Goal: Task Accomplishment & Management: Manage account settings

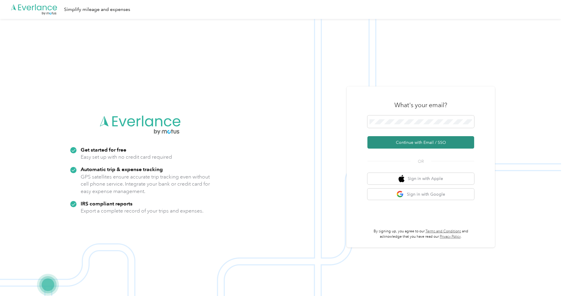
click at [405, 145] on button "Continue with Email / SSO" at bounding box center [420, 142] width 107 height 12
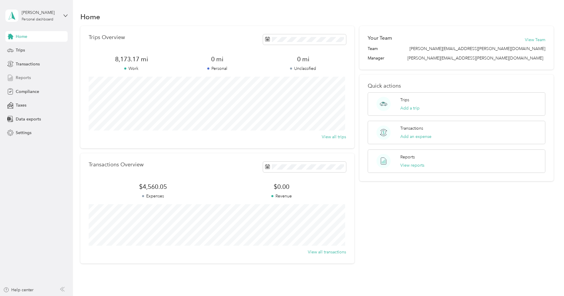
click at [24, 79] on span "Reports" at bounding box center [23, 78] width 15 height 6
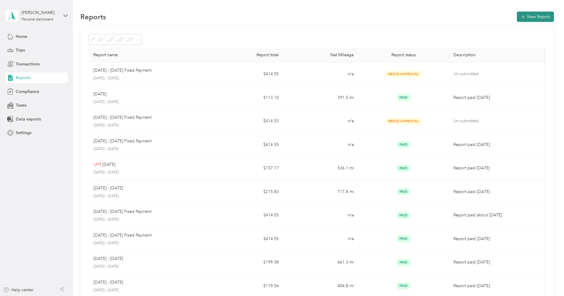
click at [532, 15] on button "New Report" at bounding box center [535, 17] width 37 height 10
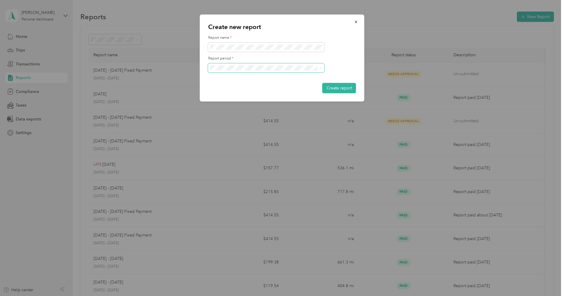
click at [322, 69] on span at bounding box center [266, 67] width 116 height 9
click at [320, 68] on icon at bounding box center [321, 68] width 3 height 3
click at [277, 89] on div "[DATE] - [DATE]" at bounding box center [266, 89] width 108 height 6
click at [207, 48] on div "Create new report Report name * Report period * Create report" at bounding box center [282, 58] width 165 height 87
click at [341, 89] on button "Create report" at bounding box center [339, 88] width 34 height 10
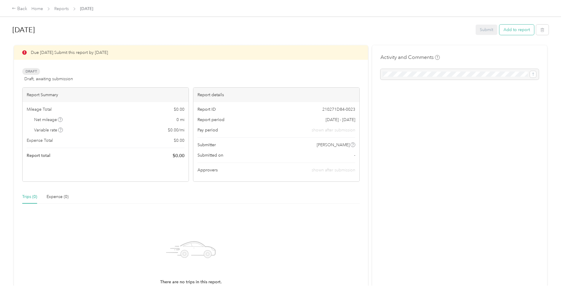
click at [516, 30] on button "Add to report" at bounding box center [516, 30] width 35 height 10
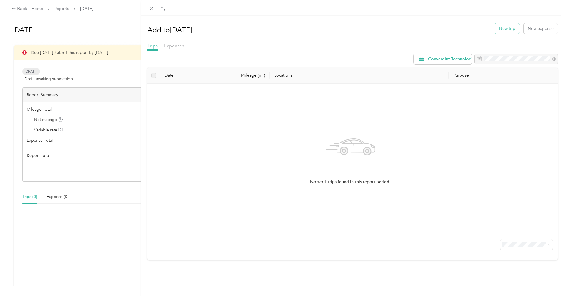
click at [499, 28] on button "New trip" at bounding box center [507, 28] width 25 height 10
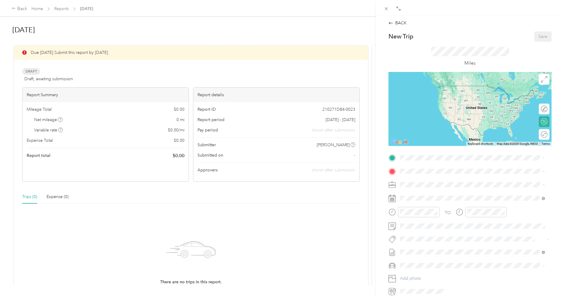
click at [393, 199] on rect at bounding box center [392, 198] width 1 height 1
click at [391, 200] on rect at bounding box center [391, 199] width 1 height 1
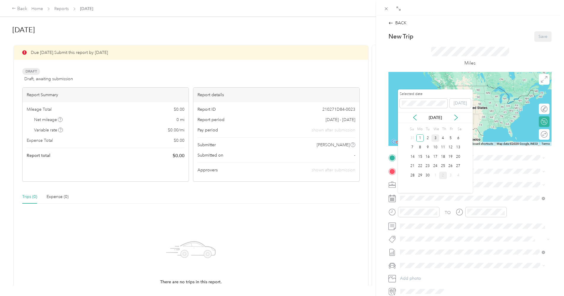
click at [435, 139] on div "3" at bounding box center [435, 138] width 8 height 7
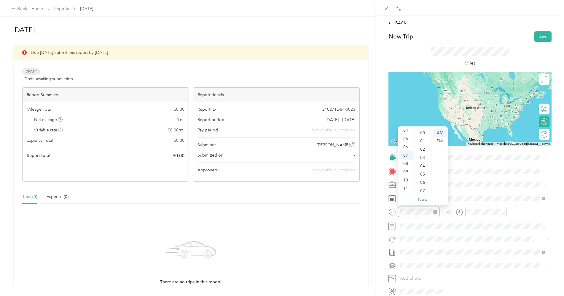
scroll to position [434, 0]
click at [404, 147] on div "06" at bounding box center [406, 147] width 14 height 8
click at [424, 139] on div "17" at bounding box center [423, 137] width 14 height 8
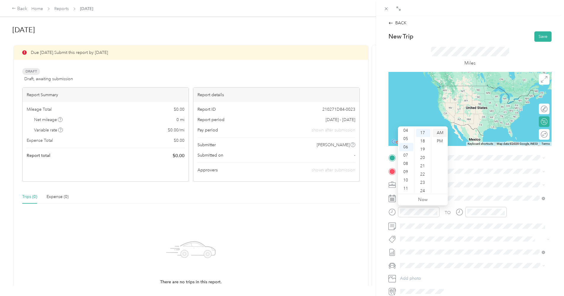
click at [439, 134] on div "AM" at bounding box center [440, 133] width 14 height 8
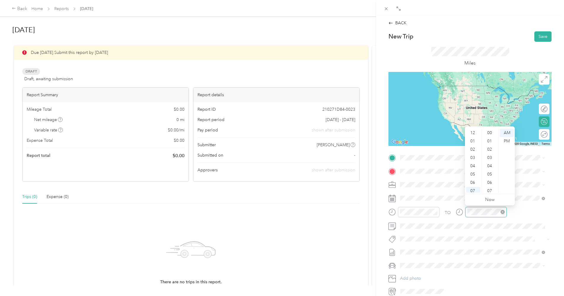
scroll to position [434, 0]
click at [473, 148] on div "06" at bounding box center [473, 147] width 14 height 8
click at [489, 172] on div "57" at bounding box center [490, 172] width 14 height 8
click at [419, 184] on div "Base [STREET_ADDRESS][PERSON_NAME], [GEOGRAPHIC_DATA], [GEOGRAPHIC_DATA], [GEOG…" at bounding box center [477, 188] width 132 height 19
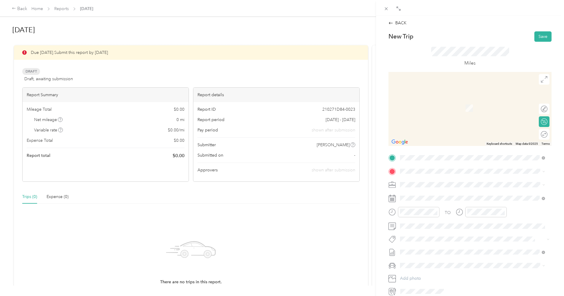
click at [422, 199] on span "[STREET_ADDRESS]" at bounding box center [430, 201] width 38 height 5
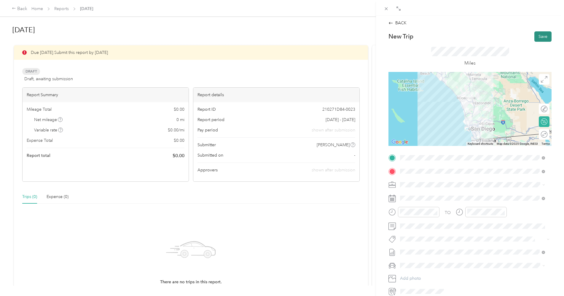
click at [539, 37] on button "Save" at bounding box center [542, 36] width 17 height 10
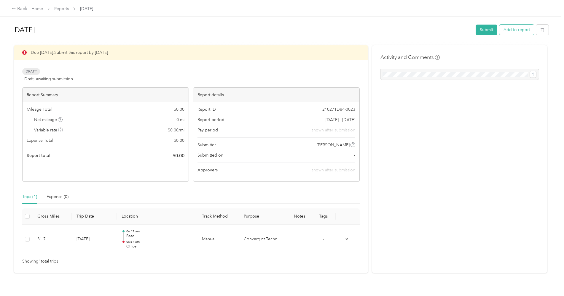
click at [512, 31] on button "Add to report" at bounding box center [516, 30] width 35 height 10
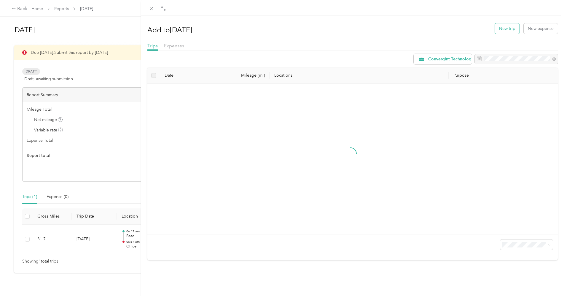
click at [508, 29] on button "New trip" at bounding box center [507, 28] width 25 height 10
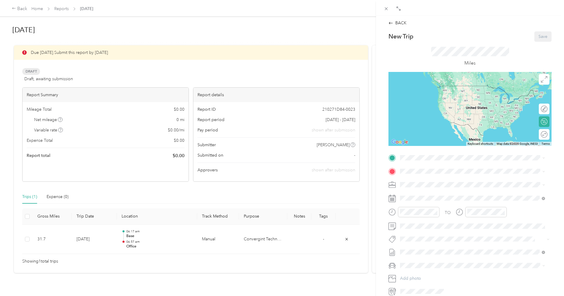
click at [419, 180] on strong "Office" at bounding box center [417, 181] width 12 height 5
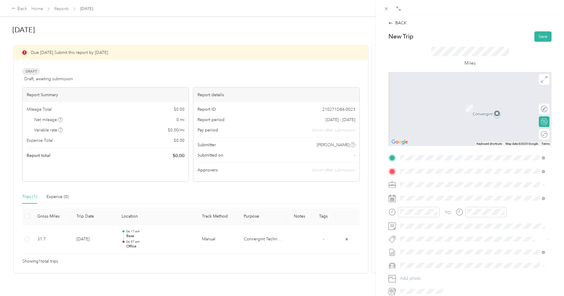
click at [417, 195] on span "[STREET_ADDRESS][US_STATE]" at bounding box center [440, 192] width 59 height 5
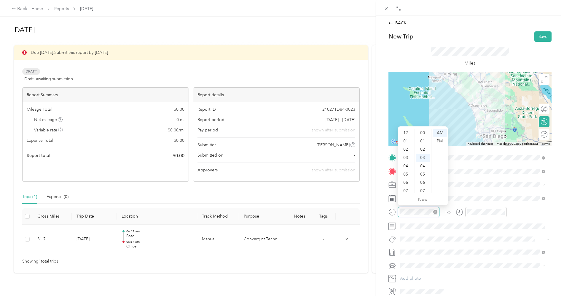
scroll to position [36, 0]
click at [406, 156] on div "07" at bounding box center [406, 155] width 14 height 8
click at [422, 184] on div "33" at bounding box center [423, 184] width 14 height 8
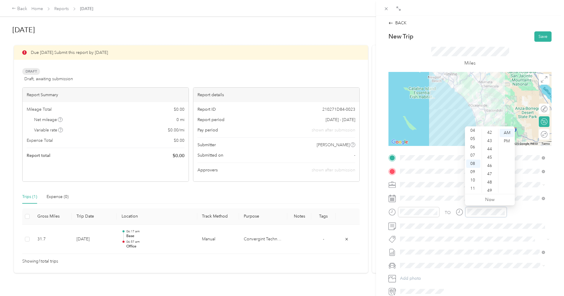
scroll to position [335, 0]
click at [491, 181] on div "46" at bounding box center [490, 180] width 14 height 8
click at [518, 208] on div "TO" at bounding box center [469, 214] width 163 height 15
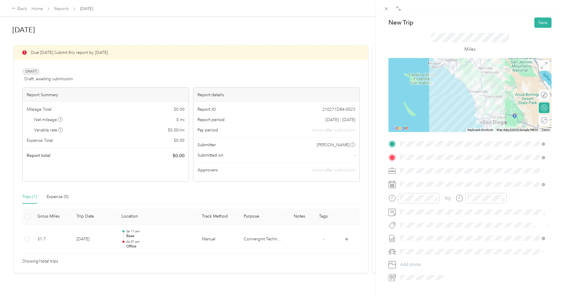
scroll to position [0, 0]
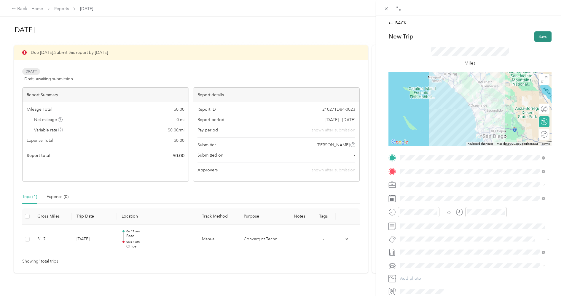
click at [536, 35] on button "Save" at bounding box center [542, 36] width 17 height 10
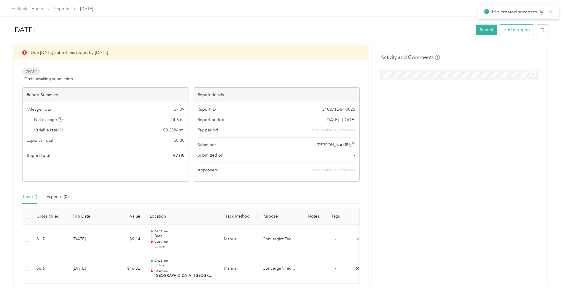
click at [510, 30] on button "Add to report" at bounding box center [516, 30] width 35 height 10
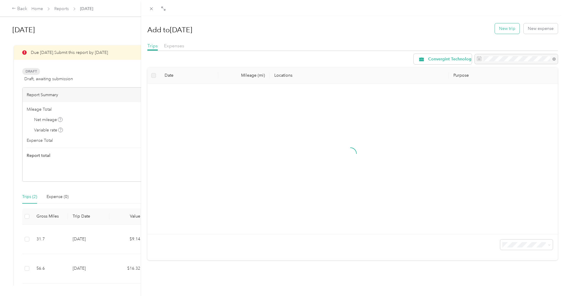
click at [507, 27] on button "New trip" at bounding box center [507, 28] width 25 height 10
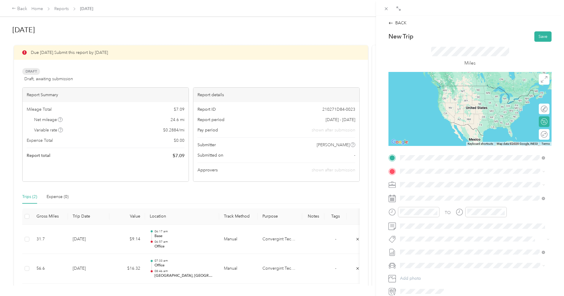
click at [440, 180] on span "[STREET_ADDRESS][US_STATE]" at bounding box center [440, 179] width 59 height 5
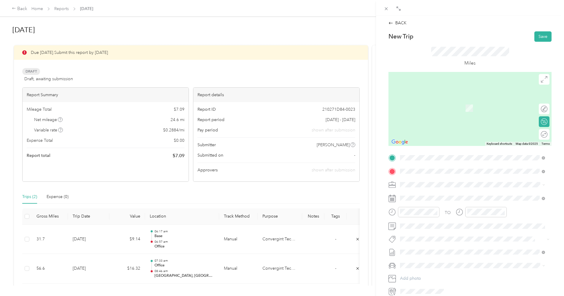
click at [428, 195] on div "Office [STREET_ADDRESS]" at bounding box center [430, 198] width 38 height 12
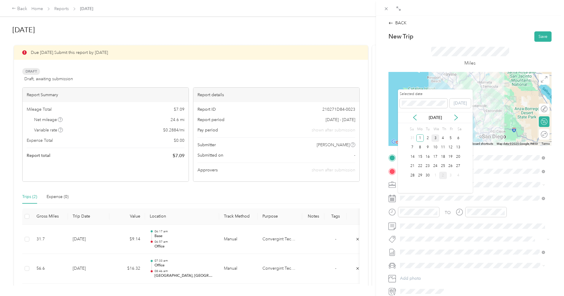
click at [434, 140] on div "3" at bounding box center [435, 138] width 8 height 7
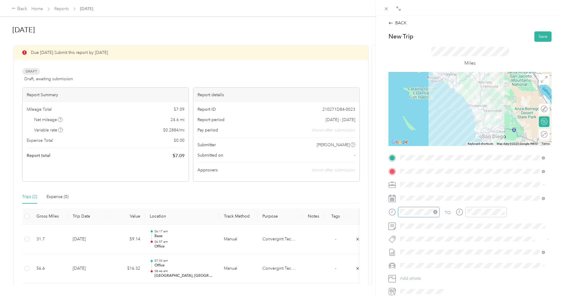
scroll to position [42, 0]
click at [406, 181] on div "10" at bounding box center [406, 180] width 14 height 8
click at [424, 190] on div "36" at bounding box center [423, 193] width 14 height 8
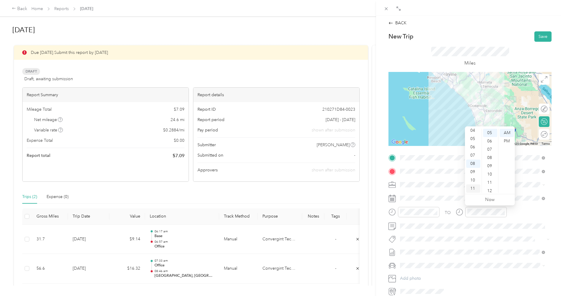
click at [473, 189] on div "11" at bounding box center [473, 189] width 14 height 8
click at [489, 147] on div "54" at bounding box center [490, 147] width 14 height 8
click at [519, 214] on div "TO" at bounding box center [469, 214] width 163 height 15
click at [540, 37] on button "Save" at bounding box center [542, 36] width 17 height 10
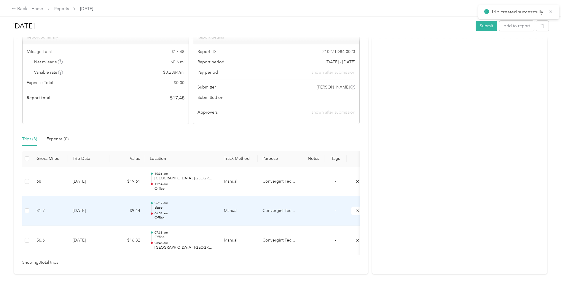
scroll to position [76, 0]
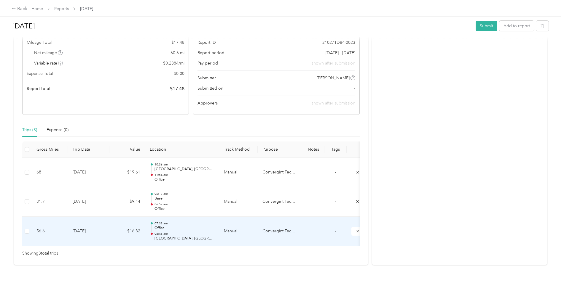
click at [82, 226] on td "[DATE]" at bounding box center [89, 232] width 42 height 30
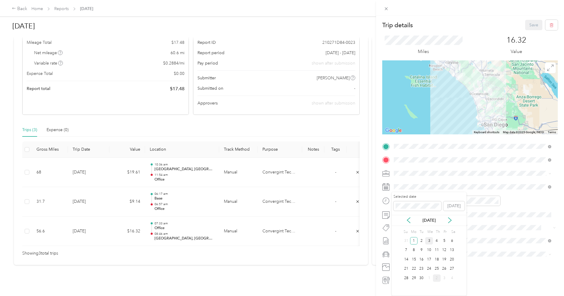
click at [428, 240] on div "3" at bounding box center [429, 240] width 8 height 7
click at [528, 25] on button "Save" at bounding box center [533, 25] width 17 height 10
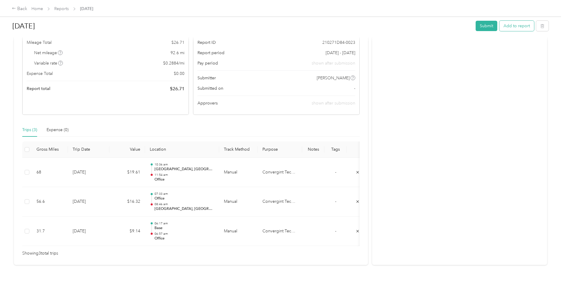
click at [519, 29] on button "Add to report" at bounding box center [516, 26] width 35 height 10
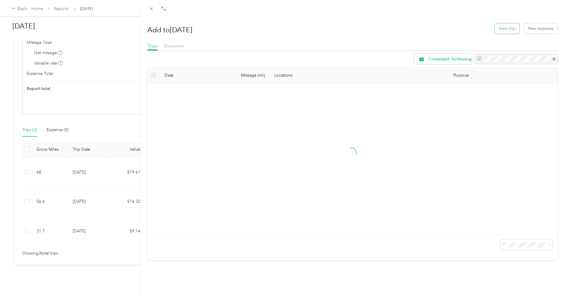
click at [508, 28] on button "New trip" at bounding box center [507, 28] width 25 height 10
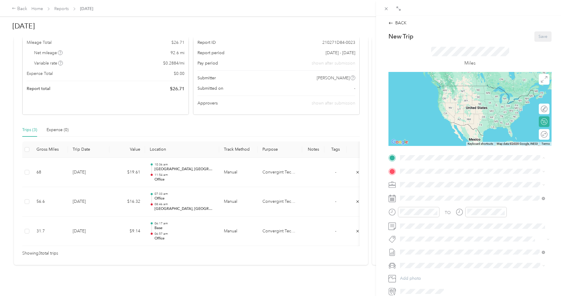
click at [421, 181] on strong "Office" at bounding box center [417, 181] width 12 height 5
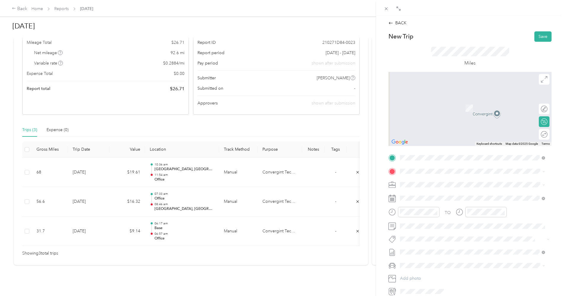
click at [417, 194] on strong "Base" at bounding box center [415, 193] width 9 height 5
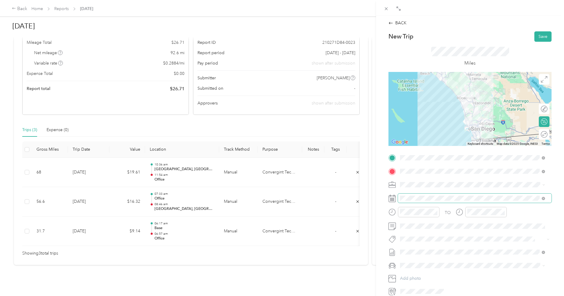
click at [420, 202] on span at bounding box center [475, 198] width 154 height 9
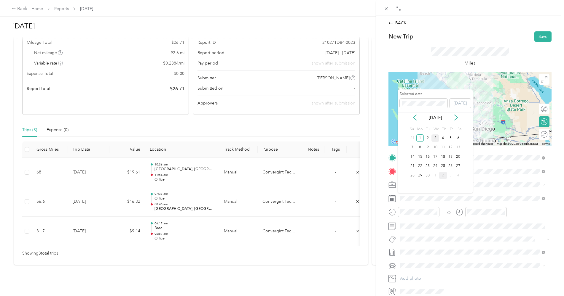
click at [435, 139] on div "3" at bounding box center [435, 138] width 8 height 7
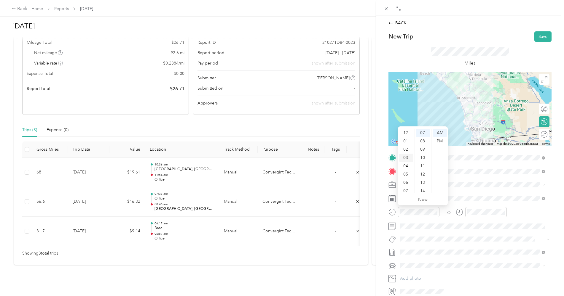
click at [404, 157] on div "03" at bounding box center [406, 158] width 14 height 8
click at [424, 177] on div "36" at bounding box center [423, 176] width 14 height 8
click at [437, 141] on div "PM" at bounding box center [440, 141] width 14 height 8
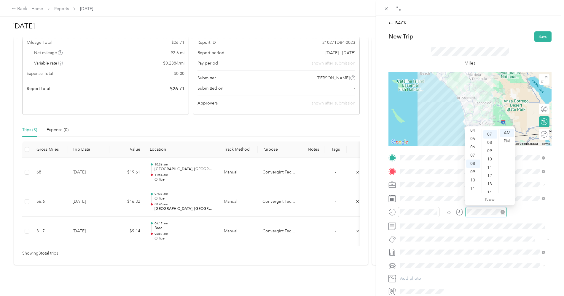
scroll to position [58, 0]
click at [473, 131] on div "04" at bounding box center [473, 131] width 14 height 8
click at [489, 146] on div "54" at bounding box center [490, 147] width 14 height 8
click at [506, 142] on div "PM" at bounding box center [507, 141] width 14 height 8
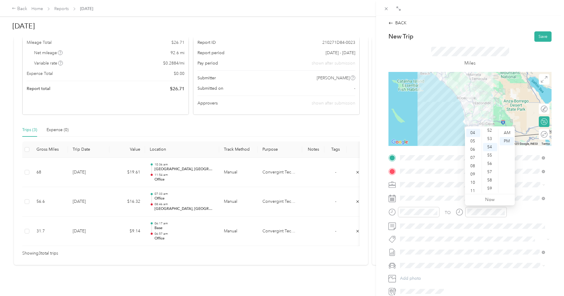
click at [523, 217] on div "TO" at bounding box center [469, 214] width 163 height 15
click at [537, 36] on button "Save" at bounding box center [542, 36] width 17 height 10
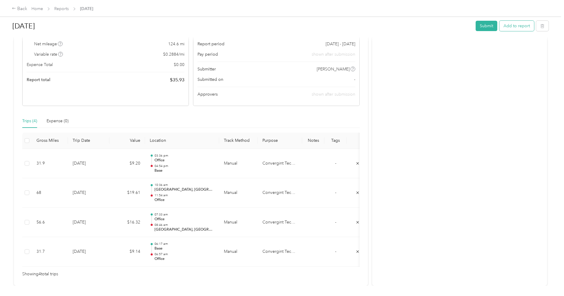
click at [520, 26] on button "Add to report" at bounding box center [516, 26] width 35 height 10
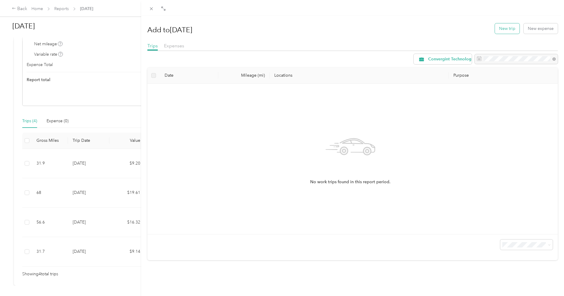
click at [502, 30] on button "New trip" at bounding box center [507, 28] width 25 height 10
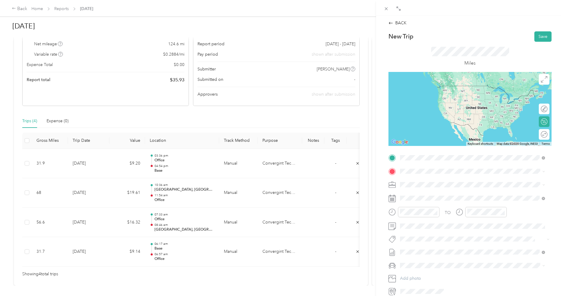
click at [417, 183] on div "Base [STREET_ADDRESS][PERSON_NAME], [GEOGRAPHIC_DATA], [GEOGRAPHIC_DATA], [GEOG…" at bounding box center [477, 188] width 132 height 19
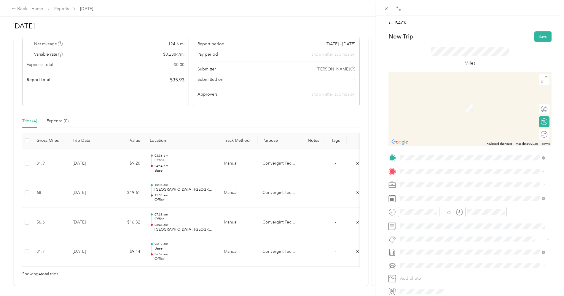
click at [420, 196] on span "[STREET_ADDRESS][US_STATE][US_STATE]" at bounding box center [451, 192] width 81 height 5
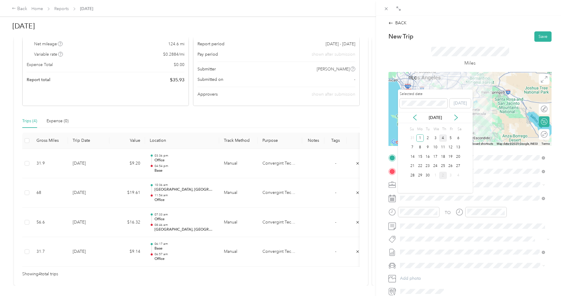
click at [442, 140] on div "4" at bounding box center [443, 138] width 8 height 7
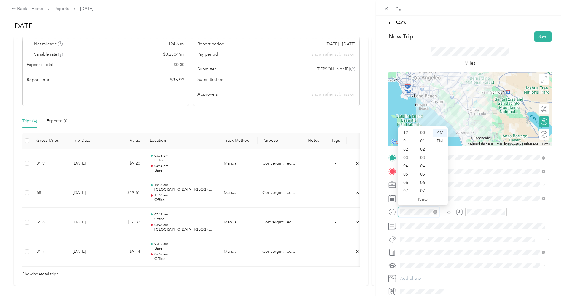
scroll to position [36, 0]
click at [406, 171] on div "09" at bounding box center [406, 172] width 14 height 8
click at [424, 157] on div "03" at bounding box center [423, 158] width 14 height 8
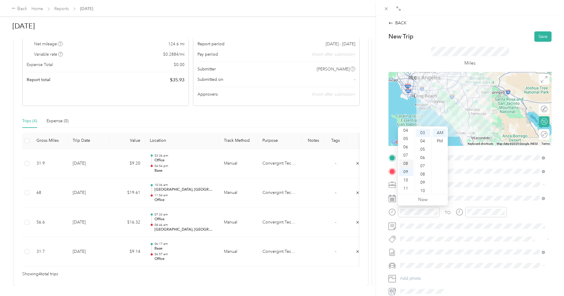
click at [406, 167] on div "08" at bounding box center [406, 164] width 14 height 8
click at [423, 152] on div "41" at bounding box center [423, 152] width 14 height 8
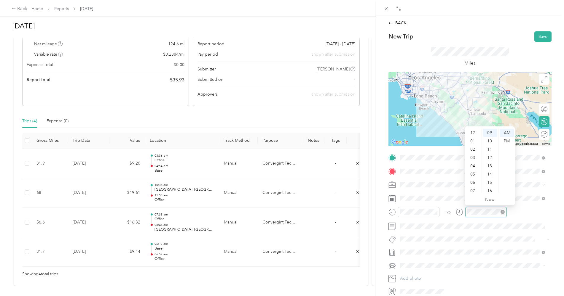
scroll to position [36, 0]
click at [472, 173] on div "09" at bounding box center [473, 172] width 14 height 8
click at [489, 148] on div "54" at bounding box center [490, 147] width 14 height 8
click at [518, 212] on div "TO" at bounding box center [469, 214] width 163 height 15
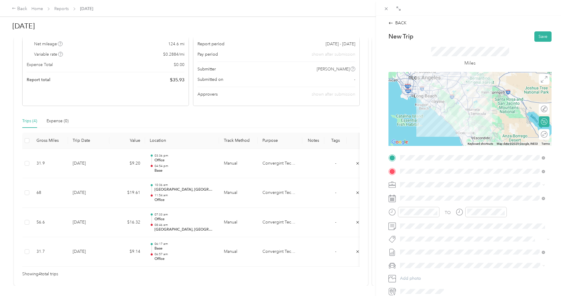
click at [461, 106] on div at bounding box center [469, 109] width 163 height 74
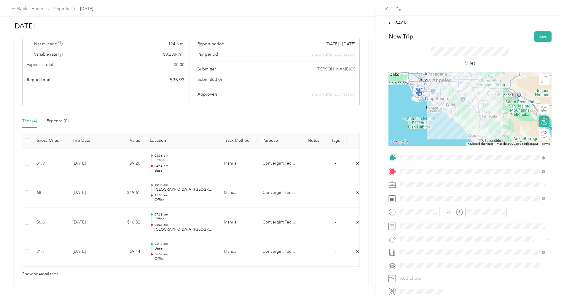
click at [472, 102] on div at bounding box center [469, 109] width 163 height 74
click at [471, 100] on div at bounding box center [469, 109] width 163 height 74
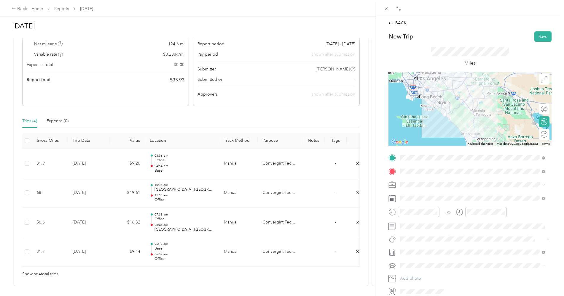
click at [472, 105] on div at bounding box center [469, 109] width 163 height 74
click at [471, 102] on div at bounding box center [469, 109] width 163 height 74
click at [543, 33] on button "Save" at bounding box center [542, 36] width 17 height 10
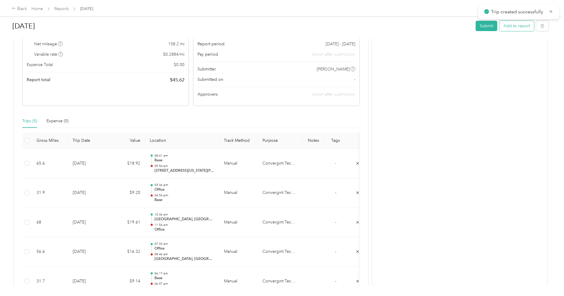
click at [515, 26] on button "Add to report" at bounding box center [516, 26] width 35 height 10
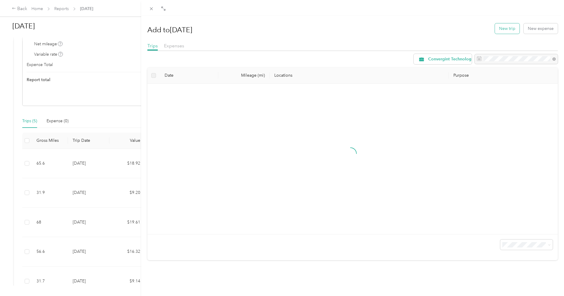
click at [499, 27] on button "New trip" at bounding box center [507, 28] width 25 height 10
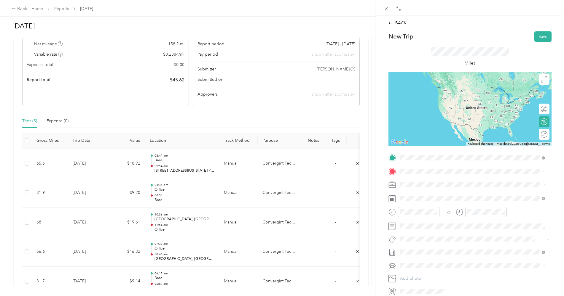
click at [430, 180] on span "[STREET_ADDRESS][US_STATE][US_STATE]" at bounding box center [451, 179] width 81 height 5
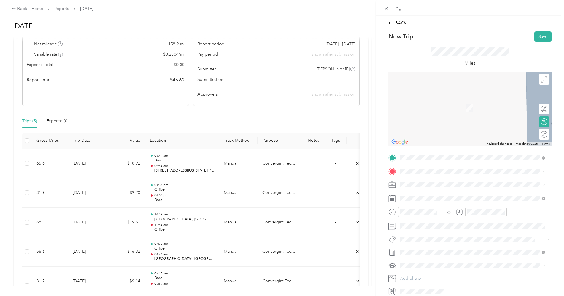
click at [432, 195] on div "Office" at bounding box center [430, 194] width 38 height 5
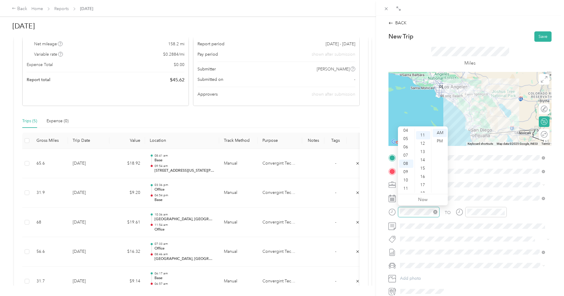
scroll to position [91, 0]
click at [408, 189] on div "11" at bounding box center [406, 189] width 14 height 8
click at [422, 152] on div "49" at bounding box center [423, 152] width 14 height 8
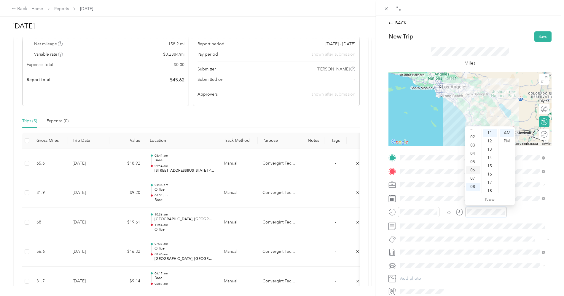
scroll to position [0, 0]
click at [473, 135] on div "12" at bounding box center [473, 133] width 14 height 8
click at [473, 143] on div "01" at bounding box center [473, 141] width 14 height 8
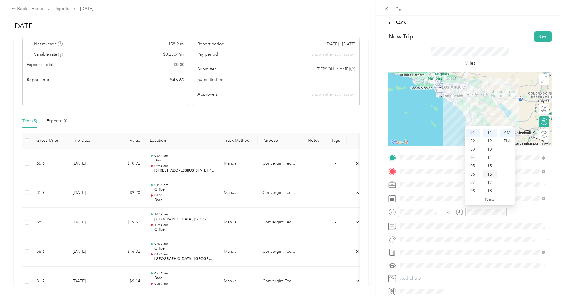
click at [489, 173] on div "16" at bounding box center [490, 174] width 14 height 8
click at [508, 142] on div "PM" at bounding box center [507, 141] width 14 height 8
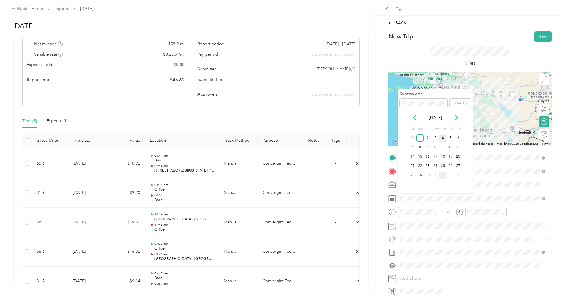
click at [444, 140] on div "4" at bounding box center [443, 138] width 8 height 7
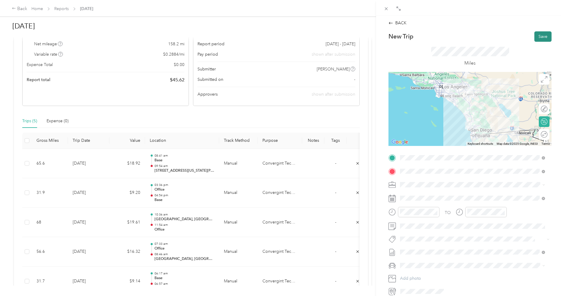
click at [538, 36] on button "Save" at bounding box center [542, 36] width 17 height 10
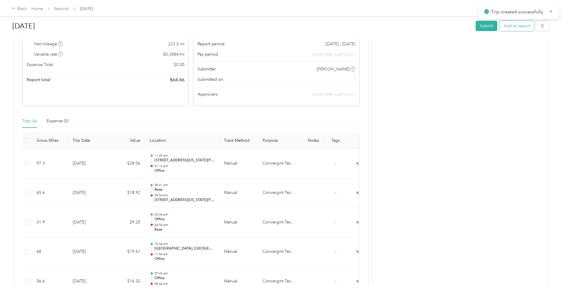
click at [515, 27] on button "Add to report" at bounding box center [516, 26] width 35 height 10
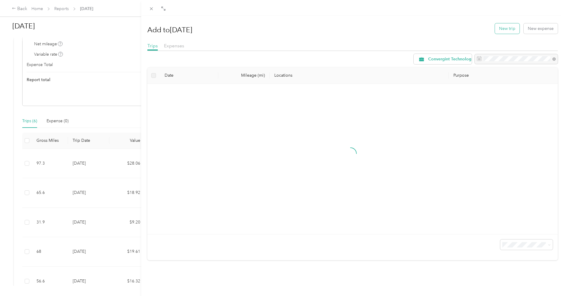
click at [504, 29] on button "New trip" at bounding box center [507, 28] width 25 height 10
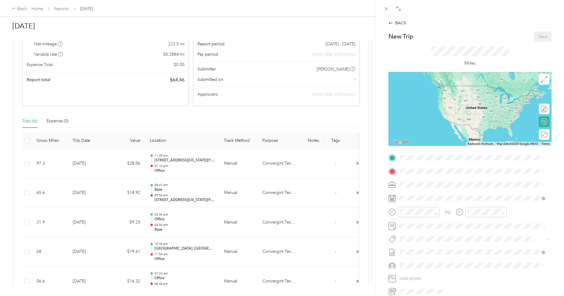
click at [415, 181] on strong "Office" at bounding box center [417, 180] width 12 height 5
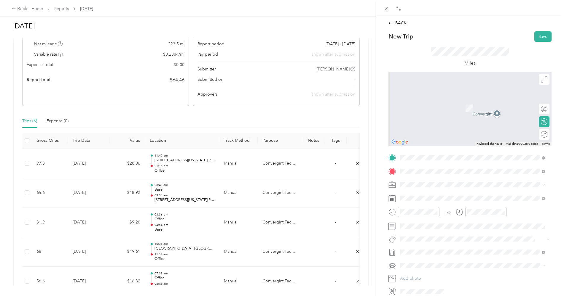
click at [418, 194] on strong "Base" at bounding box center [415, 194] width 9 height 5
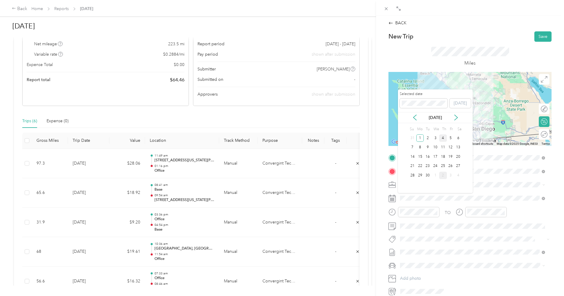
click at [441, 137] on div "4" at bounding box center [443, 138] width 8 height 7
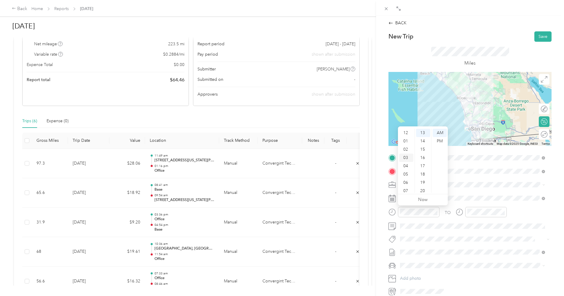
click at [405, 159] on div "03" at bounding box center [406, 158] width 14 height 8
click at [422, 177] on div "42" at bounding box center [423, 176] width 14 height 8
click at [440, 143] on div "PM" at bounding box center [440, 141] width 14 height 8
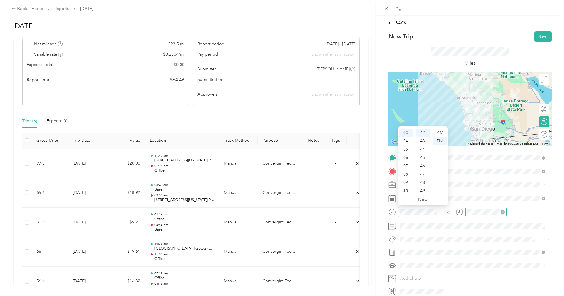
click at [466, 212] on div at bounding box center [486, 212] width 42 height 10
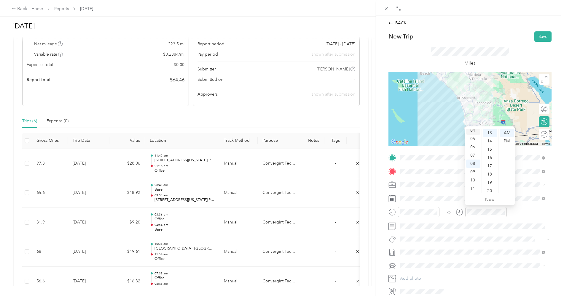
click at [472, 133] on div "04" at bounding box center [473, 131] width 14 height 8
click at [489, 191] on div "56" at bounding box center [490, 193] width 14 height 8
drag, startPoint x: 507, startPoint y: 142, endPoint x: 505, endPoint y: 149, distance: 6.8
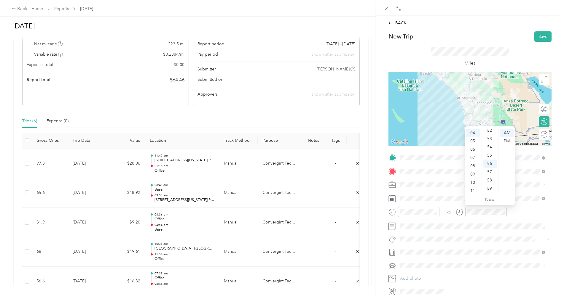
click at [507, 142] on div "PM" at bounding box center [507, 141] width 14 height 8
click at [514, 213] on div "TO" at bounding box center [469, 214] width 163 height 15
click at [489, 154] on div "43" at bounding box center [490, 155] width 14 height 8
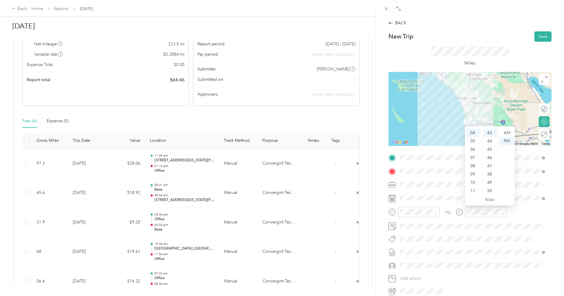
click at [526, 210] on div "TO" at bounding box center [469, 214] width 163 height 15
click at [538, 38] on button "Save" at bounding box center [542, 36] width 17 height 10
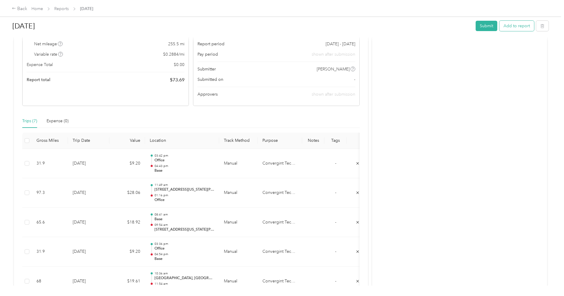
click at [518, 25] on button "Add to report" at bounding box center [516, 26] width 35 height 10
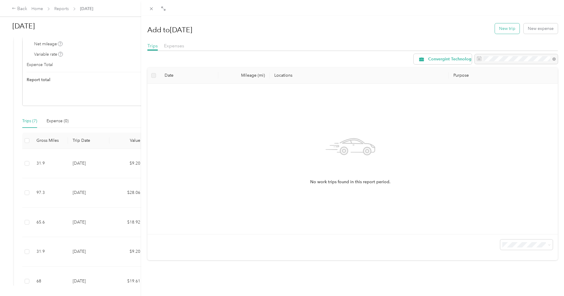
click at [501, 28] on button "New trip" at bounding box center [507, 28] width 25 height 10
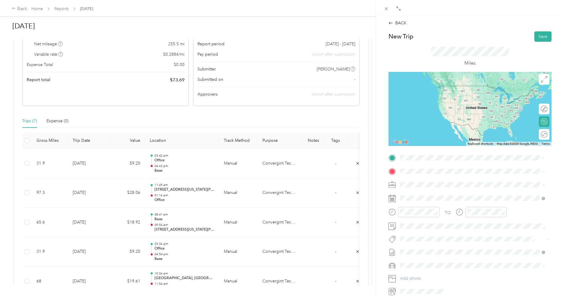
click at [420, 184] on div "Base [STREET_ADDRESS][PERSON_NAME], [GEOGRAPHIC_DATA], [GEOGRAPHIC_DATA], [GEOG…" at bounding box center [477, 188] width 132 height 19
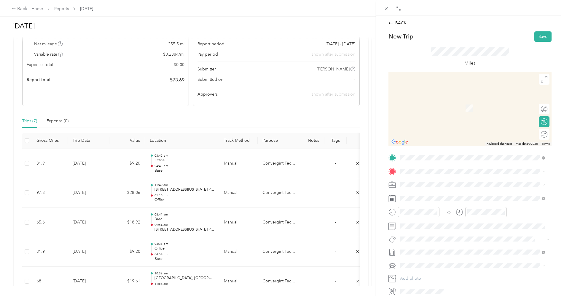
click at [420, 248] on span "[STREET_ADDRESS]" at bounding box center [430, 245] width 38 height 5
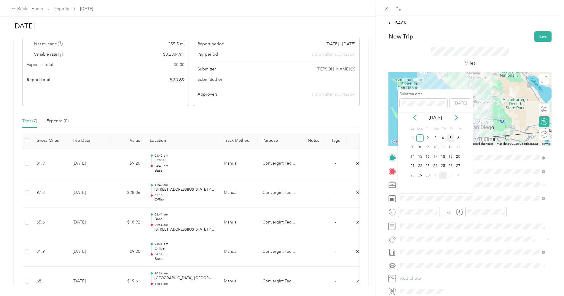
click at [452, 137] on div "5" at bounding box center [451, 138] width 8 height 7
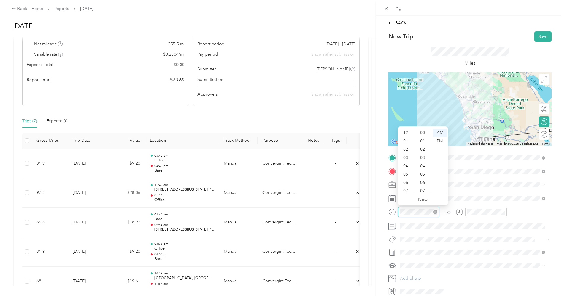
scroll to position [36, 0]
click at [406, 148] on div "06" at bounding box center [406, 147] width 14 height 8
click at [423, 159] on div "18" at bounding box center [423, 158] width 14 height 8
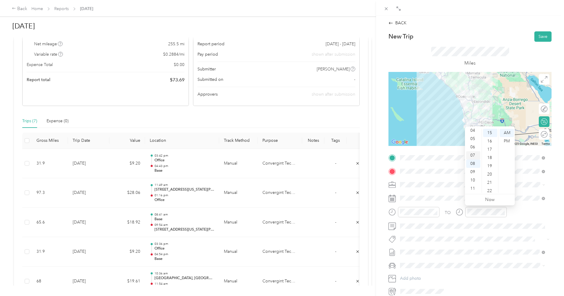
click at [475, 155] on div "07" at bounding box center [473, 155] width 14 height 8
click at [491, 141] on div "04" at bounding box center [490, 140] width 14 height 8
click at [517, 214] on div "TO" at bounding box center [469, 214] width 163 height 15
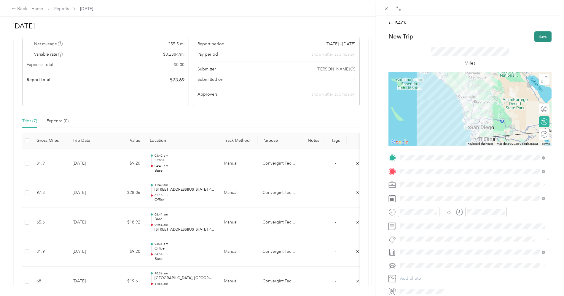
click at [537, 38] on button "Save" at bounding box center [542, 36] width 17 height 10
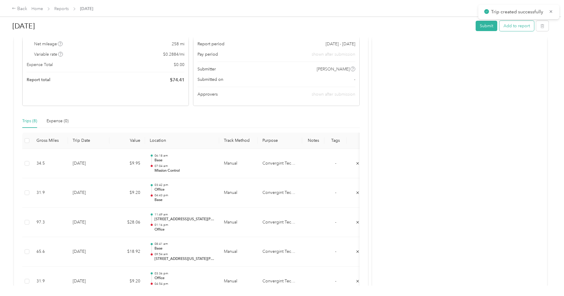
click at [508, 26] on button "Add to report" at bounding box center [516, 26] width 35 height 10
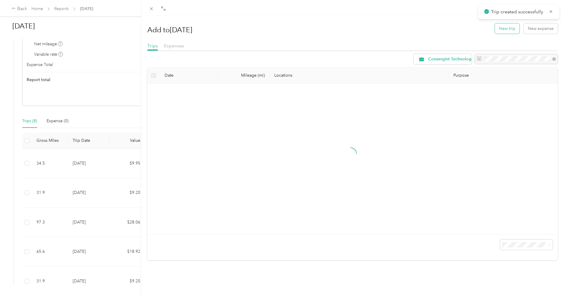
click at [501, 28] on button "New trip" at bounding box center [507, 28] width 25 height 10
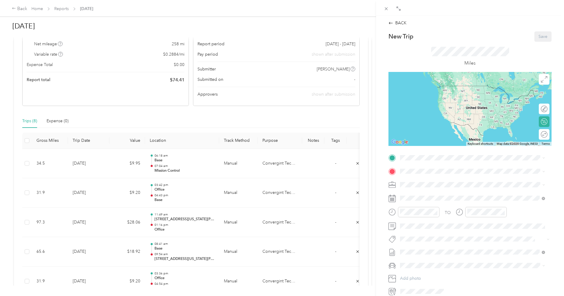
click at [433, 228] on strong "Mission Control" at bounding box center [426, 224] width 31 height 5
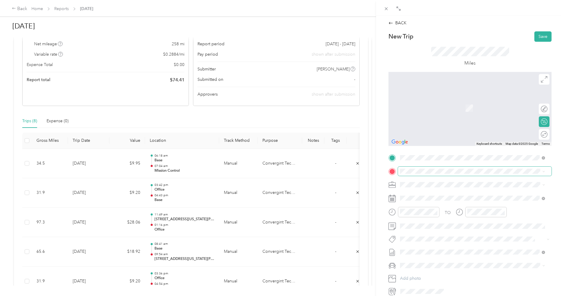
click at [422, 174] on span at bounding box center [475, 171] width 154 height 9
click at [424, 199] on span "[STREET_ADDRESS]" at bounding box center [430, 201] width 38 height 5
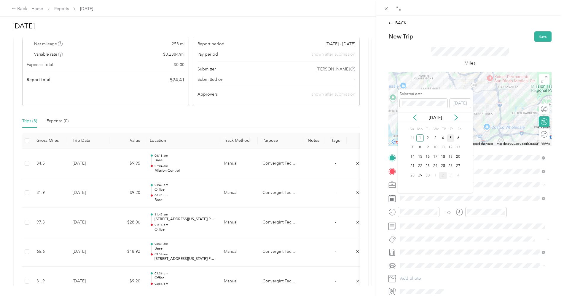
click at [449, 138] on div "5" at bounding box center [451, 138] width 8 height 7
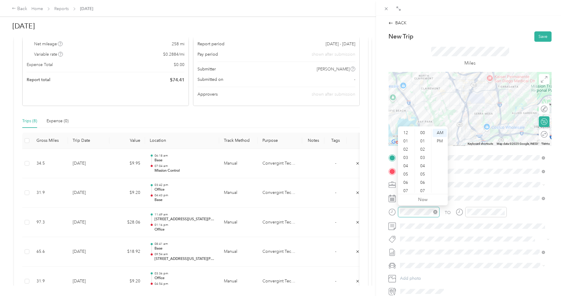
scroll to position [36, 0]
click at [406, 156] on div "07" at bounding box center [406, 155] width 14 height 8
click at [422, 192] on div "46" at bounding box center [423, 193] width 14 height 8
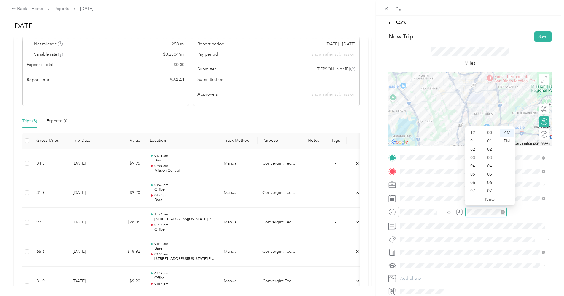
scroll to position [36, 0]
click at [473, 164] on div "08" at bounding box center [473, 164] width 14 height 8
click at [490, 159] on div "06" at bounding box center [490, 157] width 14 height 8
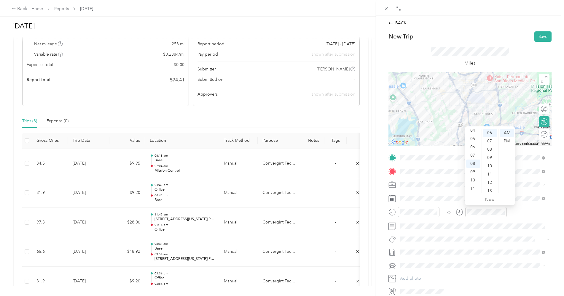
click at [515, 215] on div "TO" at bounding box center [469, 214] width 163 height 15
click at [537, 37] on button "Save" at bounding box center [542, 36] width 17 height 10
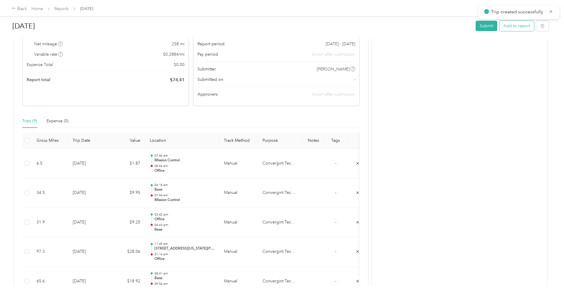
click at [513, 28] on button "Add to report" at bounding box center [516, 26] width 35 height 10
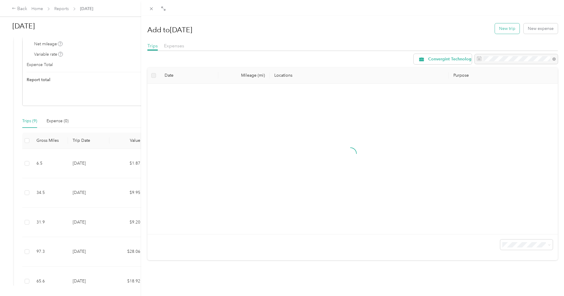
click at [508, 28] on button "New trip" at bounding box center [507, 28] width 25 height 10
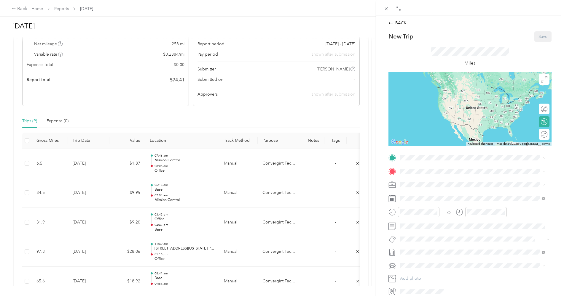
click at [418, 182] on div "Office [STREET_ADDRESS]" at bounding box center [430, 185] width 38 height 12
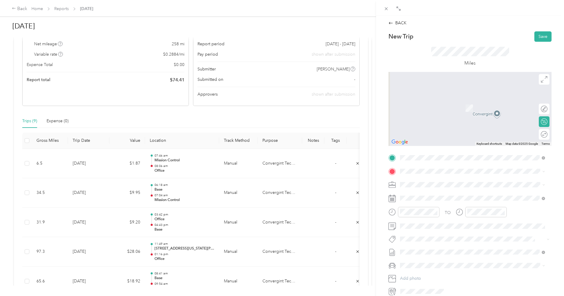
click at [421, 194] on span "[STREET_ADDRESS][US_STATE]" at bounding box center [440, 191] width 59 height 5
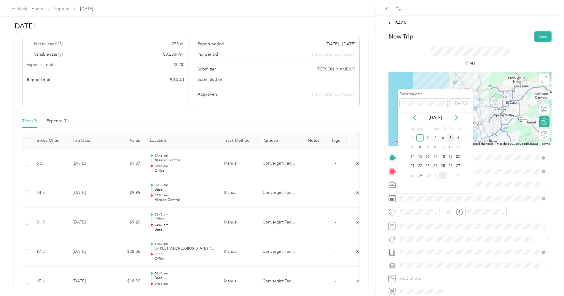
click at [449, 136] on div "5" at bounding box center [451, 138] width 8 height 7
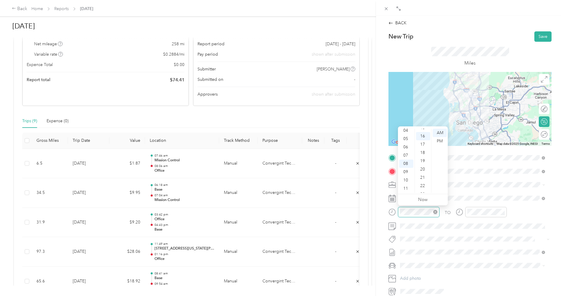
scroll to position [133, 0]
click at [405, 174] on div "09" at bounding box center [406, 172] width 14 height 8
click at [423, 177] on div "24" at bounding box center [423, 176] width 14 height 8
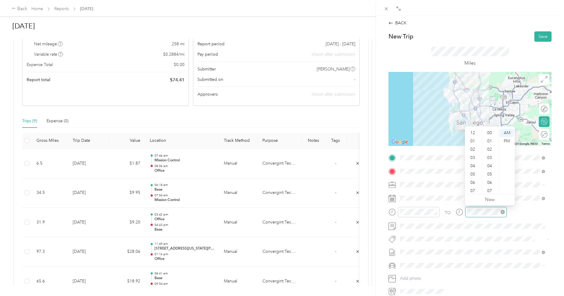
scroll to position [36, 0]
click at [474, 173] on div "09" at bounding box center [473, 172] width 14 height 8
click at [490, 173] on div "57" at bounding box center [490, 172] width 14 height 8
click at [512, 215] on div "TO" at bounding box center [469, 214] width 163 height 15
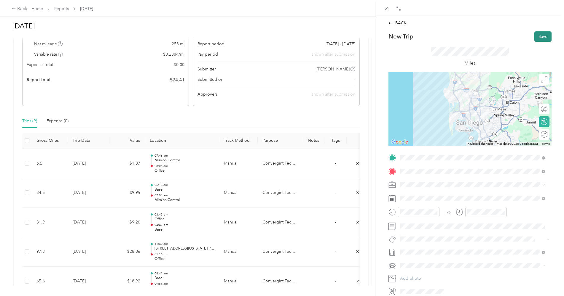
click at [538, 38] on button "Save" at bounding box center [542, 36] width 17 height 10
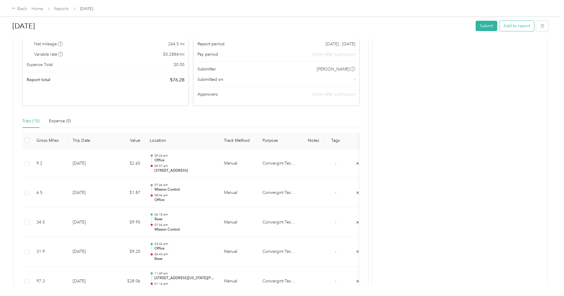
click at [509, 25] on button "Add to report" at bounding box center [516, 26] width 35 height 10
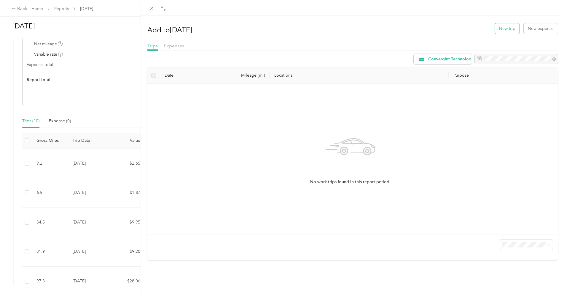
click at [502, 28] on button "New trip" at bounding box center [507, 28] width 25 height 10
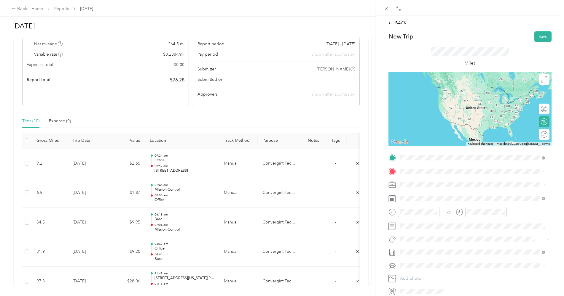
click at [430, 182] on span "[STREET_ADDRESS][US_STATE]" at bounding box center [440, 179] width 59 height 5
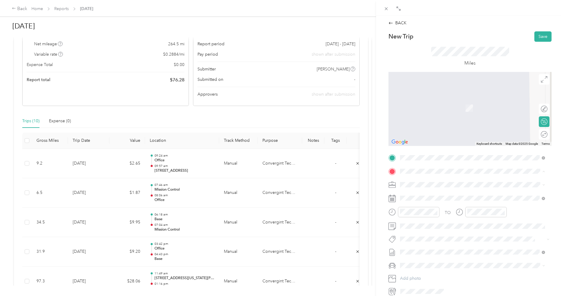
click at [421, 198] on div "Office [STREET_ADDRESS]" at bounding box center [430, 198] width 38 height 12
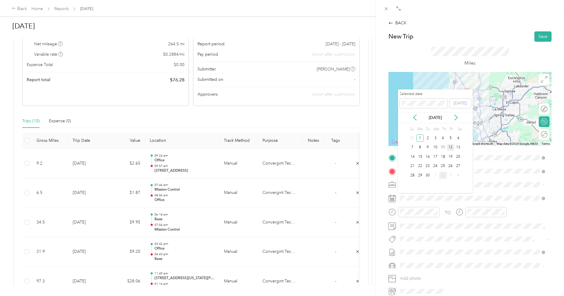
drag, startPoint x: 450, startPoint y: 138, endPoint x: 446, endPoint y: 144, distance: 7.2
click at [449, 138] on div "5" at bounding box center [451, 138] width 8 height 7
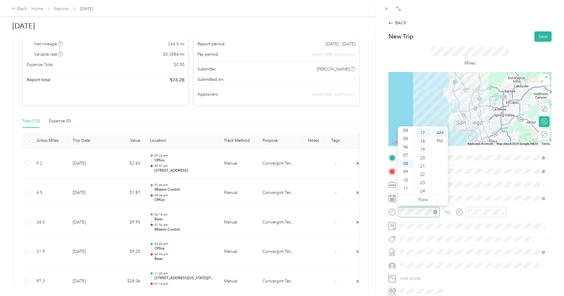
scroll to position [141, 0]
click at [406, 188] on div "11" at bounding box center [406, 189] width 14 height 8
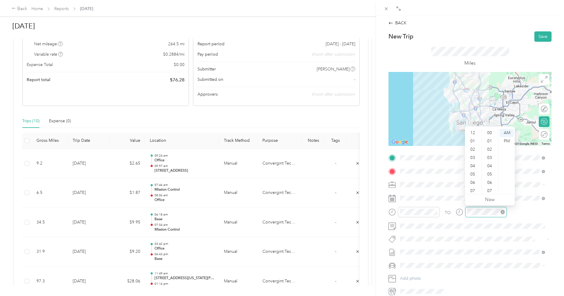
scroll to position [36, 0]
click at [474, 187] on div "11" at bounding box center [473, 189] width 14 height 8
click at [490, 184] on div "47" at bounding box center [490, 184] width 14 height 8
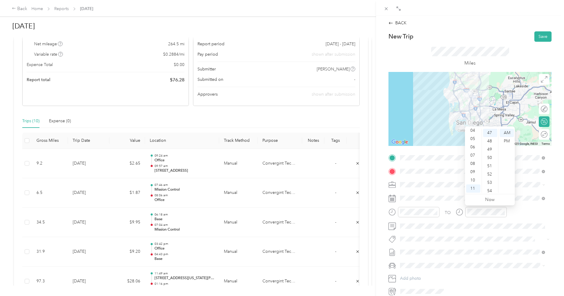
click at [513, 209] on div "TO" at bounding box center [469, 214] width 163 height 15
click at [540, 37] on button "Save" at bounding box center [542, 36] width 17 height 10
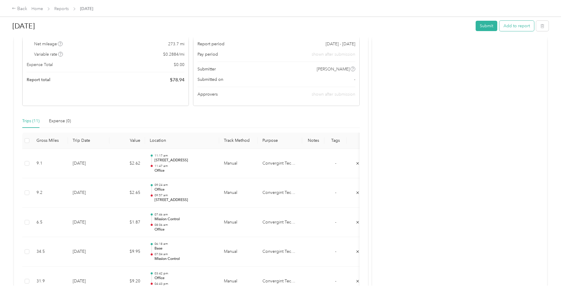
click at [515, 25] on button "Add to report" at bounding box center [516, 26] width 35 height 10
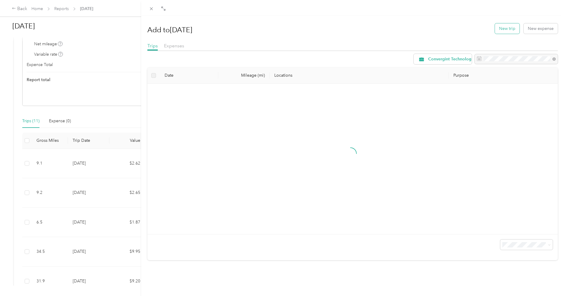
click at [501, 27] on button "New trip" at bounding box center [507, 28] width 25 height 10
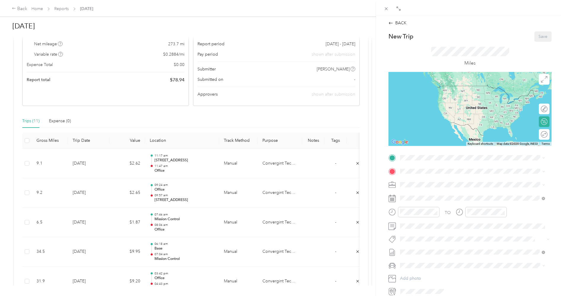
click at [418, 184] on div "Office [STREET_ADDRESS]" at bounding box center [430, 185] width 38 height 12
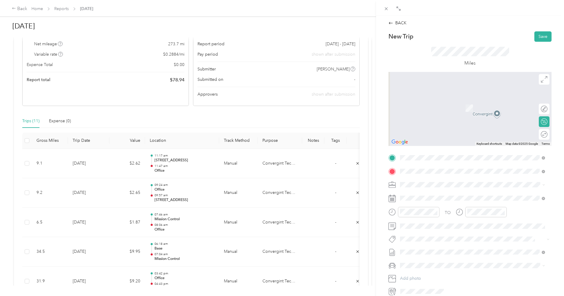
click at [418, 194] on strong "Base" at bounding box center [415, 194] width 9 height 5
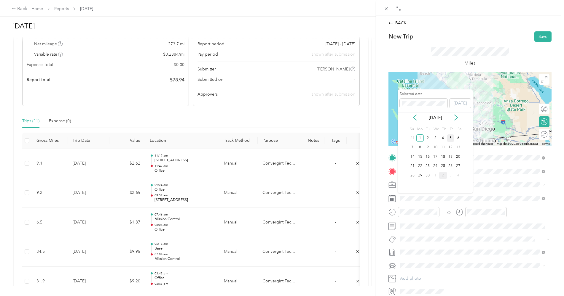
click at [451, 138] on div "5" at bounding box center [451, 138] width 8 height 7
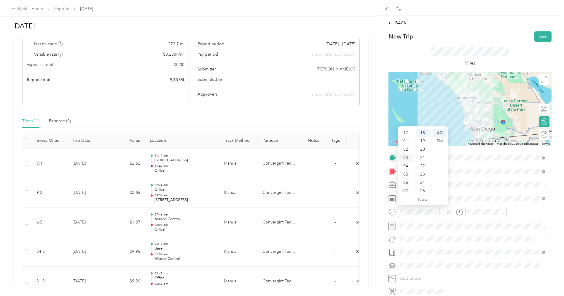
click at [405, 159] on div "03" at bounding box center [406, 158] width 14 height 8
click at [422, 184] on div "24" at bounding box center [423, 183] width 14 height 8
click at [439, 142] on div "PM" at bounding box center [440, 141] width 14 height 8
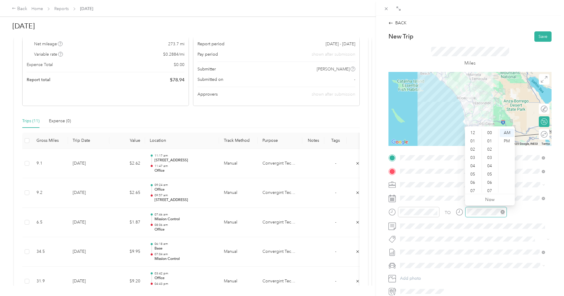
scroll to position [36, 0]
click at [473, 132] on div "04" at bounding box center [473, 131] width 14 height 8
click at [489, 183] on div "36" at bounding box center [490, 184] width 14 height 8
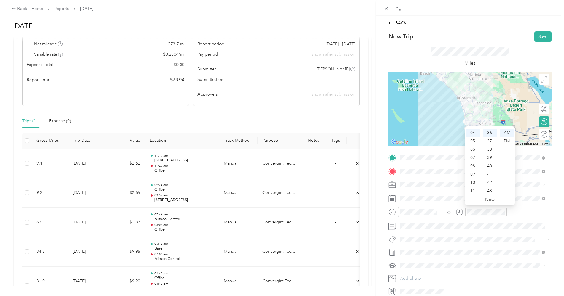
drag, startPoint x: 505, startPoint y: 141, endPoint x: 505, endPoint y: 146, distance: 5.0
click at [505, 141] on div "PM" at bounding box center [507, 141] width 14 height 8
click at [517, 210] on div "TO" at bounding box center [469, 214] width 163 height 15
click at [537, 37] on button "Save" at bounding box center [542, 36] width 17 height 10
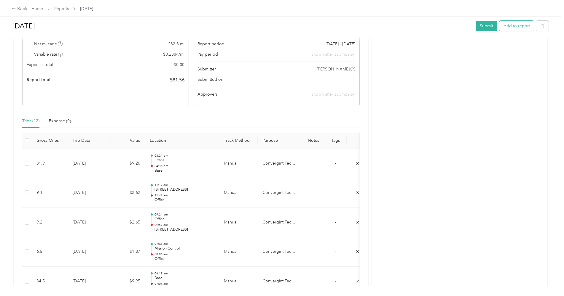
click at [519, 28] on button "Add to report" at bounding box center [516, 26] width 35 height 10
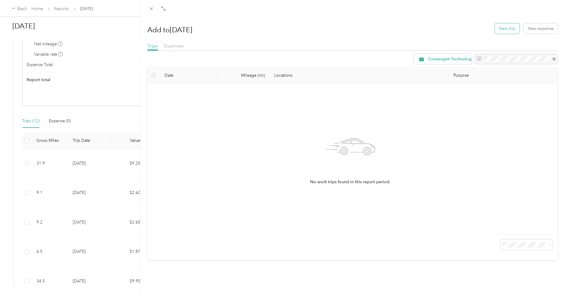
click at [506, 28] on button "New trip" at bounding box center [507, 28] width 25 height 10
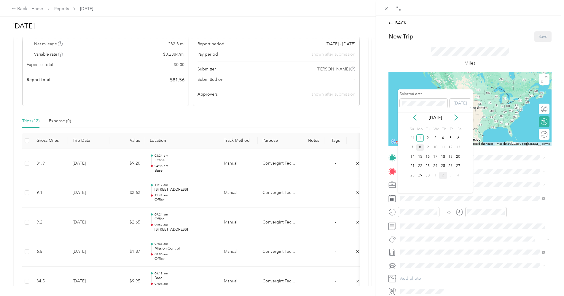
click at [422, 148] on div "8" at bounding box center [420, 147] width 8 height 7
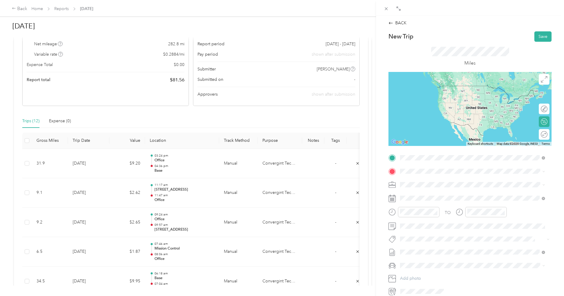
click at [417, 183] on div "Base [STREET_ADDRESS][PERSON_NAME], [GEOGRAPHIC_DATA], [GEOGRAPHIC_DATA], [GEOG…" at bounding box center [477, 188] width 132 height 19
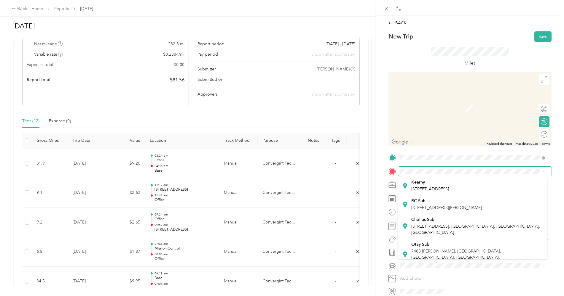
scroll to position [99, 0]
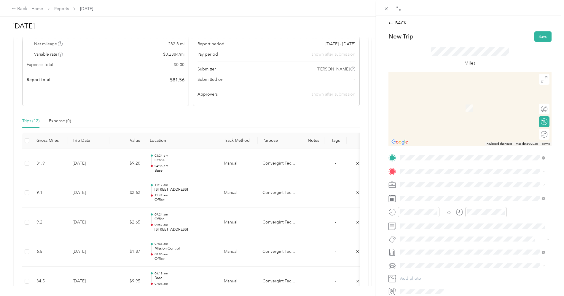
click at [424, 187] on div "Kearny [STREET_ADDRESS]" at bounding box center [430, 181] width 38 height 12
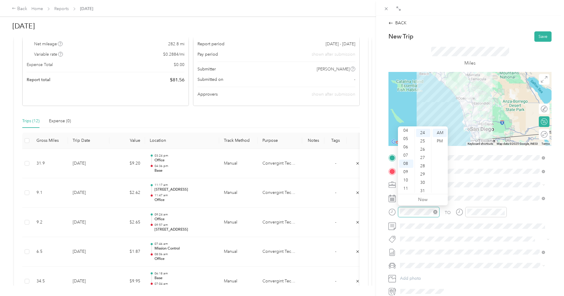
scroll to position [199, 0]
click at [407, 148] on div "06" at bounding box center [406, 147] width 14 height 8
click at [424, 174] on div "17" at bounding box center [423, 174] width 14 height 8
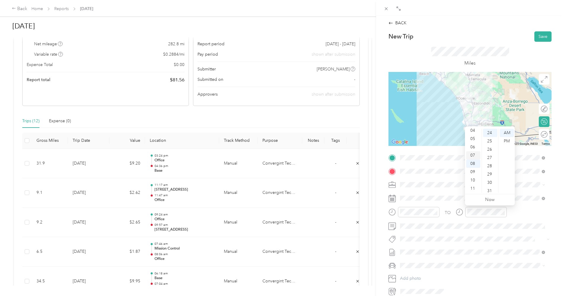
click at [472, 156] on div "07" at bounding box center [473, 155] width 14 height 8
click at [489, 155] on div "03" at bounding box center [490, 156] width 14 height 8
click at [521, 212] on div "TO" at bounding box center [469, 214] width 163 height 15
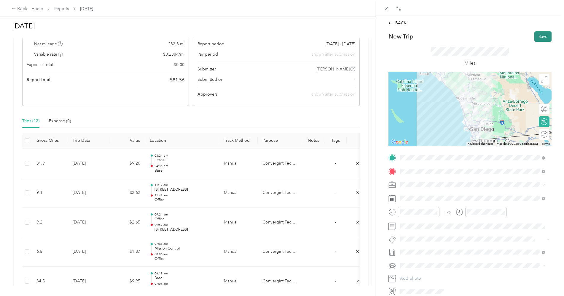
click at [543, 36] on button "Save" at bounding box center [542, 36] width 17 height 10
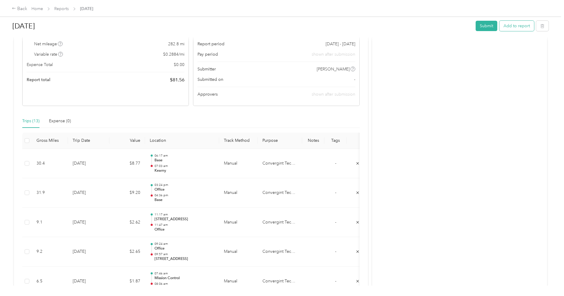
click at [512, 25] on button "Add to report" at bounding box center [516, 26] width 35 height 10
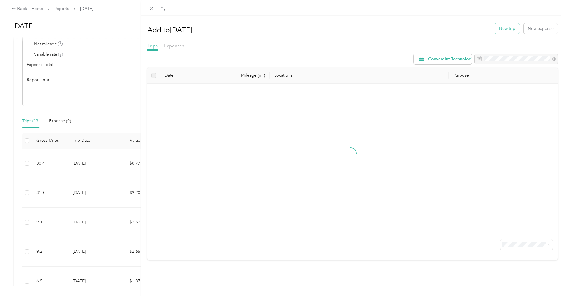
click at [502, 27] on button "New trip" at bounding box center [507, 28] width 25 height 10
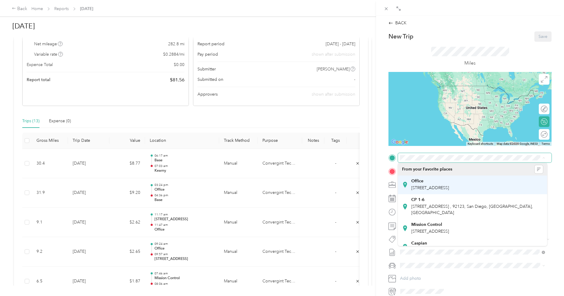
scroll to position [99, 0]
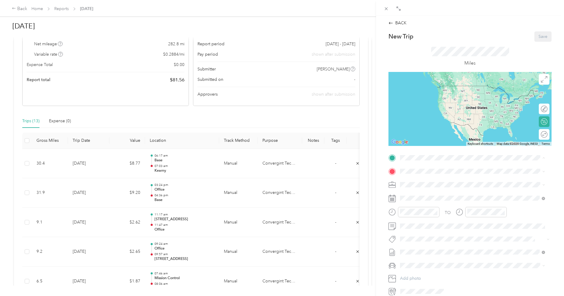
click at [435, 173] on span "[STREET_ADDRESS]" at bounding box center [430, 170] width 38 height 5
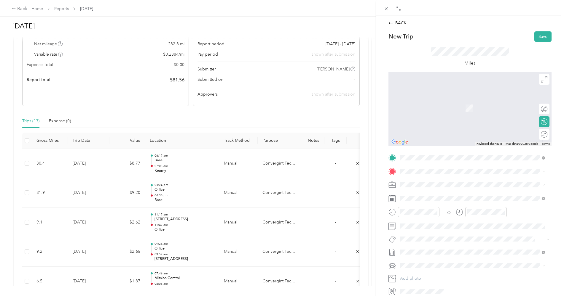
click at [418, 194] on strong "Office" at bounding box center [417, 192] width 12 height 5
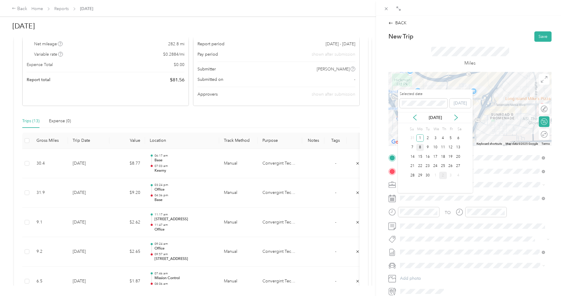
click at [421, 149] on div "8" at bounding box center [420, 147] width 8 height 7
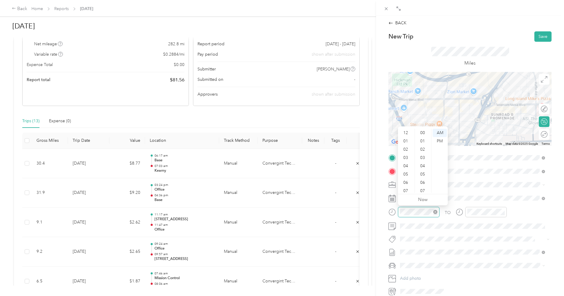
scroll to position [36, 0]
click at [406, 157] on div "07" at bounding box center [406, 155] width 14 height 8
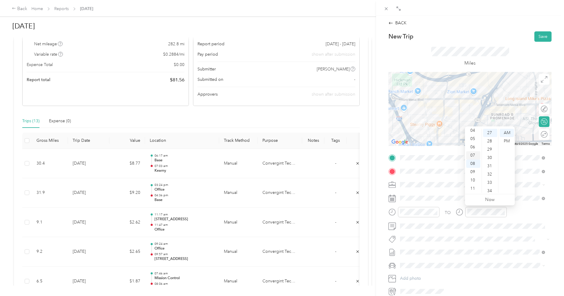
click at [473, 157] on div "07" at bounding box center [473, 155] width 14 height 8
click at [490, 190] on div "46" at bounding box center [490, 192] width 14 height 8
click at [513, 214] on div "TO" at bounding box center [469, 214] width 163 height 15
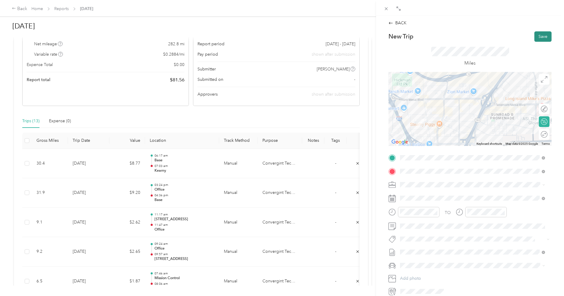
click at [539, 38] on button "Save" at bounding box center [542, 36] width 17 height 10
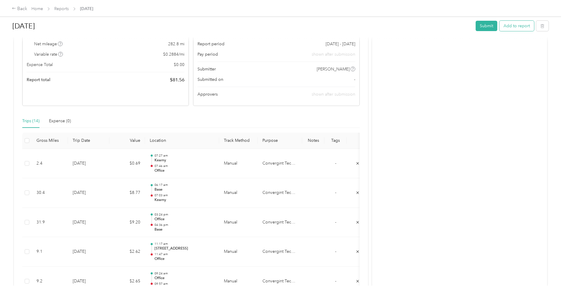
click at [512, 26] on button "Add to report" at bounding box center [516, 26] width 35 height 10
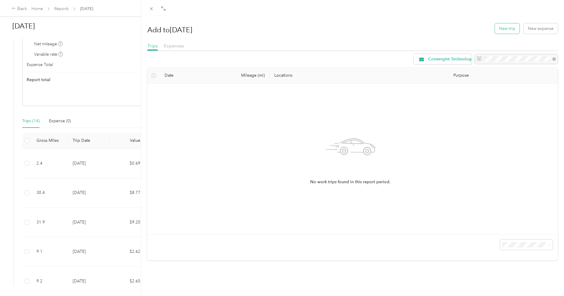
click at [505, 28] on button "New trip" at bounding box center [507, 28] width 25 height 10
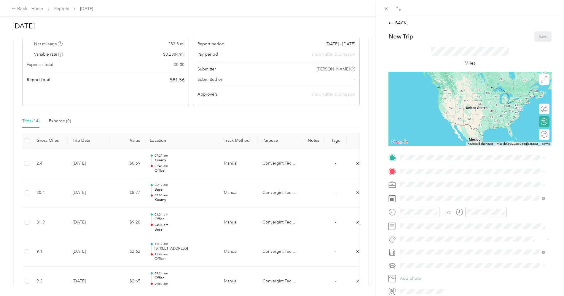
click at [422, 182] on strong "Office" at bounding box center [417, 181] width 12 height 5
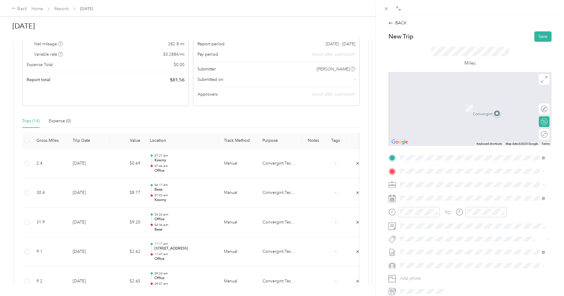
click at [423, 224] on span "[STREET_ADDRESS] , 92123, San Diego, [GEOGRAPHIC_DATA], [GEOGRAPHIC_DATA]" at bounding box center [472, 222] width 122 height 11
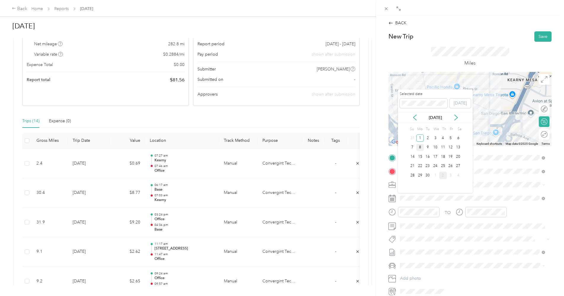
click at [421, 148] on div "8" at bounding box center [420, 147] width 8 height 7
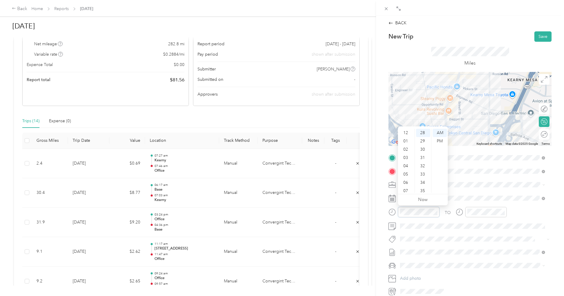
scroll to position [36, 0]
click at [406, 187] on div "11" at bounding box center [406, 189] width 14 height 8
click at [421, 133] on div "16" at bounding box center [423, 132] width 14 height 8
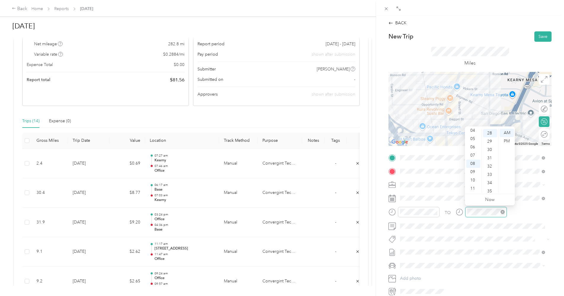
scroll to position [232, 0]
click at [474, 188] on div "11" at bounding box center [473, 189] width 14 height 8
click at [517, 212] on div "TO" at bounding box center [469, 214] width 163 height 15
click at [540, 37] on button "Save" at bounding box center [542, 36] width 17 height 10
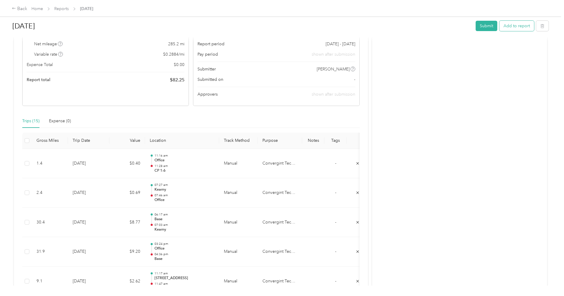
click at [510, 25] on button "Add to report" at bounding box center [516, 26] width 35 height 10
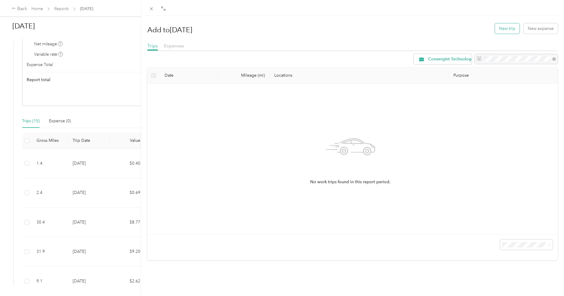
click at [504, 26] on button "New trip" at bounding box center [507, 28] width 25 height 10
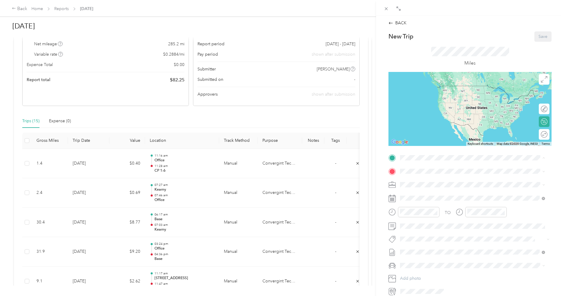
click at [422, 208] on div "CP 1-6 [STREET_ADDRESS] , 92123, San Diego, [GEOGRAPHIC_DATA], [GEOGRAPHIC_DATA]" at bounding box center [477, 206] width 132 height 19
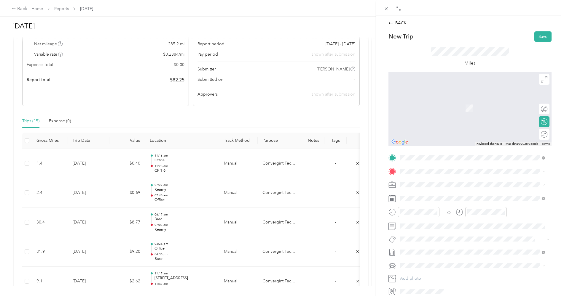
click at [416, 194] on strong "Office" at bounding box center [417, 194] width 12 height 5
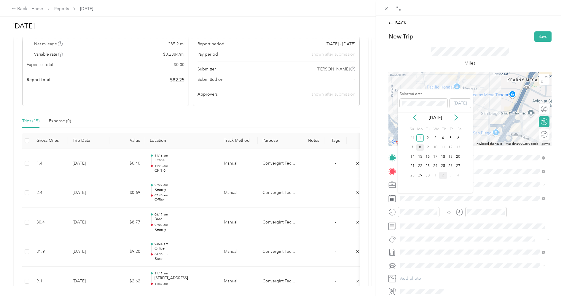
click at [421, 147] on div "8" at bounding box center [420, 147] width 8 height 7
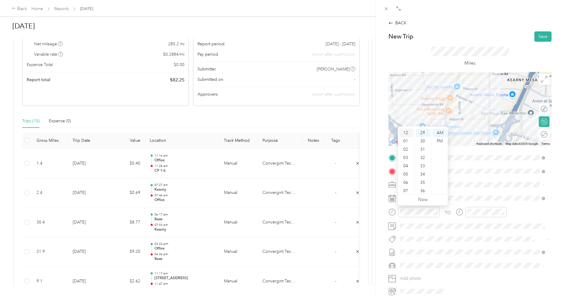
click at [406, 133] on div "12" at bounding box center [406, 133] width 14 height 8
click at [422, 150] on div "19" at bounding box center [423, 149] width 14 height 8
click at [441, 139] on div "PM" at bounding box center [440, 141] width 14 height 8
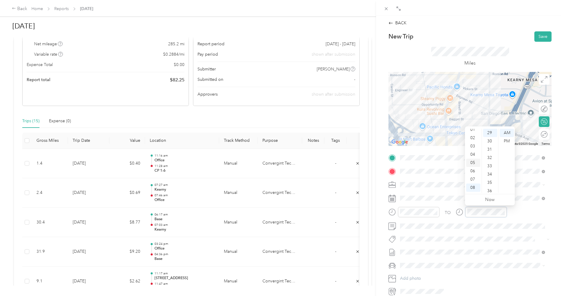
scroll to position [0, 0]
click at [472, 133] on div "12" at bounding box center [473, 133] width 14 height 8
click at [490, 176] on div "34" at bounding box center [490, 174] width 14 height 8
click at [506, 141] on div "PM" at bounding box center [507, 141] width 14 height 8
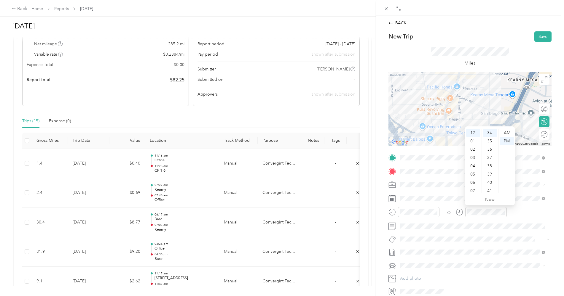
click at [525, 216] on div "TO" at bounding box center [469, 214] width 163 height 15
click at [537, 36] on button "Save" at bounding box center [542, 36] width 17 height 10
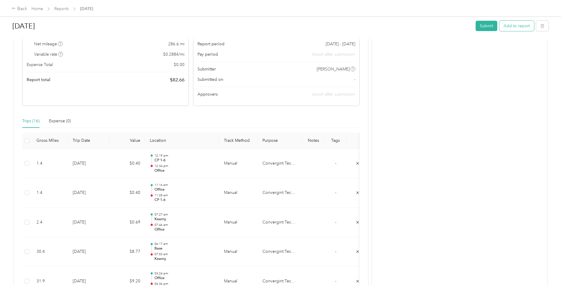
click at [513, 26] on button "Add to report" at bounding box center [516, 26] width 35 height 10
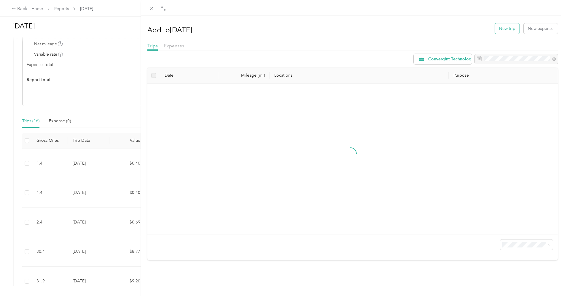
click at [506, 28] on button "New trip" at bounding box center [507, 28] width 25 height 10
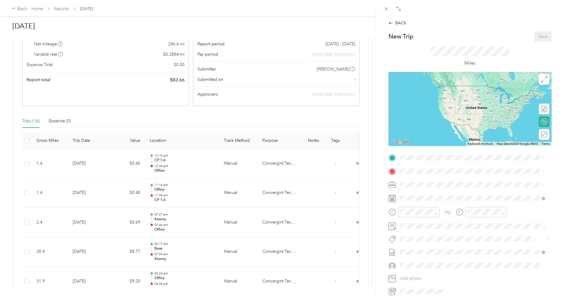
click at [414, 182] on strong "Office" at bounding box center [417, 181] width 12 height 5
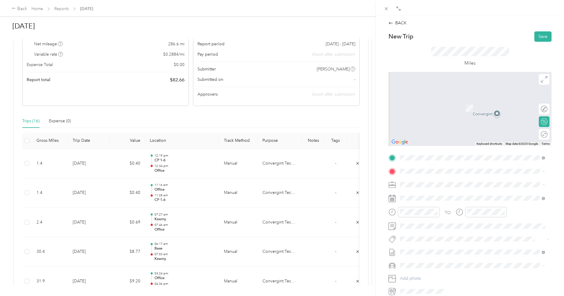
click at [414, 194] on strong "Base" at bounding box center [415, 194] width 9 height 5
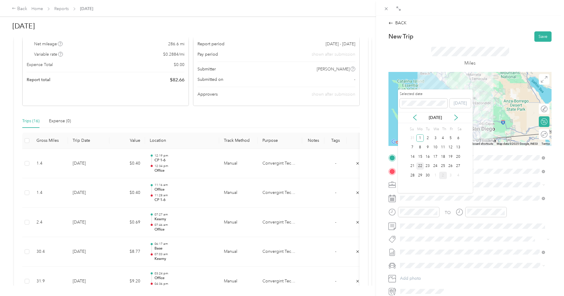
drag, startPoint x: 420, startPoint y: 147, endPoint x: 419, endPoint y: 160, distance: 13.4
click at [420, 147] on div "8" at bounding box center [420, 147] width 8 height 7
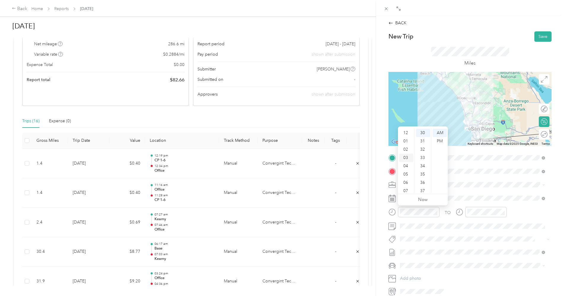
click at [405, 160] on div "03" at bounding box center [406, 158] width 14 height 8
click at [419, 157] on div "33" at bounding box center [423, 158] width 14 height 8
drag, startPoint x: 438, startPoint y: 142, endPoint x: 437, endPoint y: 153, distance: 11.6
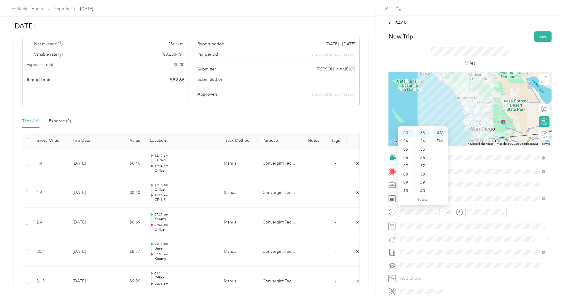
click at [438, 142] on div "PM" at bounding box center [440, 141] width 14 height 8
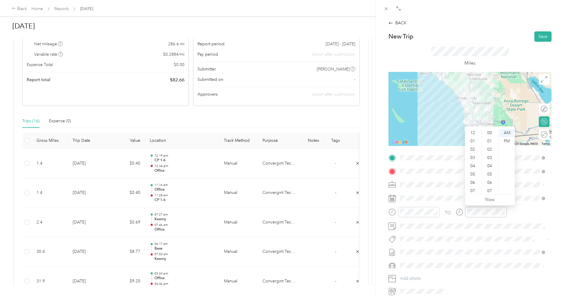
scroll to position [36, 0]
click at [473, 132] on div "04" at bounding box center [473, 131] width 14 height 8
click at [491, 191] on div "37" at bounding box center [490, 191] width 14 height 8
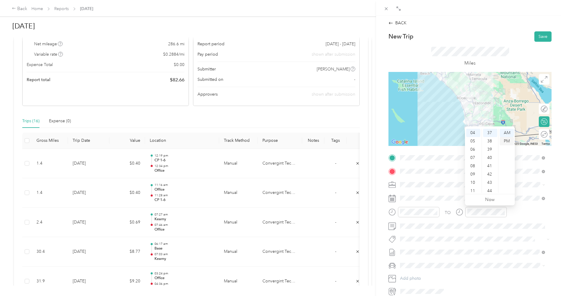
click at [510, 142] on div "PM" at bounding box center [507, 141] width 14 height 8
click at [521, 215] on div "TO" at bounding box center [469, 214] width 163 height 15
click at [537, 37] on button "Save" at bounding box center [542, 36] width 17 height 10
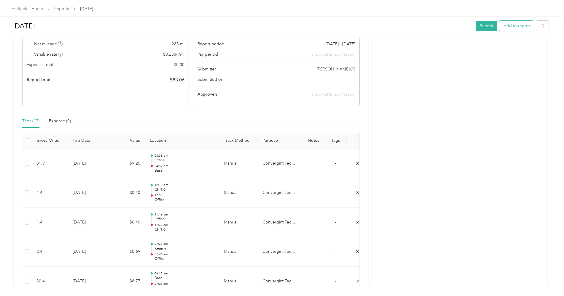
click at [522, 27] on button "Add to report" at bounding box center [516, 26] width 35 height 10
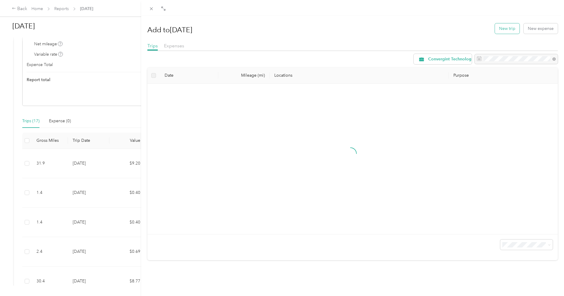
click at [504, 27] on button "New trip" at bounding box center [507, 28] width 25 height 10
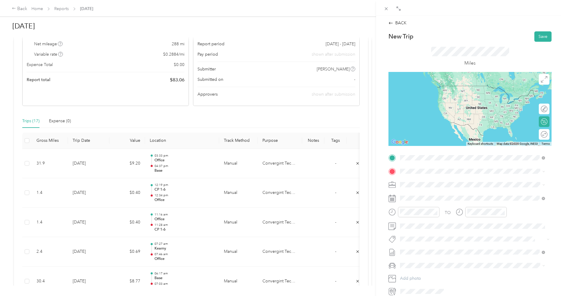
click at [422, 184] on div "Base [STREET_ADDRESS][PERSON_NAME], [GEOGRAPHIC_DATA], [GEOGRAPHIC_DATA], [GEOG…" at bounding box center [477, 188] width 132 height 19
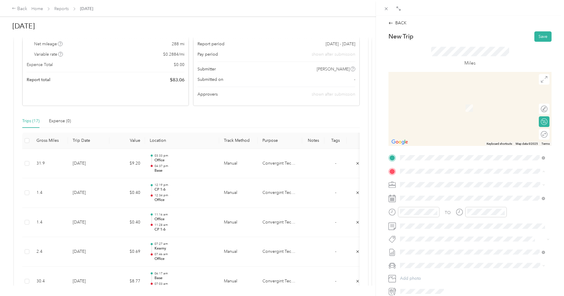
click at [417, 194] on strong "Office" at bounding box center [417, 194] width 12 height 5
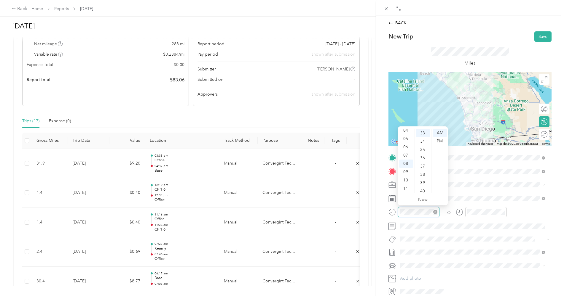
scroll to position [274, 0]
click at [408, 147] on div "06" at bounding box center [406, 147] width 14 height 8
click at [423, 150] on div "11" at bounding box center [423, 148] width 14 height 8
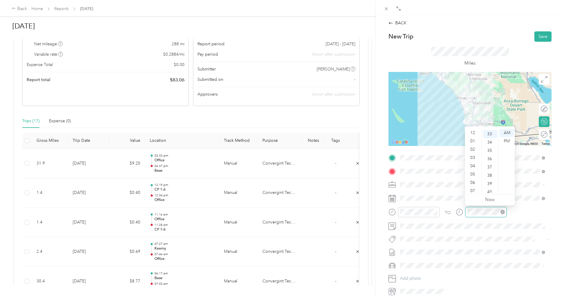
scroll to position [36, 0]
click at [473, 156] on div "07" at bounding box center [473, 155] width 14 height 8
click at [489, 140] on div "01" at bounding box center [490, 141] width 14 height 8
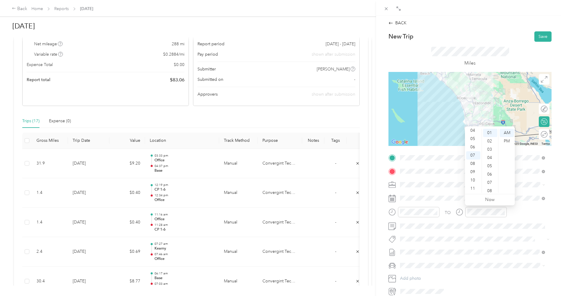
click at [521, 212] on div "TO" at bounding box center [469, 214] width 163 height 15
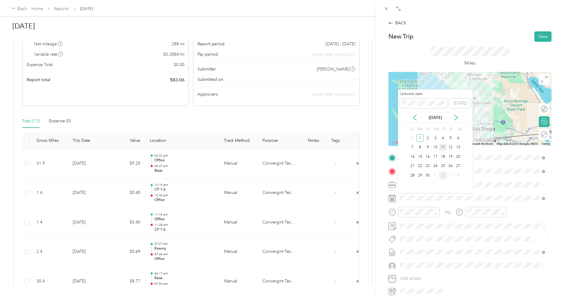
click at [444, 149] on div "11" at bounding box center [443, 147] width 8 height 7
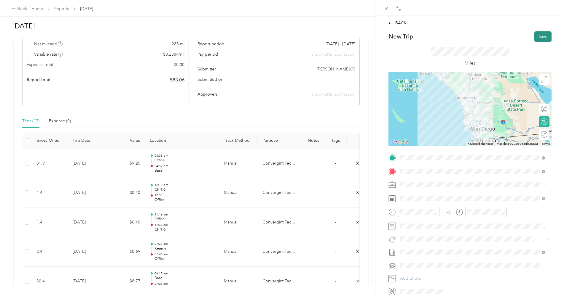
click at [537, 38] on button "Save" at bounding box center [542, 36] width 17 height 10
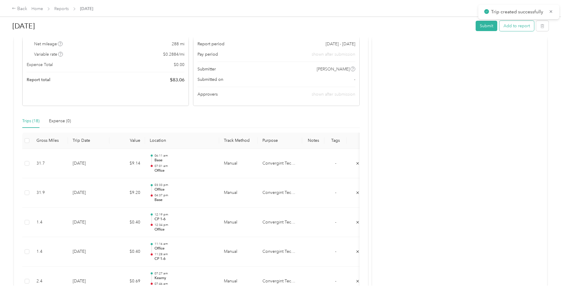
click at [508, 25] on button "Add to report" at bounding box center [516, 26] width 35 height 10
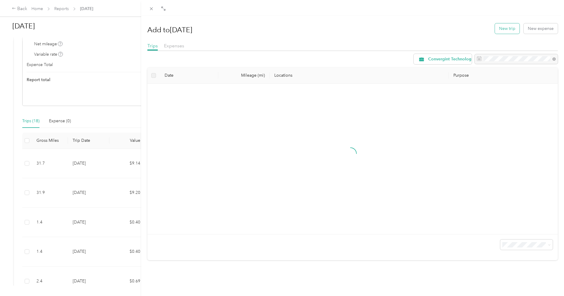
click at [497, 28] on button "New trip" at bounding box center [507, 28] width 25 height 10
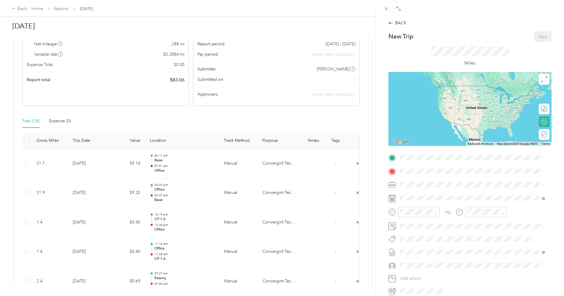
click at [417, 183] on strong "Office" at bounding box center [417, 181] width 12 height 5
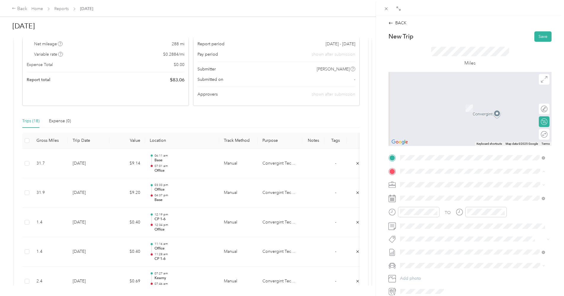
click at [431, 248] on div "Mission Control [STREET_ADDRESS]" at bounding box center [430, 242] width 38 height 12
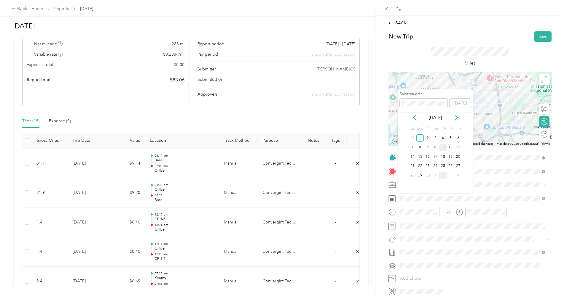
click at [443, 148] on div "11" at bounding box center [443, 147] width 8 height 7
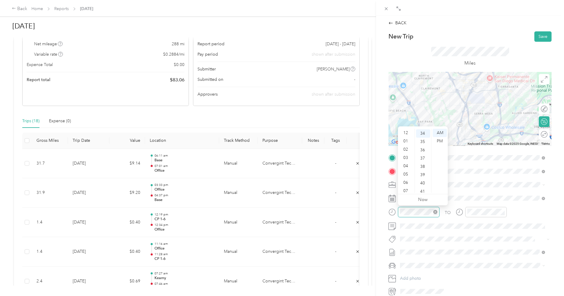
scroll to position [36, 0]
click at [404, 155] on div "07" at bounding box center [406, 155] width 14 height 8
click at [423, 183] on div "06" at bounding box center [423, 183] width 14 height 8
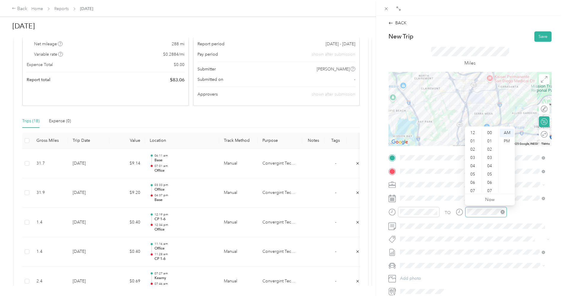
scroll to position [36, 0]
click at [473, 156] on div "07" at bounding box center [473, 155] width 14 height 8
click at [490, 183] on div "28" at bounding box center [490, 182] width 14 height 8
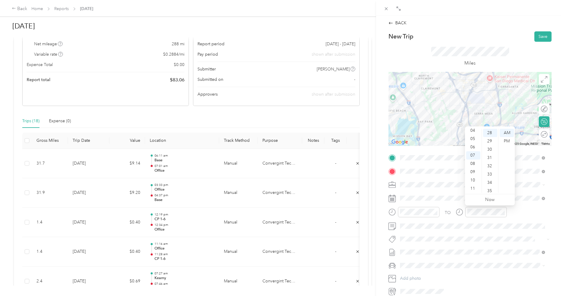
click at [513, 212] on div "TO" at bounding box center [469, 214] width 163 height 15
click at [497, 122] on div at bounding box center [469, 109] width 163 height 74
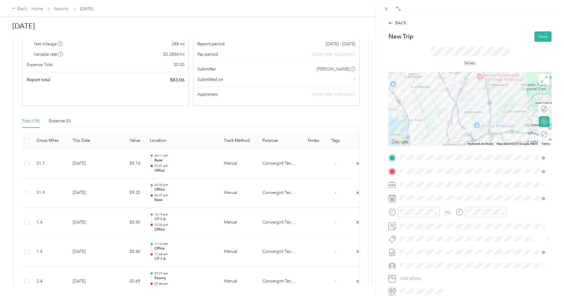
click at [458, 136] on div at bounding box center [469, 109] width 163 height 74
click at [484, 125] on div at bounding box center [469, 109] width 163 height 74
click at [484, 124] on div at bounding box center [469, 109] width 163 height 74
click at [488, 109] on div at bounding box center [469, 109] width 163 height 74
click at [541, 38] on button "Save" at bounding box center [542, 36] width 17 height 10
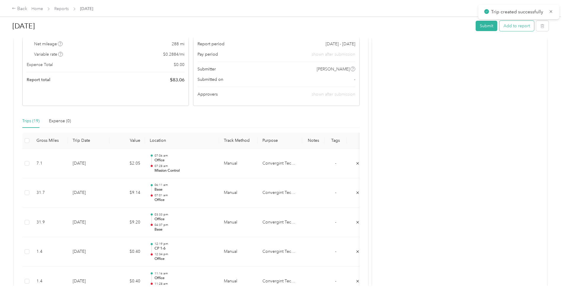
click at [515, 28] on button "Add to report" at bounding box center [516, 26] width 35 height 10
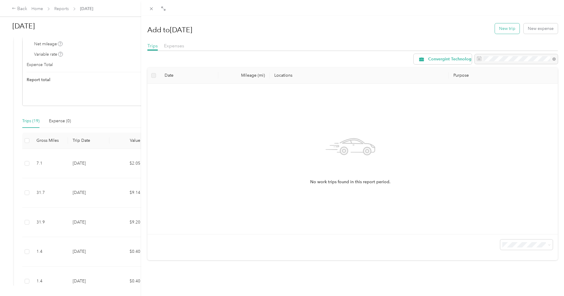
click at [504, 28] on button "New trip" at bounding box center [507, 28] width 25 height 10
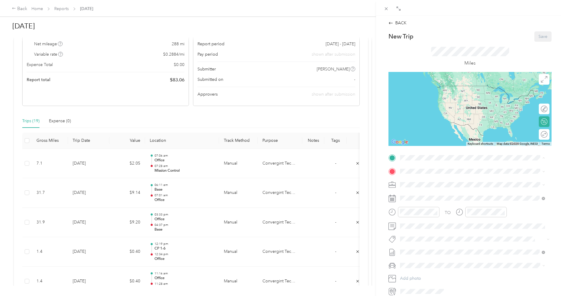
click at [427, 234] on span "[STREET_ADDRESS]" at bounding box center [430, 231] width 38 height 5
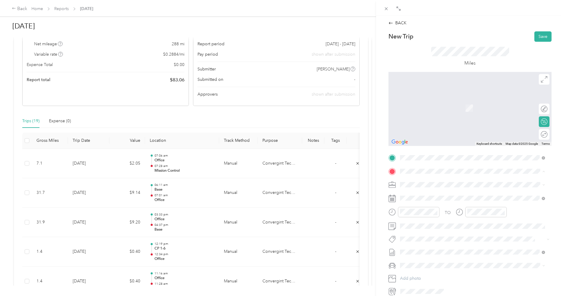
click at [419, 196] on div "Office [STREET_ADDRESS]" at bounding box center [430, 198] width 38 height 12
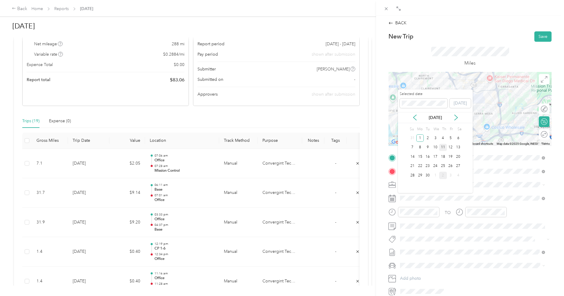
click at [444, 150] on div "11" at bounding box center [443, 147] width 8 height 7
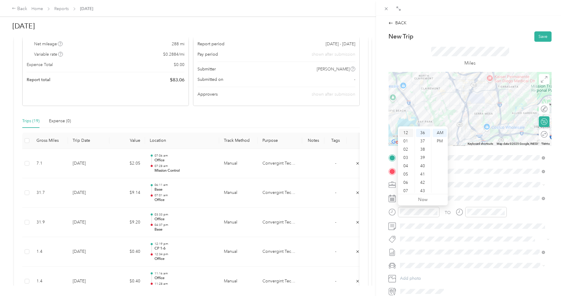
click at [404, 133] on div "12" at bounding box center [406, 133] width 14 height 8
click at [423, 150] on div "14" at bounding box center [423, 148] width 14 height 8
click at [440, 141] on div "PM" at bounding box center [440, 141] width 14 height 8
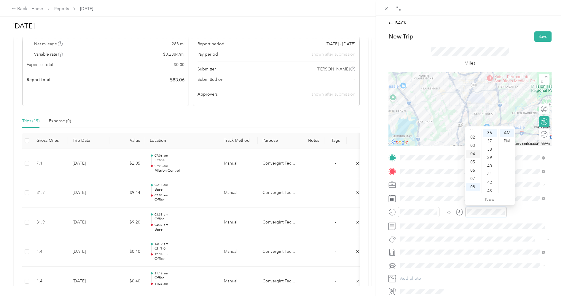
scroll to position [0, 0]
click at [474, 135] on div "12" at bounding box center [473, 133] width 14 height 8
click at [491, 189] on div "31" at bounding box center [490, 190] width 14 height 8
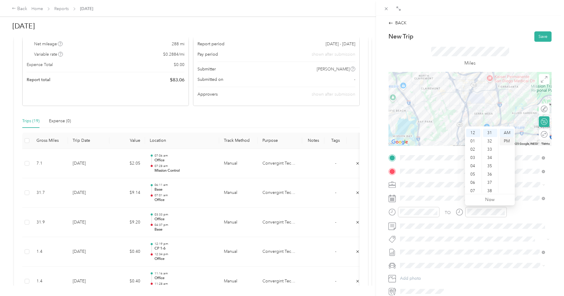
click at [507, 142] on div "PM" at bounding box center [507, 141] width 14 height 8
click at [514, 213] on div "TO" at bounding box center [469, 214] width 163 height 15
click at [535, 35] on button "Save" at bounding box center [542, 36] width 17 height 10
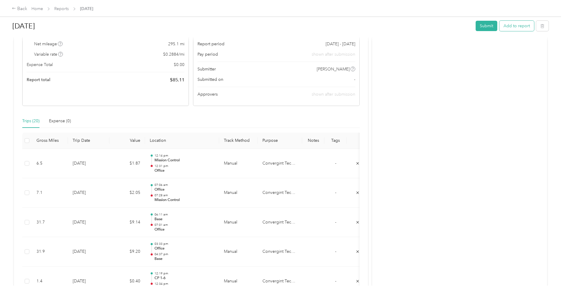
click at [510, 28] on button "Add to report" at bounding box center [516, 26] width 35 height 10
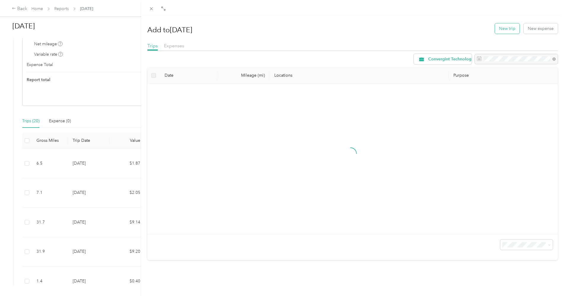
click at [506, 28] on button "New trip" at bounding box center [507, 28] width 25 height 10
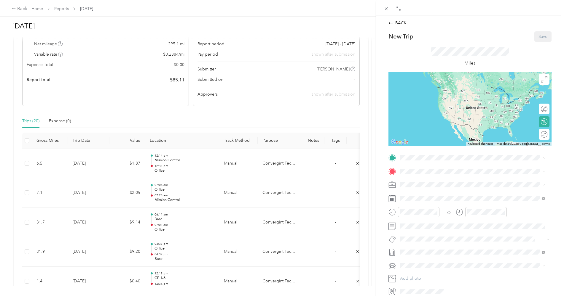
click at [414, 181] on strong "Office" at bounding box center [417, 181] width 12 height 5
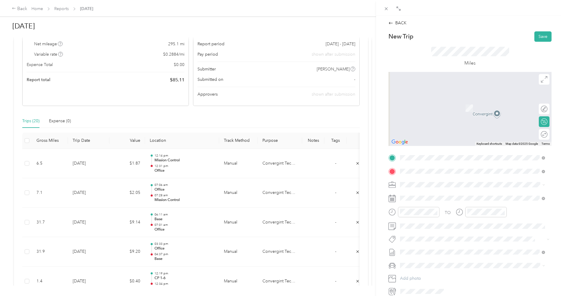
click at [418, 197] on div "Base [STREET_ADDRESS][PERSON_NAME], [GEOGRAPHIC_DATA], [GEOGRAPHIC_DATA], [GEOG…" at bounding box center [477, 201] width 132 height 19
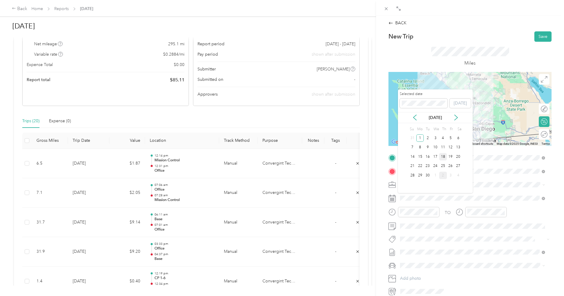
drag, startPoint x: 445, startPoint y: 148, endPoint x: 443, endPoint y: 151, distance: 3.6
click at [444, 148] on div "11" at bounding box center [443, 147] width 8 height 7
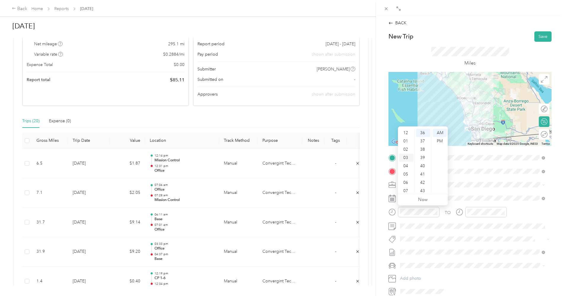
click at [405, 158] on div "03" at bounding box center [406, 158] width 14 height 8
click at [423, 174] on div "41" at bounding box center [423, 174] width 14 height 8
drag, startPoint x: 439, startPoint y: 140, endPoint x: 441, endPoint y: 164, distance: 24.1
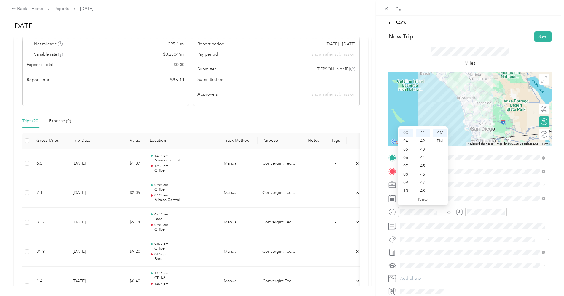
click at [439, 141] on div "PM" at bounding box center [440, 141] width 14 height 8
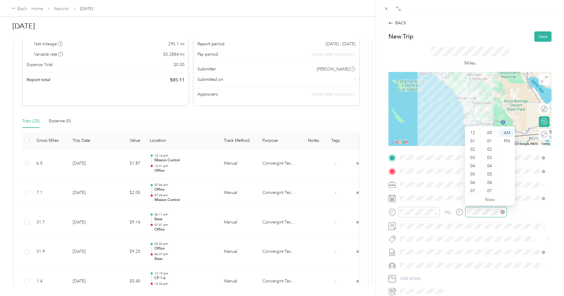
scroll to position [36, 0]
click at [472, 132] on div "04" at bounding box center [473, 131] width 14 height 8
click at [489, 186] on div "54" at bounding box center [490, 184] width 14 height 8
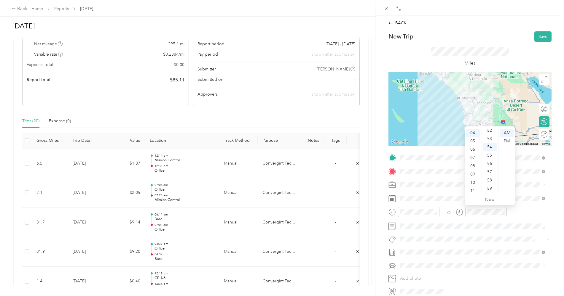
drag, startPoint x: 509, startPoint y: 142, endPoint x: 508, endPoint y: 151, distance: 8.9
click at [509, 143] on div "PM" at bounding box center [507, 141] width 14 height 8
click at [519, 216] on div "TO" at bounding box center [469, 214] width 163 height 15
click at [540, 36] on button "Save" at bounding box center [542, 36] width 17 height 10
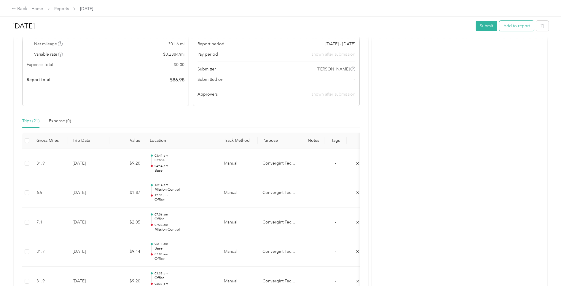
click at [514, 27] on button "Add to report" at bounding box center [516, 26] width 35 height 10
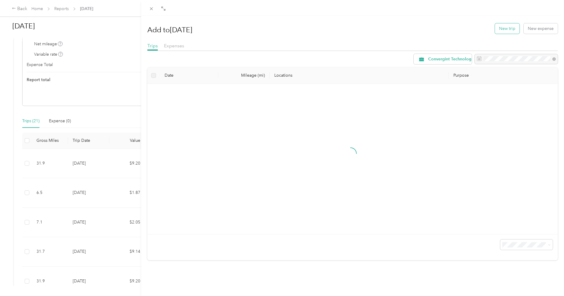
click at [501, 27] on button "New trip" at bounding box center [507, 28] width 25 height 10
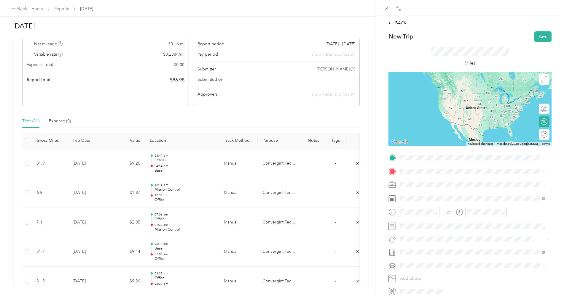
click at [422, 181] on div "Base" at bounding box center [477, 179] width 132 height 5
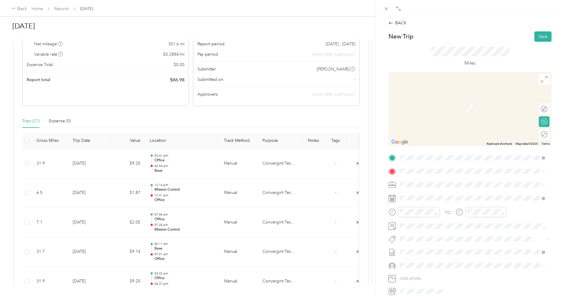
click at [423, 193] on span "[STREET_ADDRESS][US_STATE]" at bounding box center [440, 192] width 59 height 5
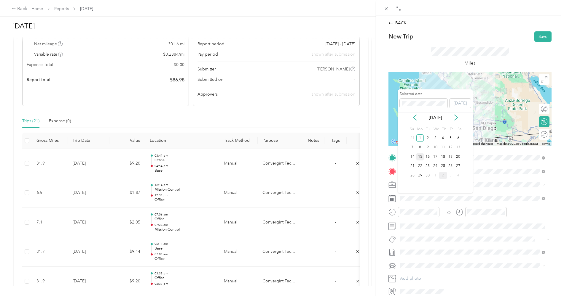
click at [420, 157] on div "15" at bounding box center [420, 156] width 8 height 7
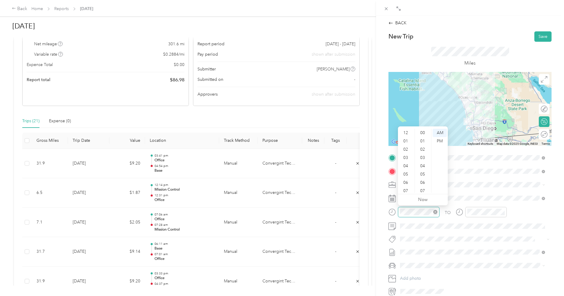
scroll to position [36, 0]
drag, startPoint x: 404, startPoint y: 146, endPoint x: 404, endPoint y: 149, distance: 3.0
click at [404, 146] on div "06" at bounding box center [406, 147] width 14 height 8
click at [423, 166] on div "23" at bounding box center [423, 165] width 14 height 8
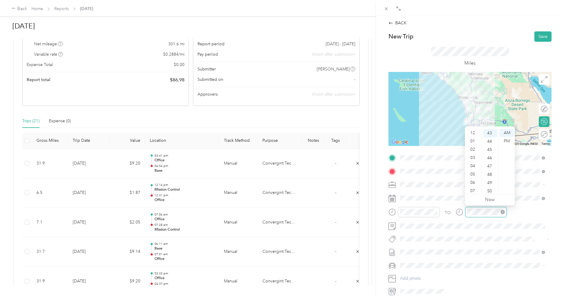
scroll to position [36, 0]
click at [475, 156] on div "07" at bounding box center [473, 155] width 14 height 8
click at [489, 148] on div "09" at bounding box center [490, 147] width 14 height 8
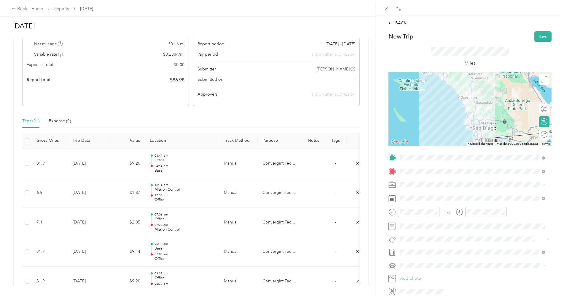
click at [516, 211] on div "TO" at bounding box center [469, 214] width 163 height 15
click at [539, 36] on button "Save" at bounding box center [542, 36] width 17 height 10
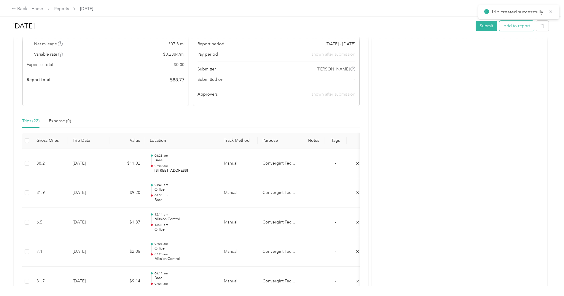
click at [516, 27] on button "Add to report" at bounding box center [516, 26] width 35 height 10
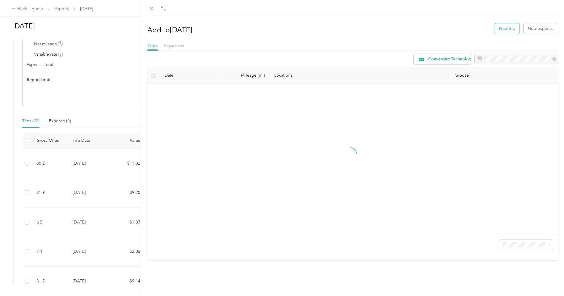
click at [503, 28] on button "New trip" at bounding box center [507, 28] width 25 height 10
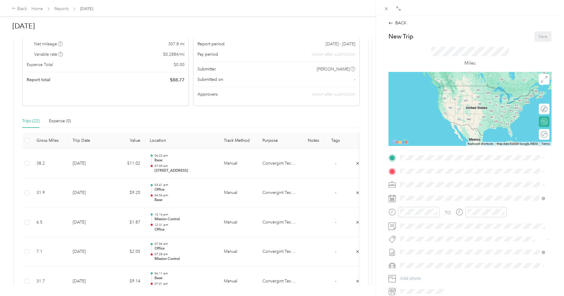
click at [149, 162] on div "BACK New Trip Save This trip cannot be edited because it is either under review…" at bounding box center [282, 148] width 564 height 296
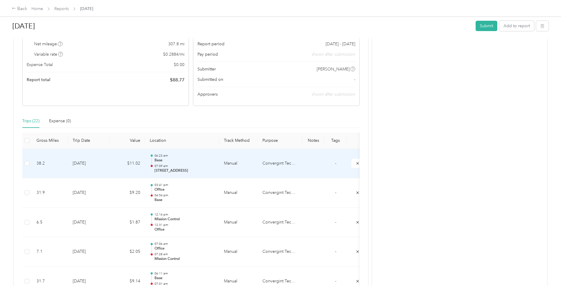
click at [177, 163] on p "Base" at bounding box center [184, 160] width 60 height 5
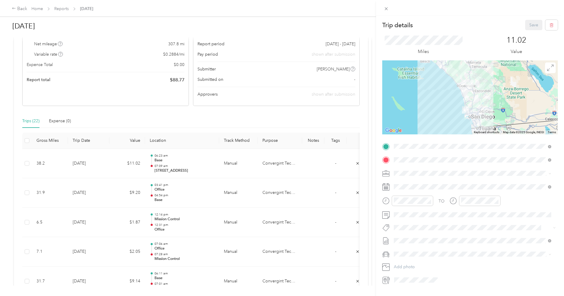
click at [414, 210] on div "Office [STREET_ADDRESS]" at bounding box center [424, 205] width 38 height 12
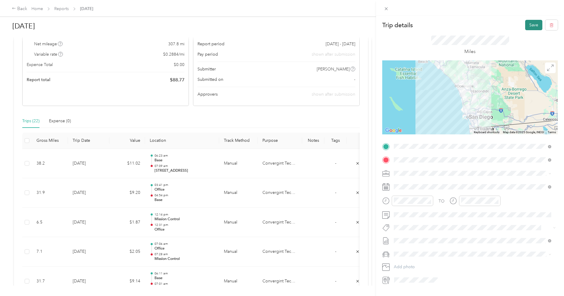
click at [526, 24] on button "Save" at bounding box center [533, 25] width 17 height 10
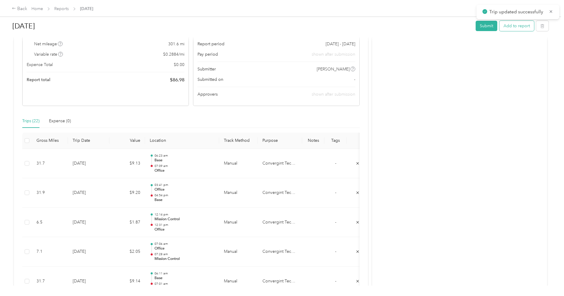
click at [516, 25] on button "Add to report" at bounding box center [516, 26] width 35 height 10
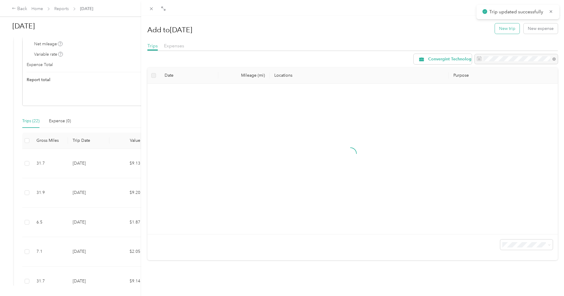
click at [505, 29] on button "New trip" at bounding box center [507, 28] width 25 height 10
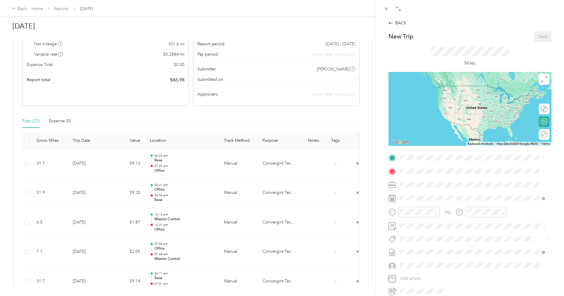
click at [419, 189] on span "[STREET_ADDRESS]" at bounding box center [430, 188] width 38 height 5
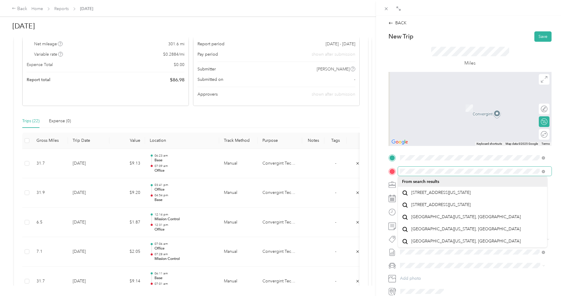
click at [399, 171] on span at bounding box center [475, 171] width 154 height 9
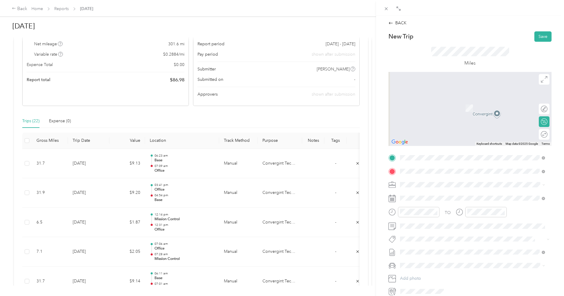
click at [434, 208] on span "[STREET_ADDRESS][US_STATE]" at bounding box center [440, 204] width 59 height 5
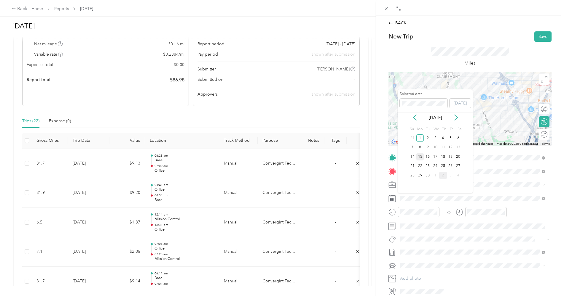
click at [421, 158] on div "15" at bounding box center [420, 156] width 8 height 7
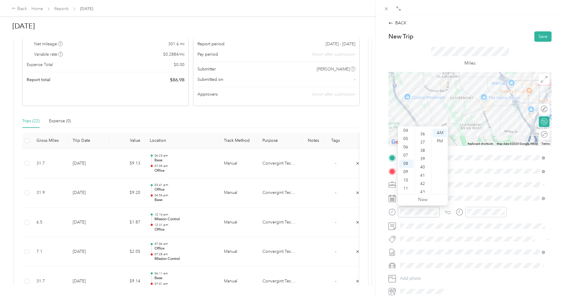
scroll to position [184, 0]
click at [406, 157] on div "07" at bounding box center [406, 155] width 14 height 8
click at [422, 139] on div "23" at bounding box center [423, 139] width 14 height 8
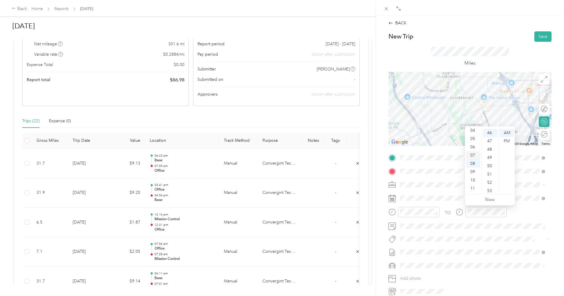
click at [471, 156] on div "07" at bounding box center [473, 155] width 14 height 8
click at [491, 148] on div "54" at bounding box center [490, 147] width 14 height 8
click at [518, 214] on div "TO" at bounding box center [469, 214] width 163 height 15
click at [538, 38] on button "Save" at bounding box center [542, 36] width 17 height 10
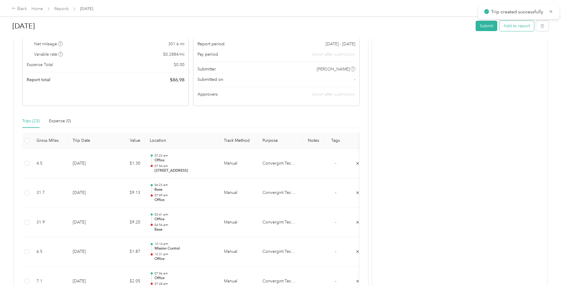
click at [513, 25] on button "Add to report" at bounding box center [516, 26] width 35 height 10
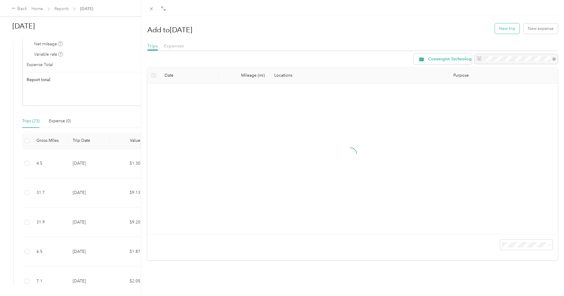
click at [502, 29] on button "New trip" at bounding box center [507, 28] width 25 height 10
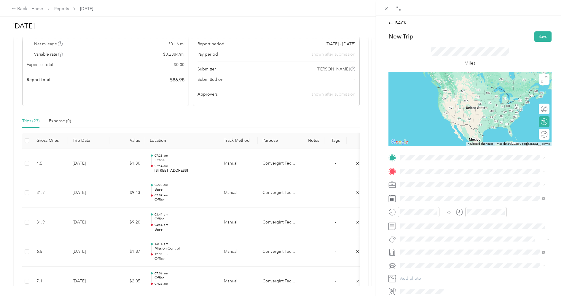
click at [423, 181] on span "[STREET_ADDRESS][US_STATE]" at bounding box center [440, 178] width 59 height 5
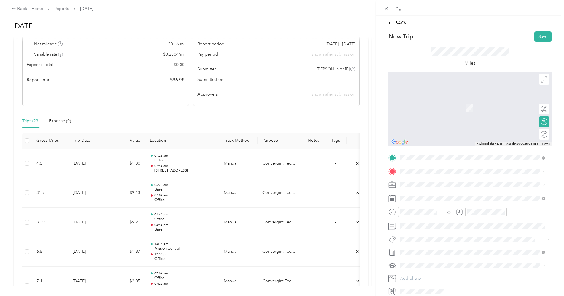
click at [418, 196] on div "Office [STREET_ADDRESS]" at bounding box center [430, 198] width 38 height 12
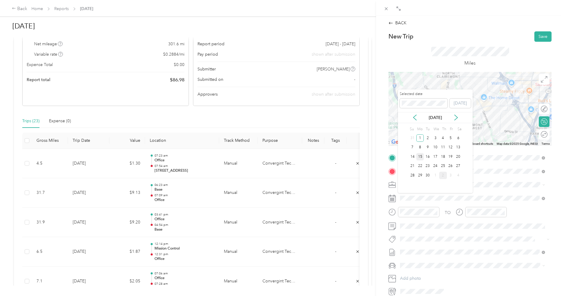
click at [422, 157] on div "15" at bounding box center [420, 156] width 8 height 7
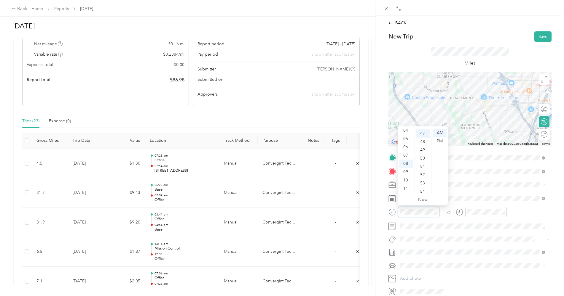
scroll to position [390, 0]
click at [408, 173] on div "09" at bounding box center [406, 172] width 14 height 8
click at [422, 173] on div "28" at bounding box center [423, 173] width 14 height 8
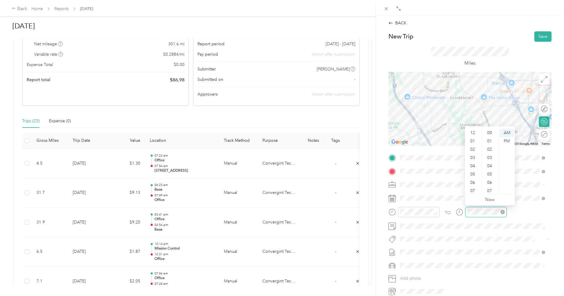
scroll to position [36, 0]
click at [473, 173] on div "09" at bounding box center [473, 172] width 14 height 8
click at [488, 173] on div "52" at bounding box center [490, 174] width 14 height 8
click at [516, 213] on div "TO" at bounding box center [469, 214] width 163 height 15
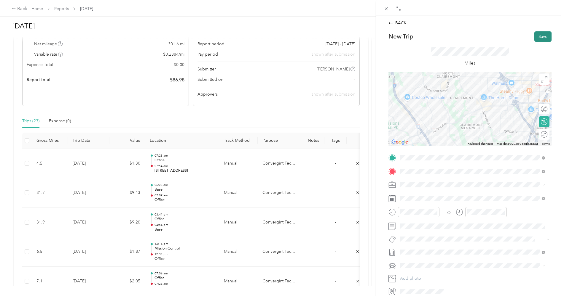
click at [536, 37] on button "Save" at bounding box center [542, 36] width 17 height 10
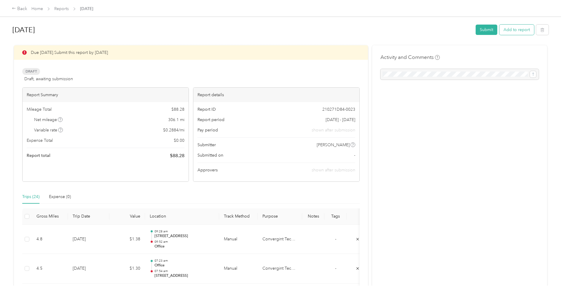
click at [513, 29] on button "Add to report" at bounding box center [516, 30] width 35 height 10
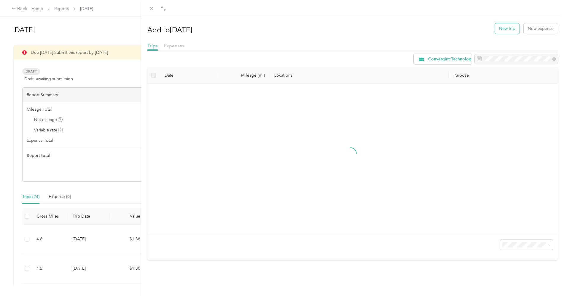
click at [509, 29] on button "New trip" at bounding box center [507, 28] width 25 height 10
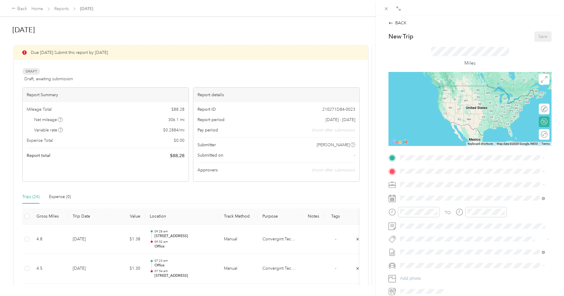
click at [419, 184] on div "Office [STREET_ADDRESS]" at bounding box center [430, 184] width 38 height 12
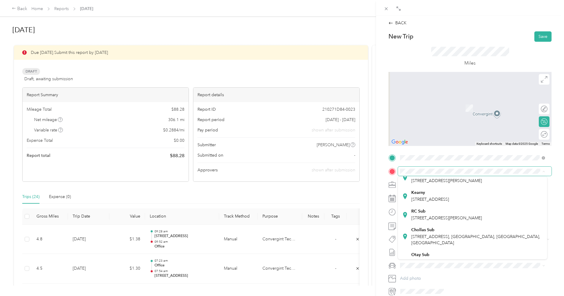
scroll to position [99, 0]
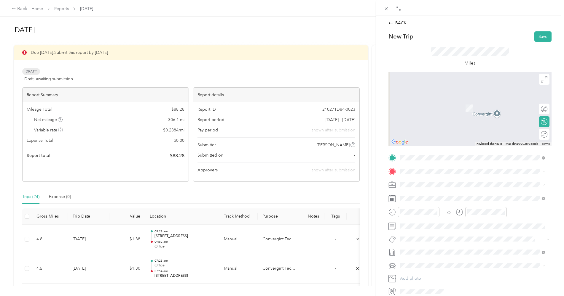
click at [426, 186] on div "Kearny [STREET_ADDRESS]" at bounding box center [430, 180] width 38 height 12
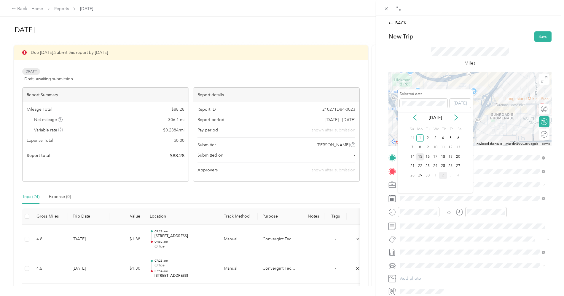
click at [418, 156] on div "15" at bounding box center [420, 156] width 8 height 7
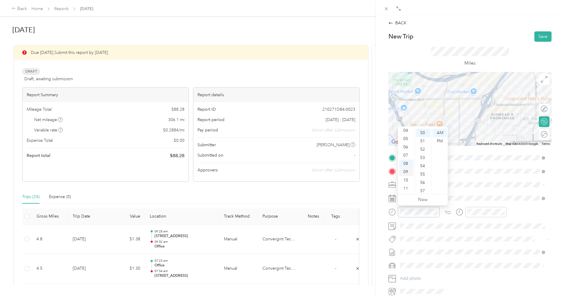
scroll to position [0, 0]
click at [406, 149] on div "02" at bounding box center [406, 150] width 14 height 8
click at [422, 166] on div "42" at bounding box center [423, 165] width 14 height 8
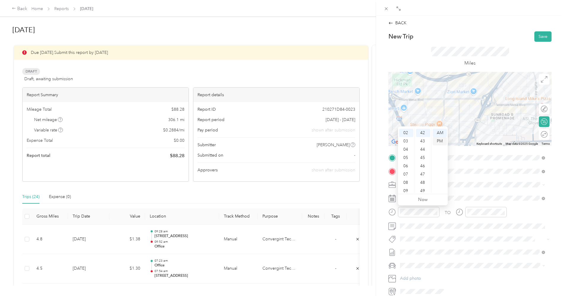
click at [438, 142] on div "PM" at bounding box center [440, 141] width 14 height 8
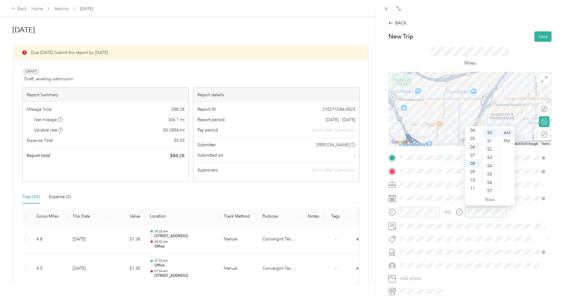
scroll to position [0, 0]
click at [473, 151] on div "02" at bounding box center [473, 150] width 14 height 8
click at [489, 159] on div "53" at bounding box center [490, 158] width 14 height 8
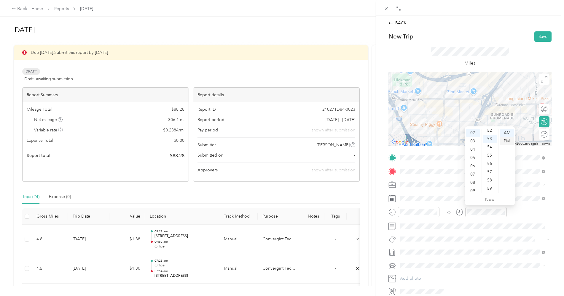
click at [508, 143] on div "PM" at bounding box center [507, 141] width 14 height 8
click at [514, 213] on div "TO" at bounding box center [469, 214] width 163 height 15
click at [540, 37] on button "Save" at bounding box center [542, 36] width 17 height 10
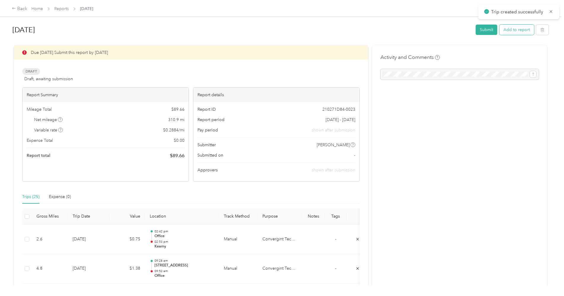
click at [521, 32] on button "Add to report" at bounding box center [516, 30] width 35 height 10
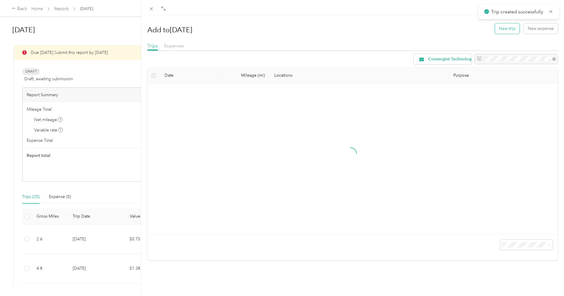
click at [503, 27] on button "New trip" at bounding box center [507, 28] width 25 height 10
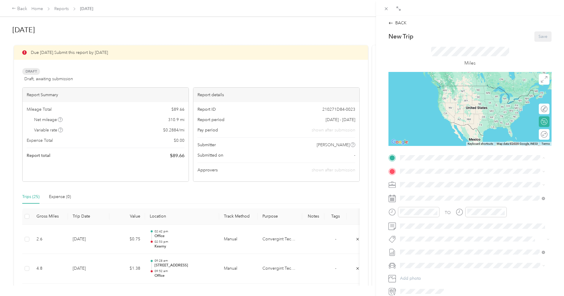
click at [439, 234] on span "[STREET_ADDRESS]" at bounding box center [430, 231] width 38 height 5
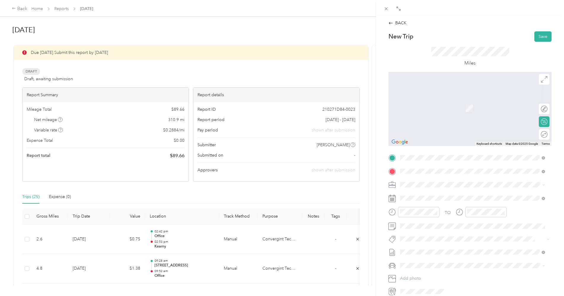
click at [419, 195] on strong "Base" at bounding box center [415, 194] width 9 height 5
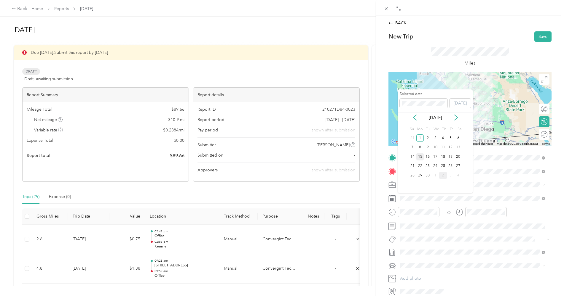
click at [421, 158] on div "15" at bounding box center [420, 156] width 8 height 7
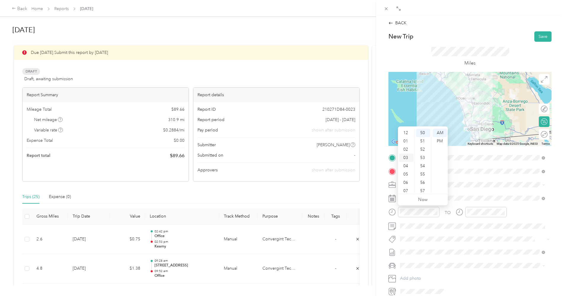
click at [406, 160] on div "03" at bounding box center [406, 158] width 14 height 8
click at [423, 164] on div "06" at bounding box center [423, 163] width 14 height 8
click at [437, 141] on div "PM" at bounding box center [440, 141] width 14 height 8
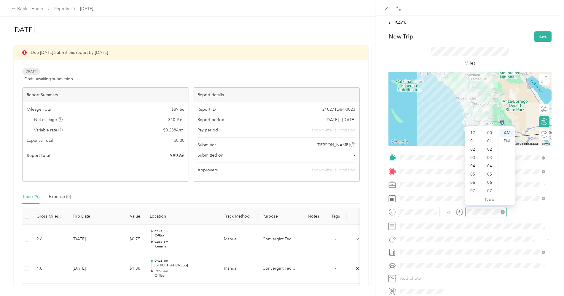
scroll to position [36, 0]
click at [472, 133] on div "04" at bounding box center [473, 131] width 14 height 8
click at [488, 181] on div "08" at bounding box center [490, 180] width 14 height 8
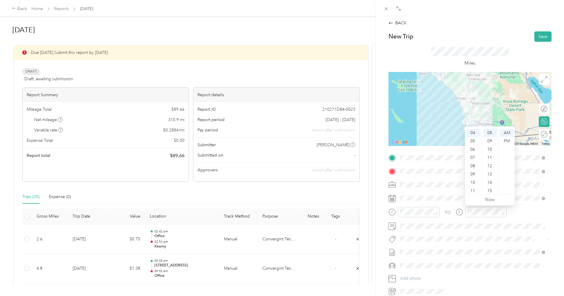
drag, startPoint x: 506, startPoint y: 141, endPoint x: 503, endPoint y: 158, distance: 17.5
click at [506, 141] on div "PM" at bounding box center [507, 141] width 14 height 8
click at [512, 211] on div "TO" at bounding box center [469, 214] width 163 height 15
click at [539, 36] on button "Save" at bounding box center [542, 36] width 17 height 10
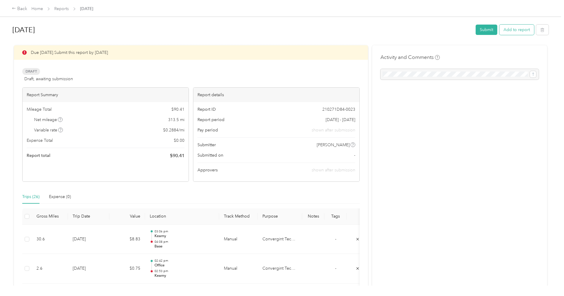
click at [516, 32] on button "Add to report" at bounding box center [516, 30] width 35 height 10
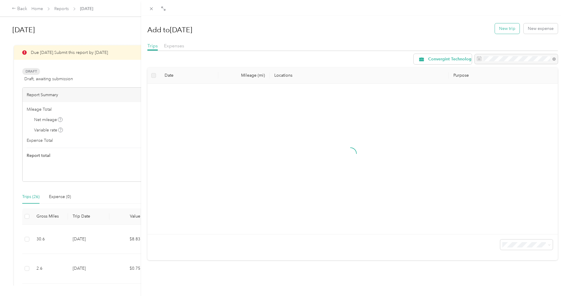
click at [503, 28] on button "New trip" at bounding box center [507, 28] width 25 height 10
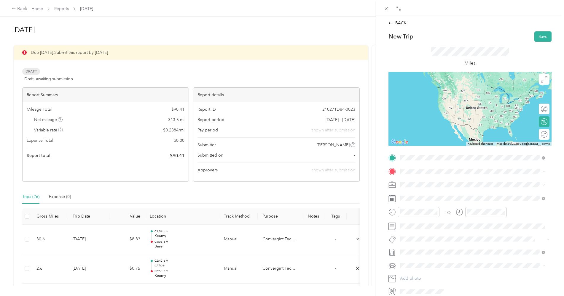
click at [417, 184] on div "Base [STREET_ADDRESS][PERSON_NAME], [GEOGRAPHIC_DATA], [GEOGRAPHIC_DATA], [GEOG…" at bounding box center [477, 188] width 132 height 19
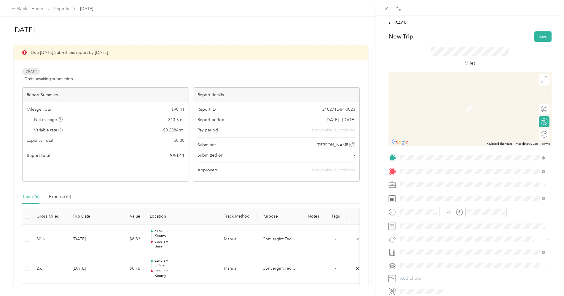
click at [430, 193] on span "[STREET_ADDRESS][US_STATE]" at bounding box center [440, 192] width 59 height 5
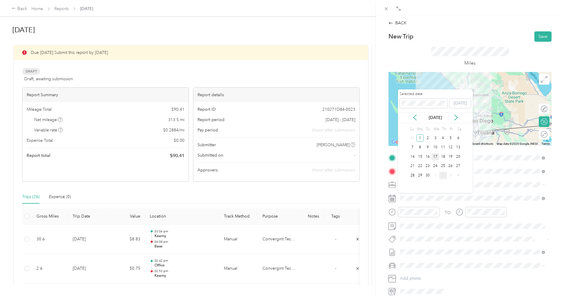
click at [436, 157] on div "17" at bounding box center [435, 156] width 8 height 7
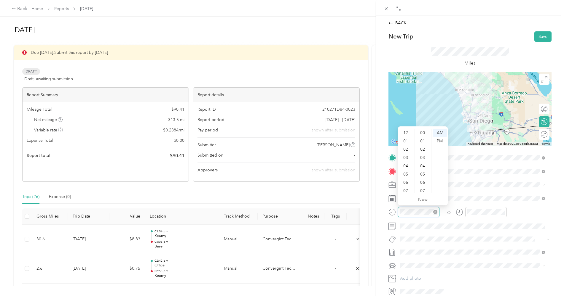
scroll to position [434, 0]
click at [405, 148] on div "06" at bounding box center [406, 147] width 14 height 8
click at [422, 137] on div "05" at bounding box center [423, 136] width 14 height 8
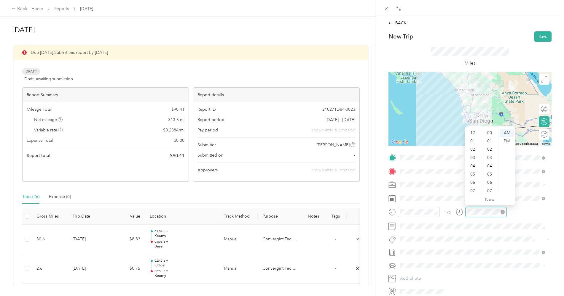
scroll to position [36, 0]
click at [473, 155] on div "07" at bounding box center [473, 155] width 14 height 8
click at [489, 139] on div "16" at bounding box center [490, 140] width 14 height 8
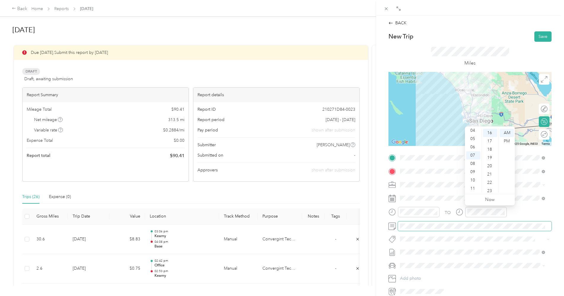
click at [526, 222] on span at bounding box center [475, 226] width 154 height 9
click at [537, 37] on button "Save" at bounding box center [542, 36] width 17 height 10
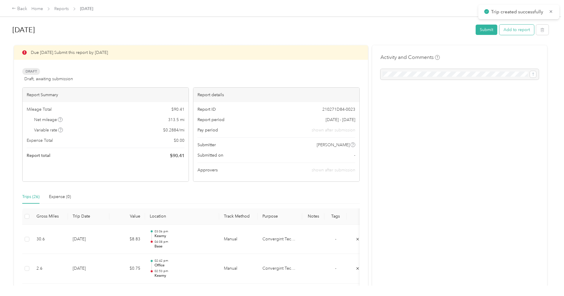
click at [510, 30] on button "Add to report" at bounding box center [516, 30] width 35 height 10
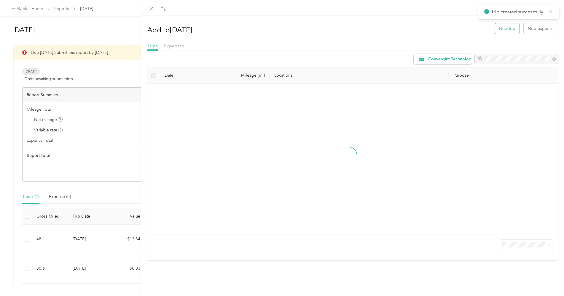
click at [498, 29] on button "New trip" at bounding box center [507, 28] width 25 height 10
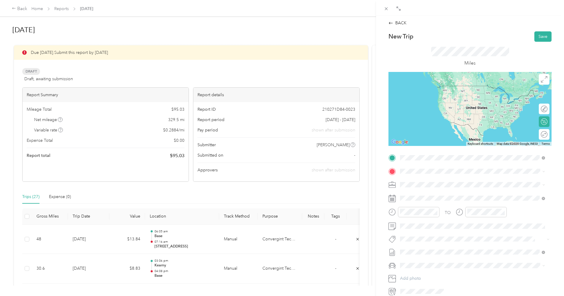
click at [447, 179] on span "[STREET_ADDRESS][US_STATE]" at bounding box center [440, 179] width 59 height 5
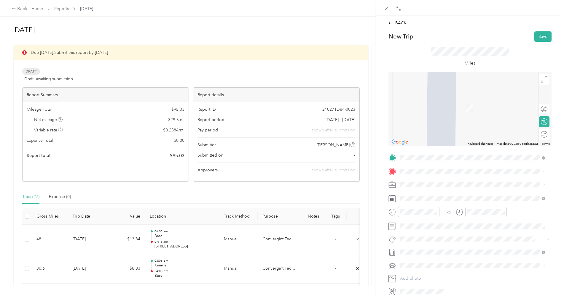
click at [423, 195] on div "Office" at bounding box center [430, 194] width 38 height 5
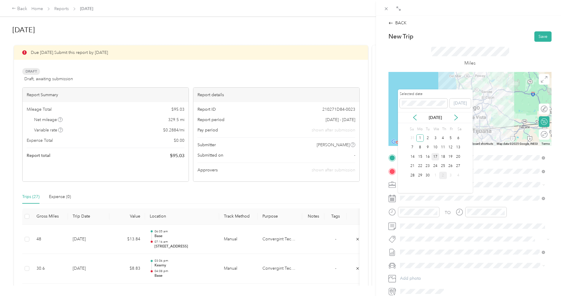
click at [435, 158] on div "17" at bounding box center [435, 156] width 8 height 7
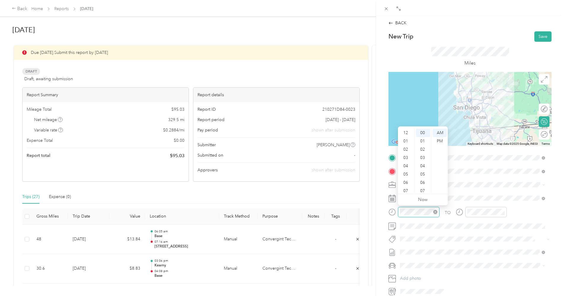
scroll to position [36, 0]
click at [406, 164] on div "08" at bounding box center [406, 164] width 14 height 8
click at [422, 190] on div "31" at bounding box center [423, 193] width 14 height 8
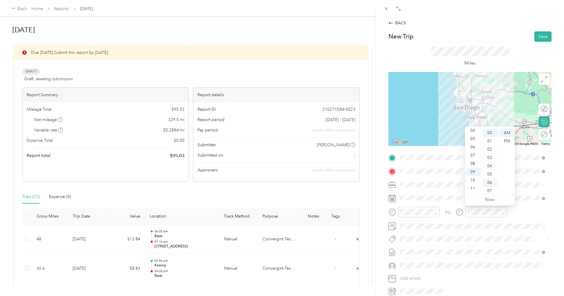
click at [490, 184] on div "06" at bounding box center [490, 183] width 14 height 8
click at [515, 214] on div "TO" at bounding box center [469, 214] width 163 height 15
click at [538, 34] on button "Save" at bounding box center [542, 36] width 17 height 10
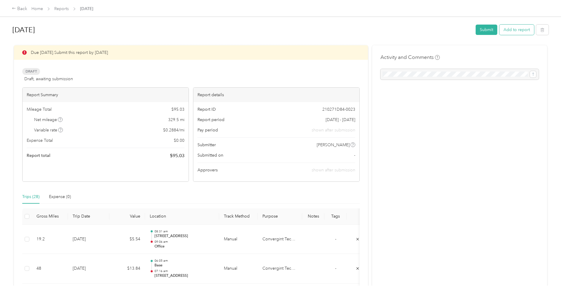
click at [516, 31] on button "Add to report" at bounding box center [516, 30] width 35 height 10
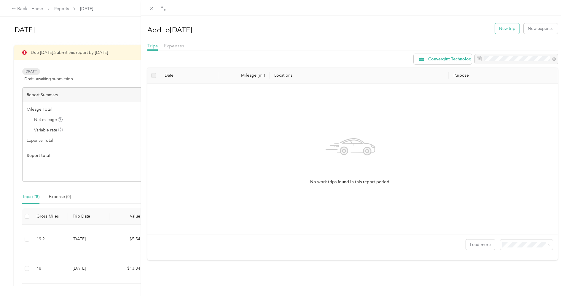
click at [503, 29] on button "New trip" at bounding box center [507, 28] width 25 height 10
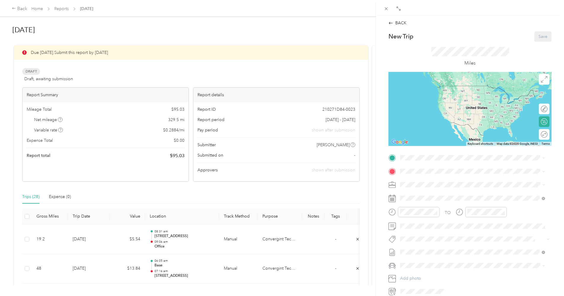
click at [417, 184] on div "Office [STREET_ADDRESS]" at bounding box center [430, 183] width 38 height 12
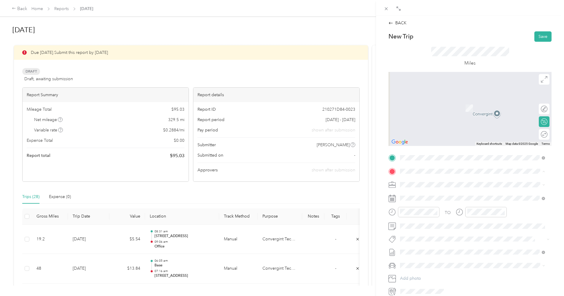
click at [423, 222] on div "CP 1-6 [STREET_ADDRESS] , 92123, San Diego, [GEOGRAPHIC_DATA], [GEOGRAPHIC_DATA]" at bounding box center [477, 220] width 132 height 19
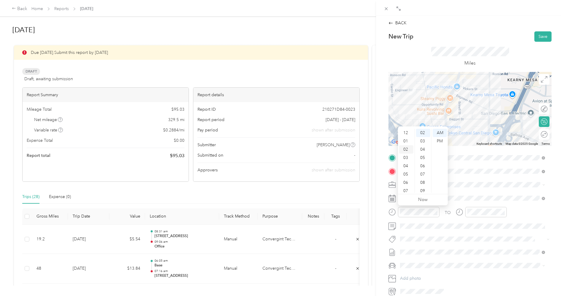
click at [406, 151] on div "02" at bounding box center [406, 150] width 14 height 8
click at [423, 151] on div "04" at bounding box center [423, 150] width 14 height 8
click at [441, 140] on div "PM" at bounding box center [440, 141] width 14 height 8
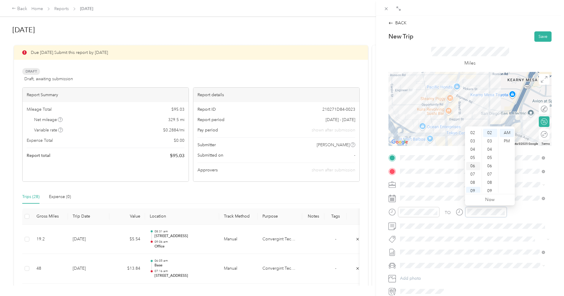
scroll to position [0, 0]
click at [473, 151] on div "02" at bounding box center [473, 150] width 14 height 8
click at [490, 178] on div "19" at bounding box center [490, 175] width 14 height 8
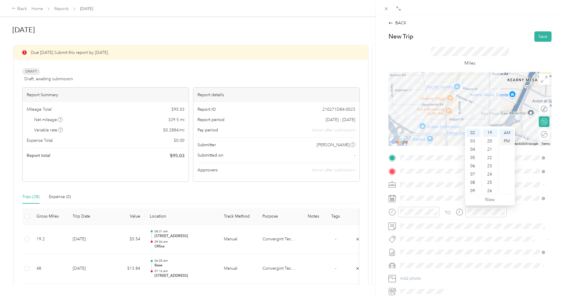
click at [510, 143] on div "PM" at bounding box center [507, 141] width 14 height 8
click at [536, 36] on button "Save" at bounding box center [542, 36] width 17 height 10
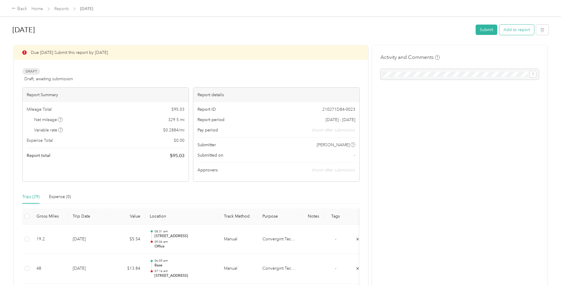
click at [515, 29] on button "Add to report" at bounding box center [516, 30] width 35 height 10
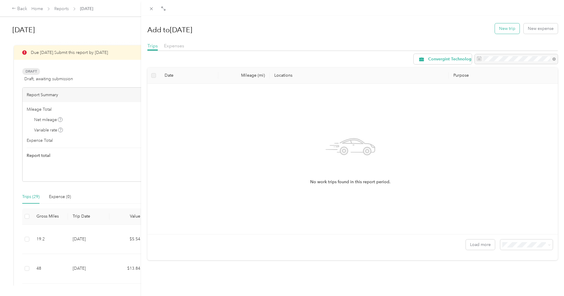
click at [506, 30] on button "New trip" at bounding box center [507, 28] width 25 height 10
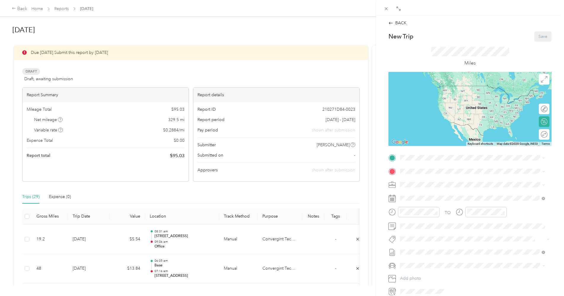
click at [416, 181] on strong "Office" at bounding box center [417, 180] width 12 height 5
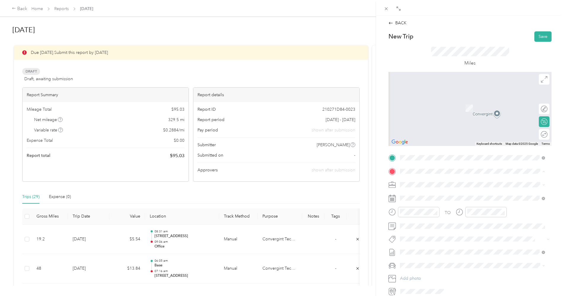
click at [487, 31] on div "New Trip Save" at bounding box center [469, 36] width 163 height 10
drag, startPoint x: 386, startPoint y: 8, endPoint x: 383, endPoint y: 25, distance: 16.8
click at [386, 9] on icon at bounding box center [386, 8] width 5 height 5
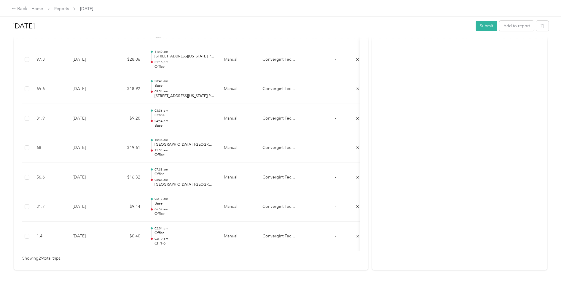
scroll to position [843, 0]
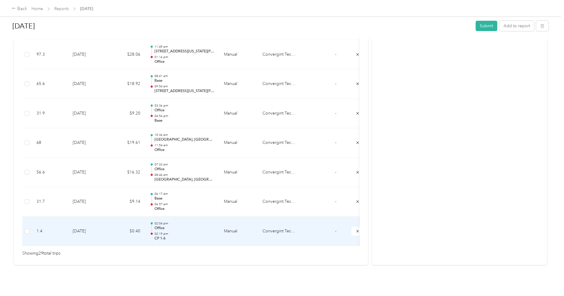
click at [92, 221] on td "[DATE]" at bounding box center [89, 232] width 42 height 30
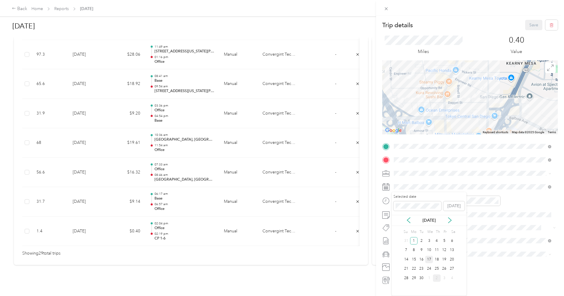
click at [431, 260] on div "17" at bounding box center [429, 259] width 8 height 7
click at [526, 24] on button "Save" at bounding box center [533, 25] width 17 height 10
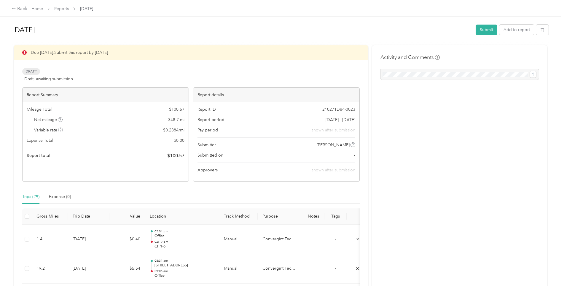
scroll to position [99, 0]
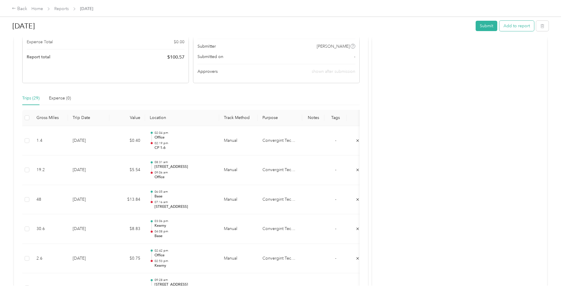
click at [519, 26] on button "Add to report" at bounding box center [516, 26] width 35 height 10
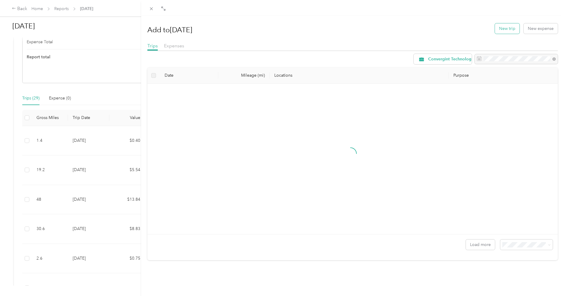
click at [507, 26] on button "New trip" at bounding box center [507, 28] width 25 height 10
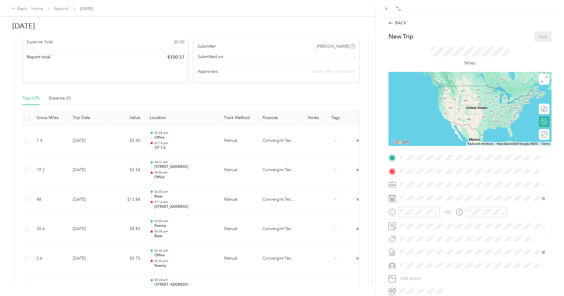
click at [433, 209] on div "CP 1-6 [STREET_ADDRESS] , 92123, San Diego, [GEOGRAPHIC_DATA], [GEOGRAPHIC_DATA]" at bounding box center [477, 206] width 132 height 19
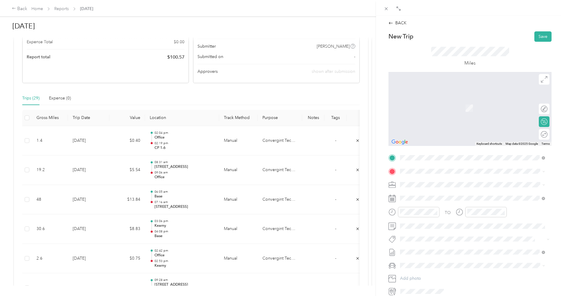
click at [423, 200] on span "[STREET_ADDRESS][PERSON_NAME], [GEOGRAPHIC_DATA], [GEOGRAPHIC_DATA], [GEOGRAPHI…" at bounding box center [469, 203] width 117 height 11
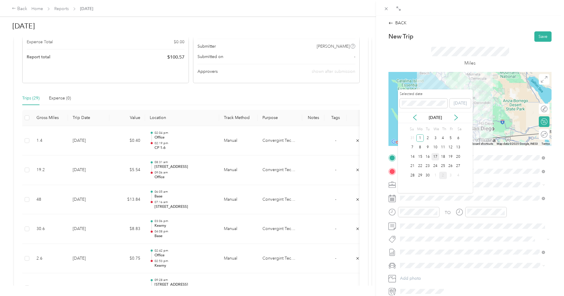
click at [436, 158] on div "17" at bounding box center [435, 156] width 8 height 7
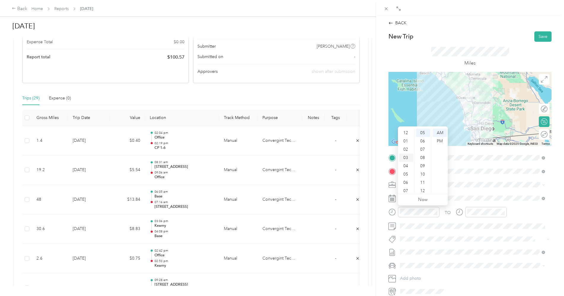
click at [406, 159] on div "03" at bounding box center [406, 158] width 14 height 8
click at [423, 142] on div "06" at bounding box center [423, 141] width 14 height 8
click at [438, 140] on div "PM" at bounding box center [440, 141] width 14 height 8
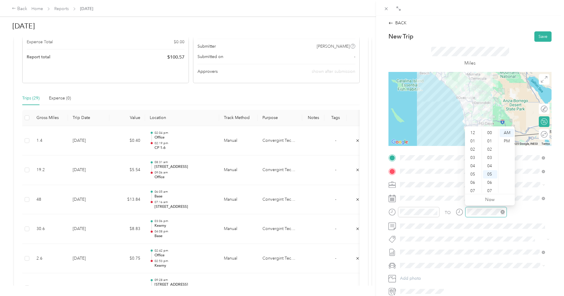
scroll to position [42, 0]
drag, startPoint x: 473, startPoint y: 131, endPoint x: 474, endPoint y: 135, distance: 4.8
click at [473, 131] on div "04" at bounding box center [473, 131] width 14 height 8
click at [489, 167] on div "09" at bounding box center [490, 166] width 14 height 8
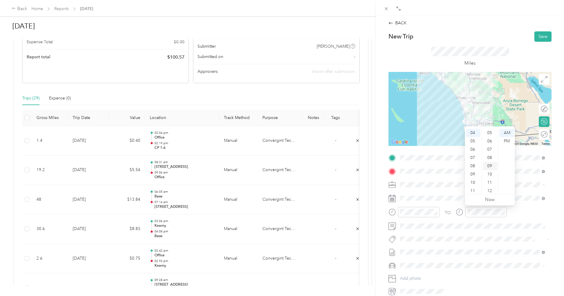
scroll to position [75, 0]
click at [507, 143] on div "PM" at bounding box center [507, 141] width 14 height 8
click at [516, 214] on div "TO" at bounding box center [469, 214] width 163 height 15
click at [539, 36] on button "Save" at bounding box center [542, 36] width 17 height 10
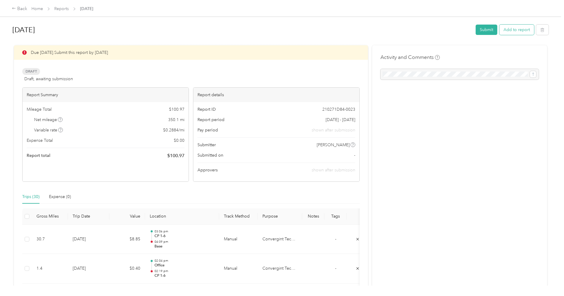
click at [512, 29] on button "Add to report" at bounding box center [516, 30] width 35 height 10
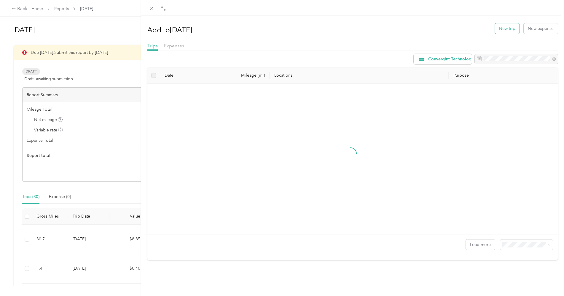
click at [503, 28] on button "New trip" at bounding box center [507, 28] width 25 height 10
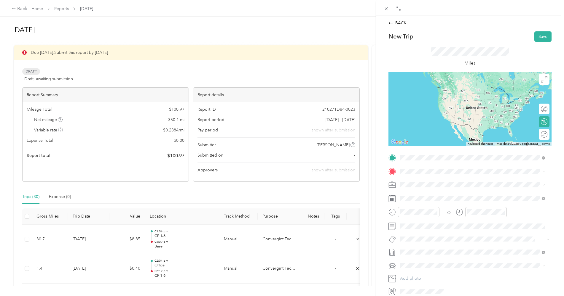
click at [415, 184] on div "Base [STREET_ADDRESS][PERSON_NAME], [GEOGRAPHIC_DATA], [GEOGRAPHIC_DATA], [GEOG…" at bounding box center [477, 188] width 132 height 19
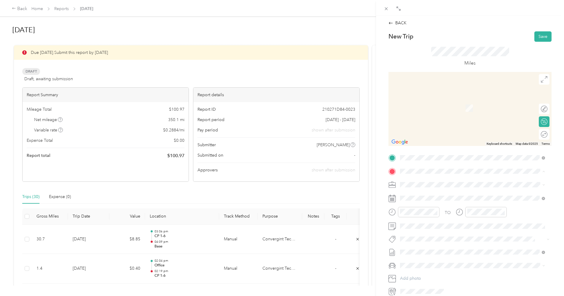
click at [417, 248] on span "[STREET_ADDRESS]" at bounding box center [430, 245] width 38 height 5
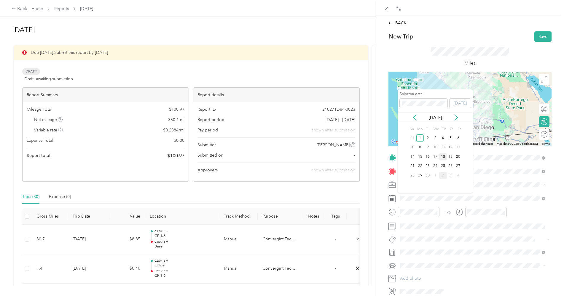
click at [444, 158] on div "18" at bounding box center [443, 156] width 8 height 7
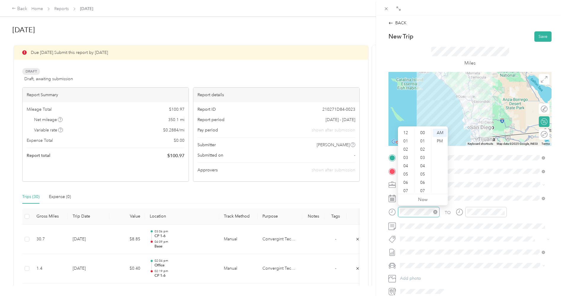
scroll to position [83, 0]
click at [406, 148] on div "06" at bounding box center [406, 147] width 14 height 8
click at [422, 152] on div "02" at bounding box center [423, 150] width 14 height 8
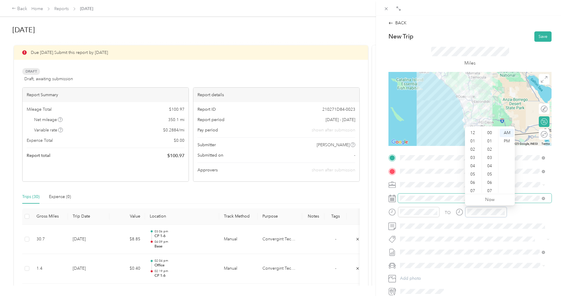
scroll to position [36, 0]
click at [473, 154] on div "07" at bounding box center [473, 155] width 14 height 8
click at [489, 165] on div "04" at bounding box center [490, 166] width 14 height 8
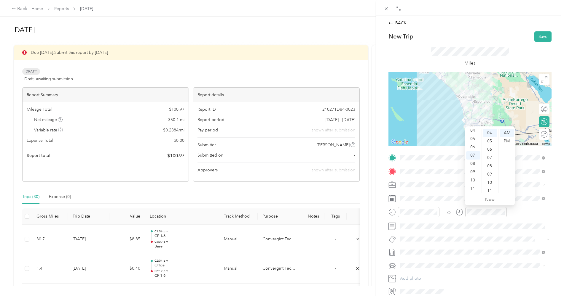
click at [514, 211] on div "TO" at bounding box center [469, 214] width 163 height 15
click at [539, 34] on button "Save" at bounding box center [542, 36] width 17 height 10
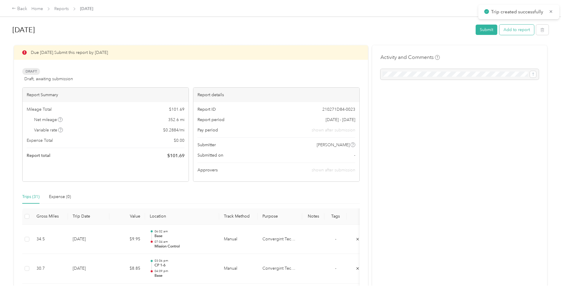
click at [514, 30] on button "Add to report" at bounding box center [516, 30] width 35 height 10
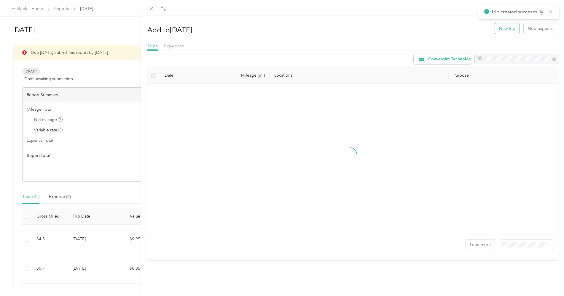
click at [505, 28] on button "New trip" at bounding box center [507, 28] width 25 height 10
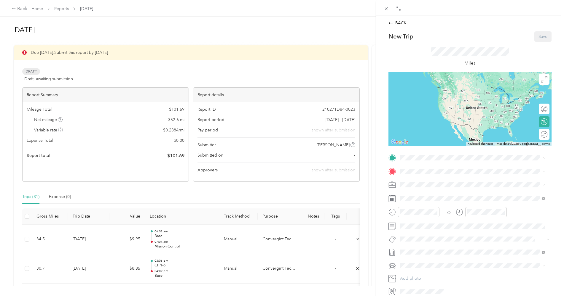
click at [417, 233] on div "Mission Control [STREET_ADDRESS]" at bounding box center [430, 228] width 38 height 12
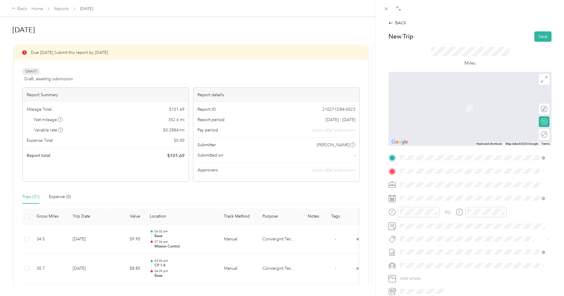
click at [422, 195] on div "Office [STREET_ADDRESS]" at bounding box center [430, 198] width 38 height 12
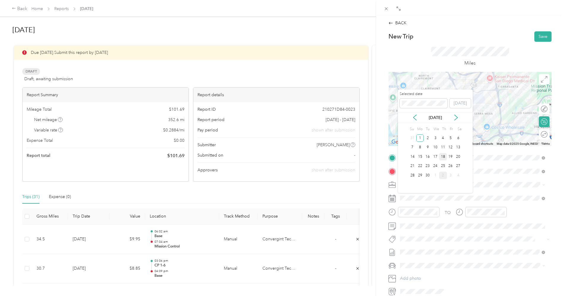
click at [445, 157] on div "18" at bounding box center [443, 156] width 8 height 7
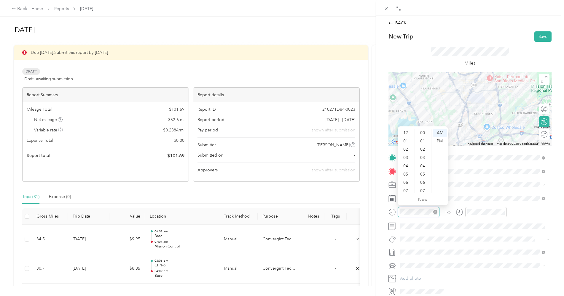
scroll to position [36, 0]
click at [405, 188] on div "11" at bounding box center [406, 189] width 14 height 8
drag, startPoint x: 407, startPoint y: 134, endPoint x: 407, endPoint y: 138, distance: 4.7
click at [407, 134] on div "12" at bounding box center [406, 133] width 14 height 8
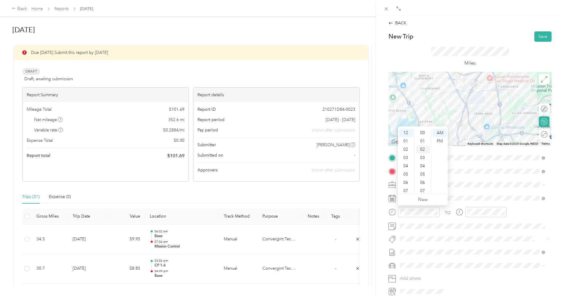
click at [422, 149] on div "02" at bounding box center [423, 150] width 14 height 8
click at [439, 141] on div "PM" at bounding box center [440, 141] width 14 height 8
click at [473, 135] on div "12" at bounding box center [473, 133] width 14 height 8
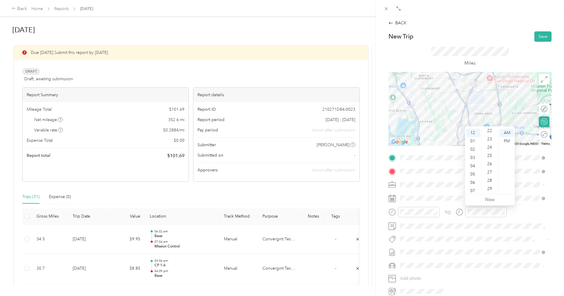
scroll to position [190, 0]
click at [489, 142] on div "24" at bounding box center [490, 142] width 14 height 8
click at [506, 141] on div "PM" at bounding box center [507, 141] width 14 height 8
click at [516, 212] on div "TO" at bounding box center [469, 214] width 163 height 15
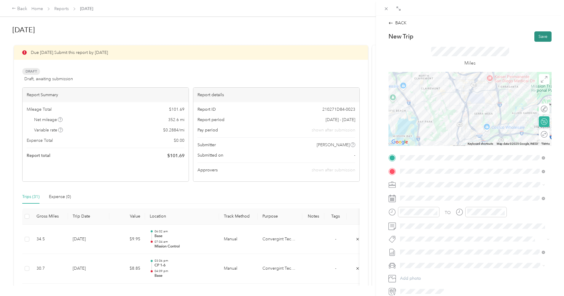
click at [536, 35] on button "Save" at bounding box center [542, 36] width 17 height 10
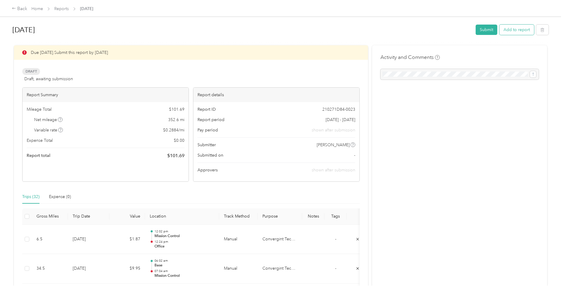
click at [512, 28] on button "Add to report" at bounding box center [516, 30] width 35 height 10
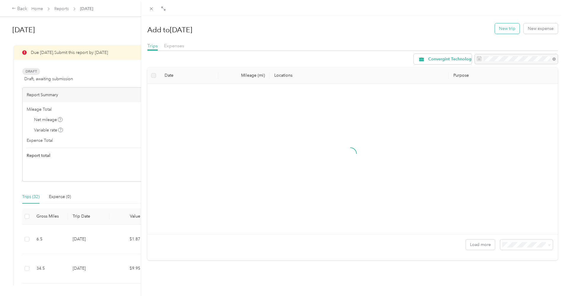
click at [508, 27] on button "New trip" at bounding box center [507, 28] width 25 height 10
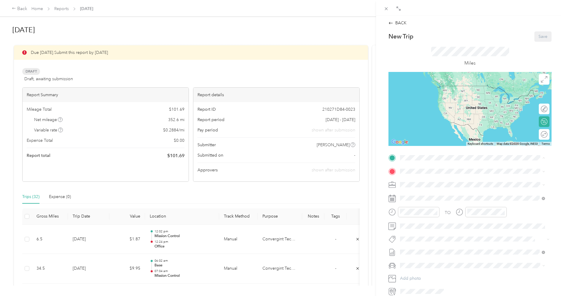
click at [415, 183] on strong "Office" at bounding box center [417, 181] width 12 height 5
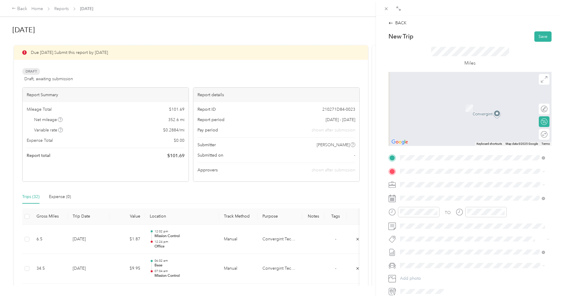
click at [417, 193] on strong "Base" at bounding box center [415, 193] width 9 height 5
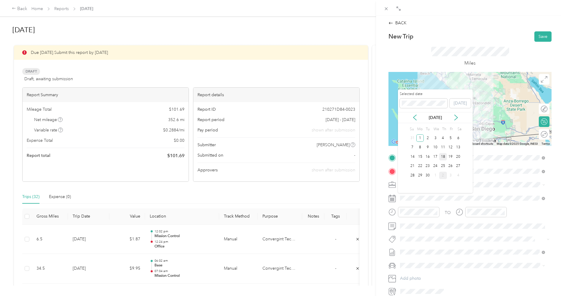
click at [445, 157] on div "18" at bounding box center [443, 156] width 8 height 7
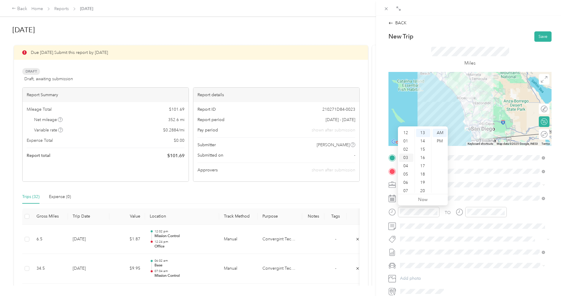
click at [405, 158] on div "03" at bounding box center [406, 158] width 14 height 8
click at [423, 175] on div "06" at bounding box center [423, 174] width 14 height 8
drag, startPoint x: 440, startPoint y: 141, endPoint x: 440, endPoint y: 147, distance: 6.2
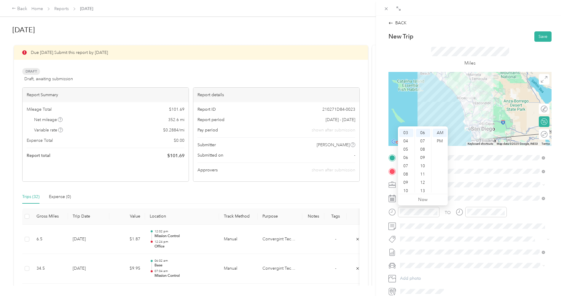
click at [440, 141] on div "PM" at bounding box center [440, 141] width 14 height 8
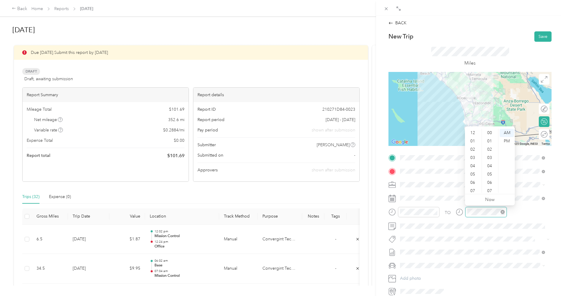
scroll to position [36, 0]
click at [470, 131] on div "04" at bounding box center [473, 131] width 14 height 8
click at [507, 143] on div "PM" at bounding box center [507, 141] width 14 height 8
click at [516, 214] on div "TO" at bounding box center [469, 214] width 163 height 15
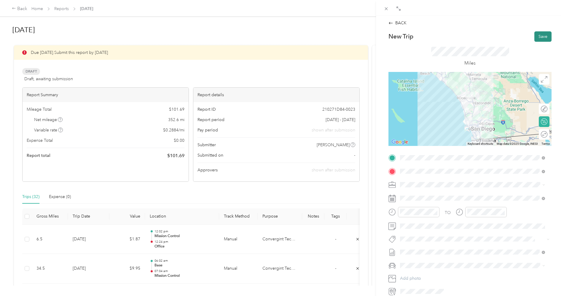
click at [534, 35] on button "Save" at bounding box center [542, 36] width 17 height 10
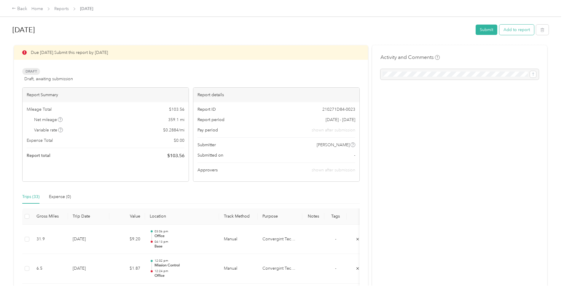
click at [517, 29] on button "Add to report" at bounding box center [516, 30] width 35 height 10
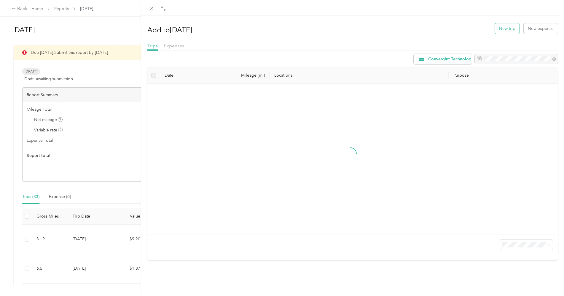
click at [508, 29] on button "New trip" at bounding box center [507, 28] width 25 height 10
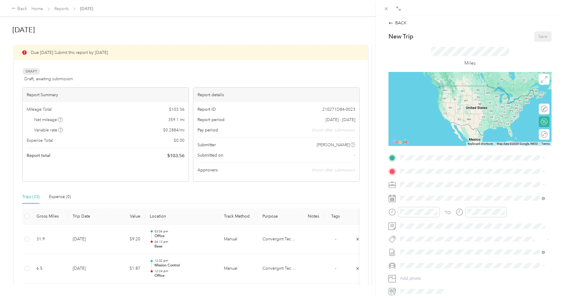
click at [422, 181] on strong "Office" at bounding box center [417, 181] width 12 height 5
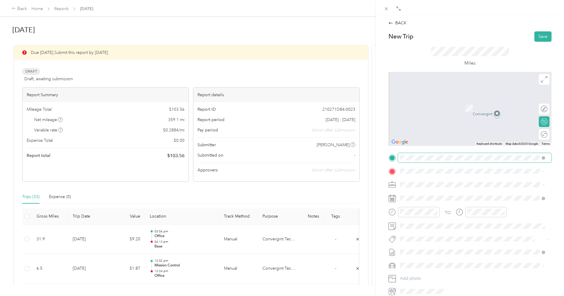
click at [541, 158] on span at bounding box center [542, 158] width 5 height 4
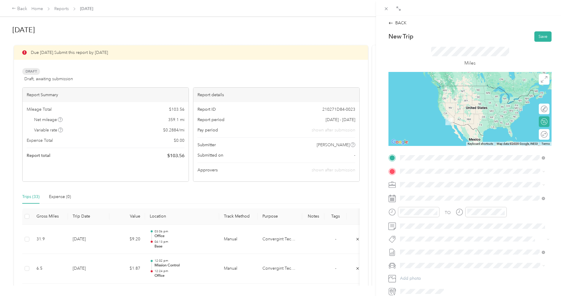
click at [424, 183] on div "Base" at bounding box center [477, 181] width 132 height 5
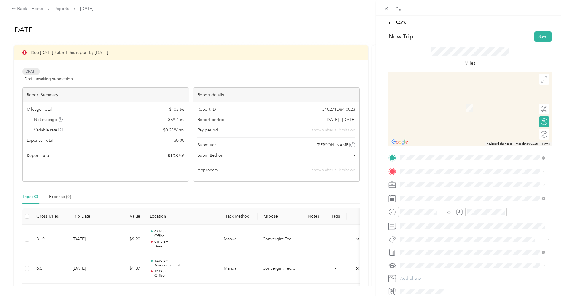
click at [439, 219] on span "[STREET_ADDRESS][US_STATE]" at bounding box center [440, 216] width 59 height 5
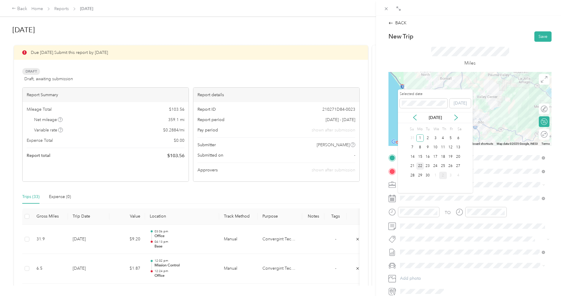
click at [420, 169] on div "22" at bounding box center [420, 166] width 8 height 7
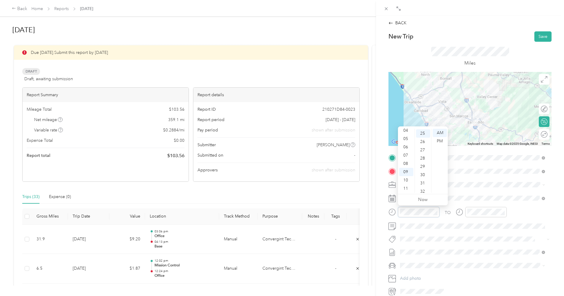
scroll to position [208, 0]
click at [405, 149] on div "06" at bounding box center [406, 147] width 14 height 8
click at [423, 167] on div "29" at bounding box center [423, 166] width 14 height 8
click at [466, 213] on div at bounding box center [486, 212] width 42 height 10
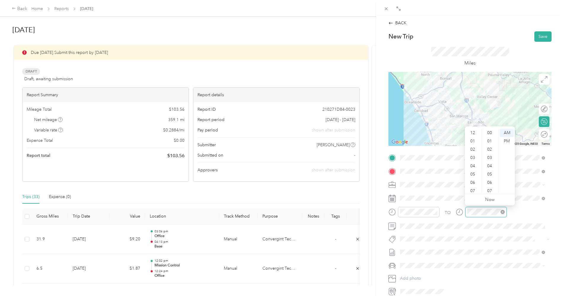
scroll to position [36, 0]
click at [473, 146] on div "06" at bounding box center [473, 147] width 14 height 8
click at [490, 180] on div "58" at bounding box center [490, 180] width 14 height 8
click at [514, 213] on div "TO" at bounding box center [469, 214] width 163 height 15
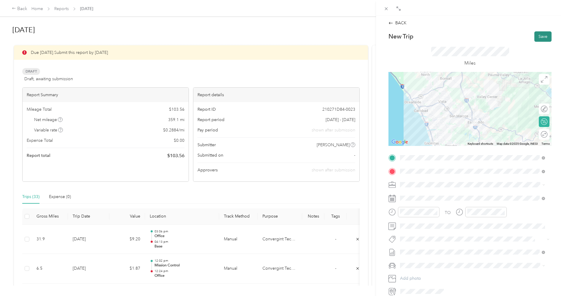
click at [538, 36] on button "Save" at bounding box center [542, 36] width 17 height 10
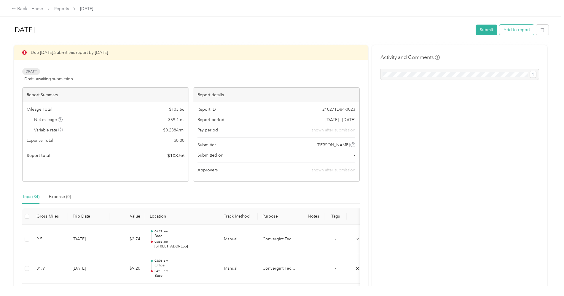
click at [513, 31] on button "Add to report" at bounding box center [516, 30] width 35 height 10
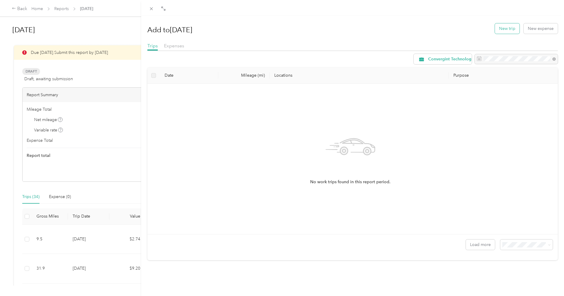
click at [502, 31] on button "New trip" at bounding box center [507, 28] width 25 height 10
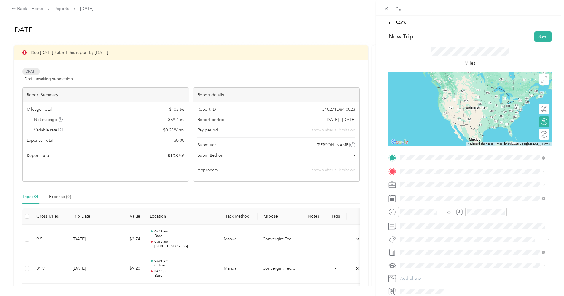
click at [427, 206] on span "[STREET_ADDRESS][US_STATE]" at bounding box center [440, 203] width 59 height 5
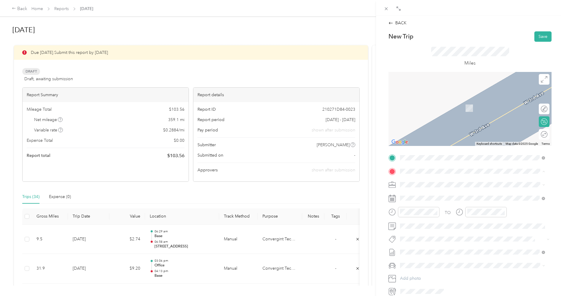
click at [415, 204] on div "Office [STREET_ADDRESS]" at bounding box center [430, 198] width 38 height 12
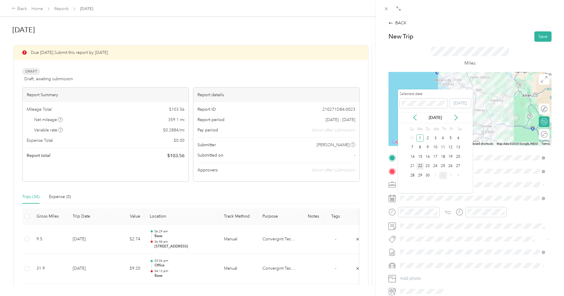
click at [421, 166] on div "22" at bounding box center [420, 166] width 8 height 7
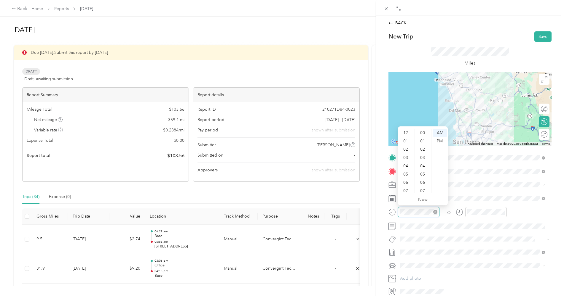
scroll to position [36, 0]
click at [406, 162] on div "08" at bounding box center [406, 164] width 14 height 8
click at [423, 143] on div "34" at bounding box center [423, 141] width 14 height 8
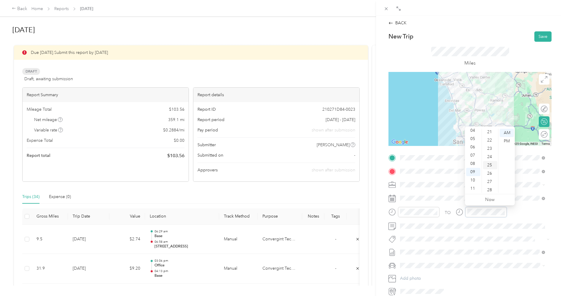
scroll to position [76, 0]
click at [489, 174] on div "14" at bounding box center [490, 173] width 14 height 8
click at [512, 212] on div "TO" at bounding box center [469, 214] width 163 height 15
click at [535, 38] on button "Save" at bounding box center [542, 36] width 17 height 10
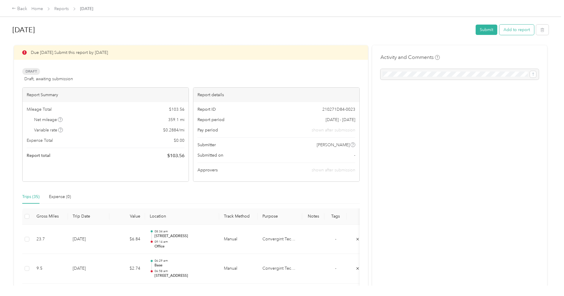
click at [513, 31] on button "Add to report" at bounding box center [516, 30] width 35 height 10
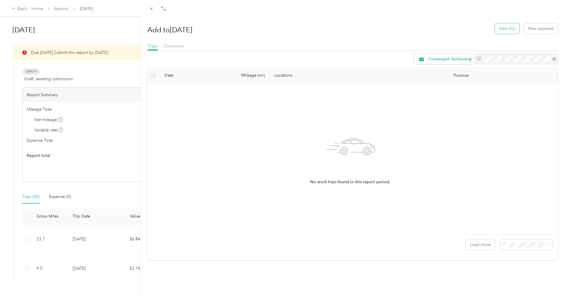
click at [500, 26] on button "New trip" at bounding box center [507, 28] width 25 height 10
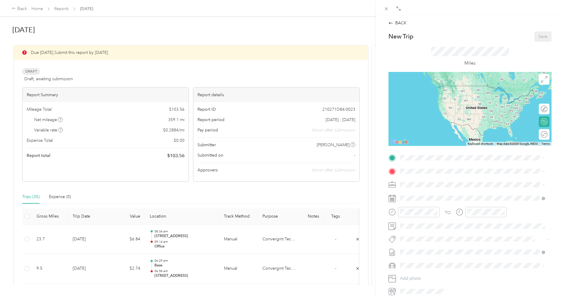
drag, startPoint x: 419, startPoint y: 186, endPoint x: 419, endPoint y: 183, distance: 3.0
click at [419, 185] on span "[STREET_ADDRESS]" at bounding box center [430, 186] width 38 height 5
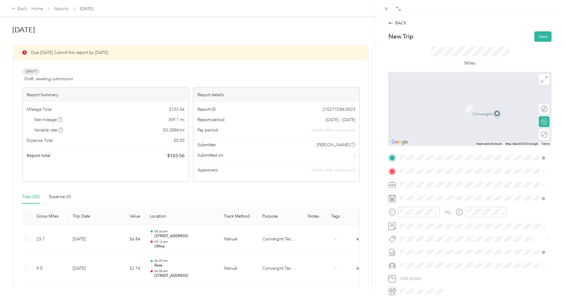
click at [420, 224] on div "CP 1-6 [STREET_ADDRESS] , 92123, San Diego, [GEOGRAPHIC_DATA], [GEOGRAPHIC_DATA]" at bounding box center [477, 220] width 132 height 19
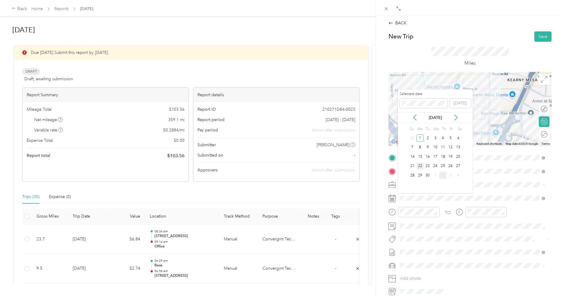
click at [419, 166] on div "22" at bounding box center [420, 166] width 8 height 7
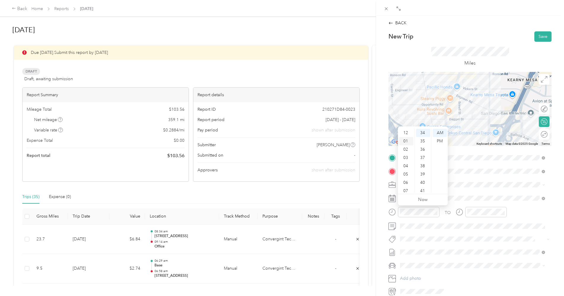
click at [406, 141] on div "01" at bounding box center [406, 141] width 14 height 8
click at [424, 140] on div "11" at bounding box center [423, 140] width 14 height 8
click at [473, 143] on div "01" at bounding box center [473, 141] width 14 height 8
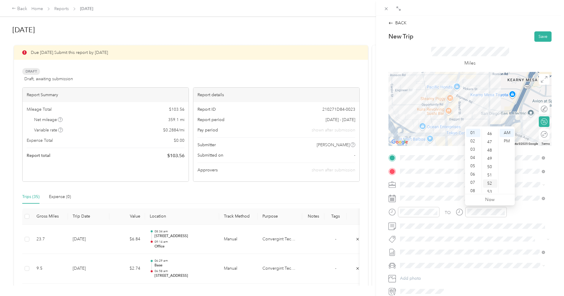
scroll to position [434, 0]
click at [473, 141] on div "02" at bounding box center [473, 141] width 14 height 8
click at [489, 173] on div "27" at bounding box center [490, 174] width 14 height 8
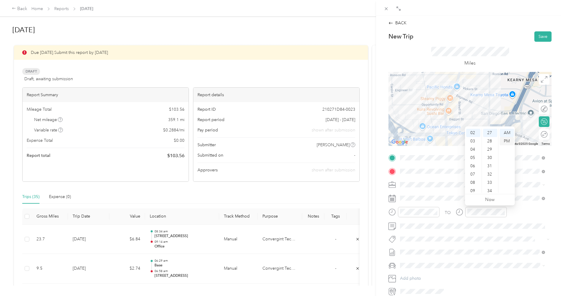
click at [506, 143] on div "PM" at bounding box center [507, 141] width 14 height 8
click at [441, 143] on div "PM" at bounding box center [440, 141] width 14 height 8
click at [519, 214] on div "TO" at bounding box center [469, 214] width 163 height 15
click at [537, 37] on button "Save" at bounding box center [542, 36] width 17 height 10
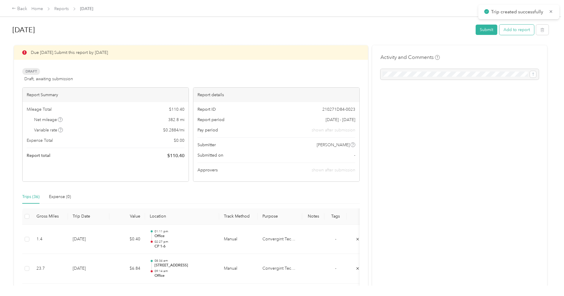
click at [515, 33] on button "Add to report" at bounding box center [516, 30] width 35 height 10
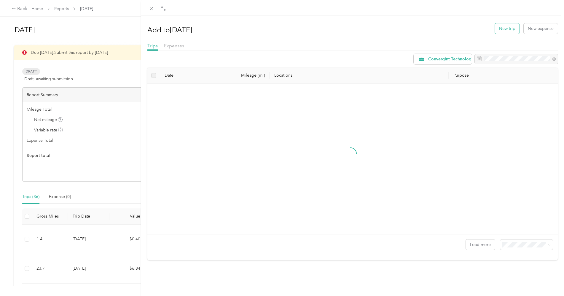
click at [505, 28] on button "New trip" at bounding box center [507, 28] width 25 height 10
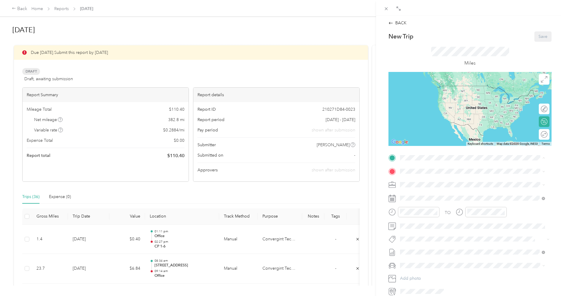
click at [424, 203] on div "CP 1-6" at bounding box center [477, 199] width 132 height 5
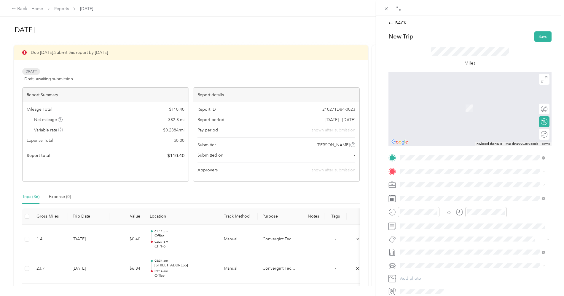
click at [417, 197] on div "Base [STREET_ADDRESS][PERSON_NAME], [GEOGRAPHIC_DATA], [GEOGRAPHIC_DATA], [GEOG…" at bounding box center [477, 200] width 132 height 19
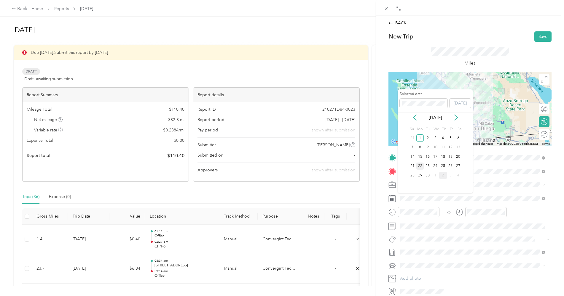
click at [419, 168] on div "22" at bounding box center [420, 166] width 8 height 7
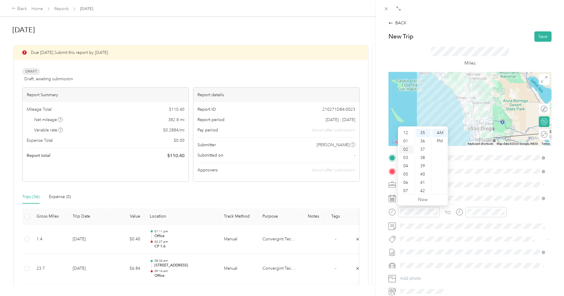
click at [406, 149] on div "02" at bounding box center [406, 150] width 14 height 8
click at [422, 180] on div "29" at bounding box center [423, 182] width 14 height 8
click at [441, 143] on div "PM" at bounding box center [440, 141] width 14 height 8
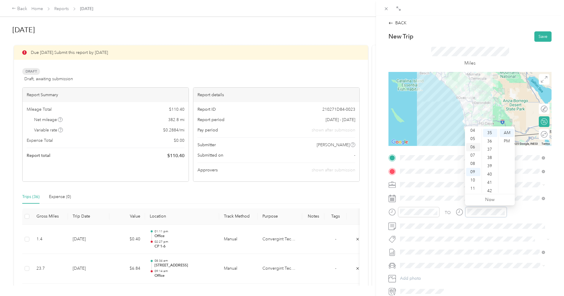
scroll to position [0, 0]
click at [473, 158] on div "03" at bounding box center [473, 158] width 14 height 8
click at [489, 176] on div "52" at bounding box center [490, 175] width 14 height 8
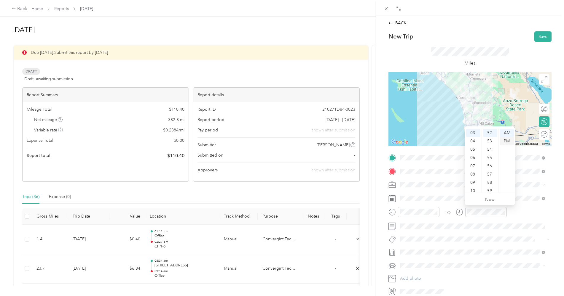
click at [508, 141] on div "PM" at bounding box center [507, 141] width 14 height 8
click at [519, 213] on div "TO" at bounding box center [469, 214] width 163 height 15
click at [541, 36] on button "Save" at bounding box center [542, 36] width 17 height 10
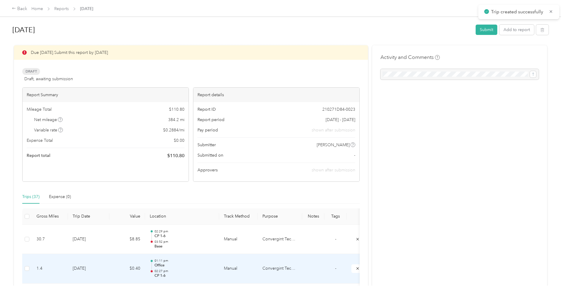
click at [159, 270] on p "02:27 pm" at bounding box center [184, 271] width 60 height 4
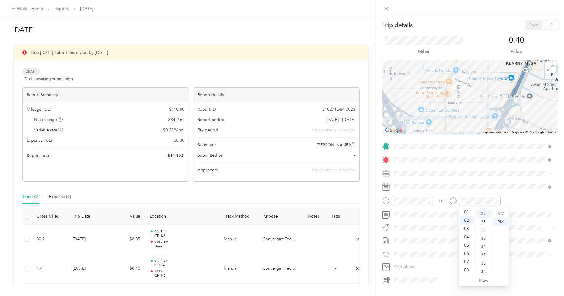
scroll to position [5, 0]
click at [467, 216] on div "01" at bounding box center [467, 217] width 14 height 8
click at [517, 200] on div "TO" at bounding box center [470, 203] width 176 height 15
click at [530, 25] on button "Save" at bounding box center [533, 25] width 17 height 10
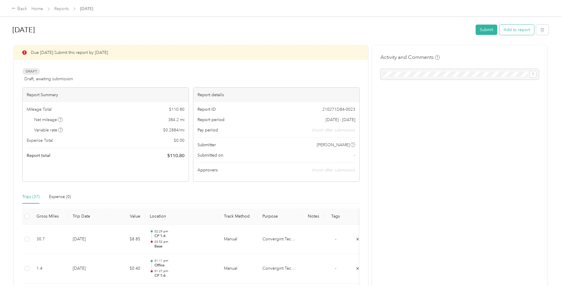
click at [517, 30] on button "Add to report" at bounding box center [516, 30] width 35 height 10
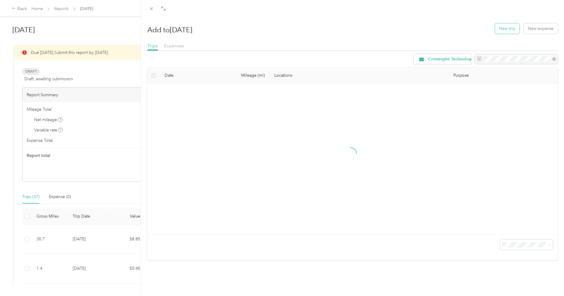
click at [502, 27] on button "New trip" at bounding box center [507, 28] width 25 height 10
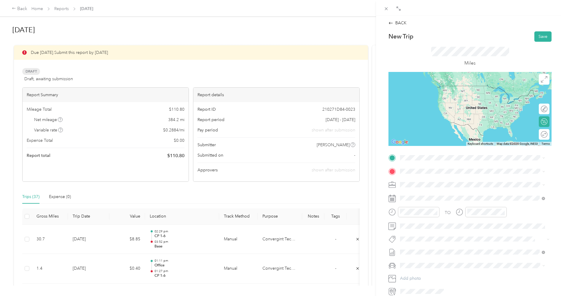
click at [421, 184] on div "Base [STREET_ADDRESS][PERSON_NAME], [GEOGRAPHIC_DATA], [GEOGRAPHIC_DATA], [GEOG…" at bounding box center [477, 186] width 132 height 19
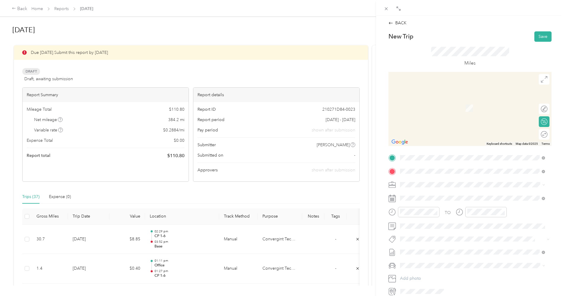
click at [432, 194] on span "[STREET_ADDRESS][US_STATE]" at bounding box center [440, 192] width 59 height 5
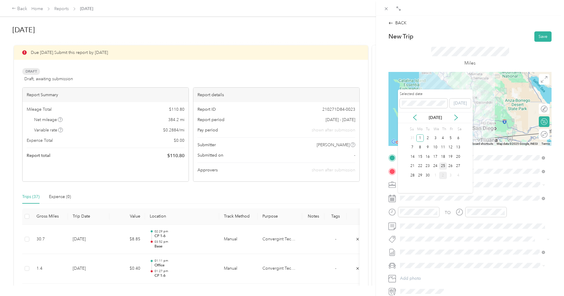
click at [443, 165] on div "25" at bounding box center [443, 166] width 8 height 7
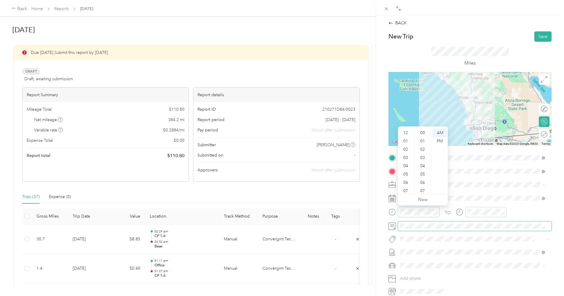
scroll to position [36, 0]
click at [405, 146] on div "06" at bounding box center [406, 147] width 14 height 8
click at [423, 147] on div "06" at bounding box center [423, 146] width 14 height 8
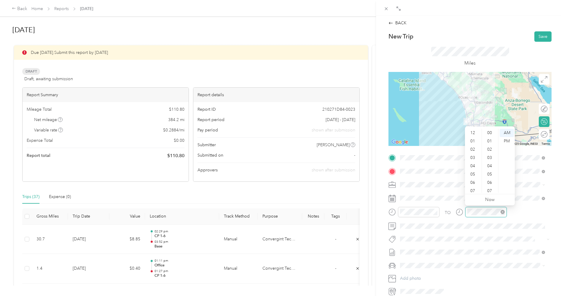
scroll to position [36, 0]
click at [475, 156] on div "07" at bounding box center [473, 155] width 14 height 8
click at [492, 184] on div "58" at bounding box center [490, 183] width 14 height 8
click at [512, 211] on div "TO" at bounding box center [469, 214] width 163 height 15
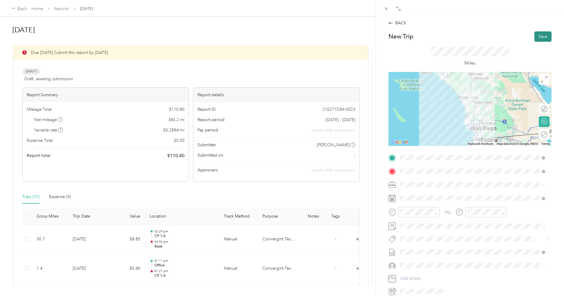
click at [537, 36] on button "Save" at bounding box center [542, 36] width 17 height 10
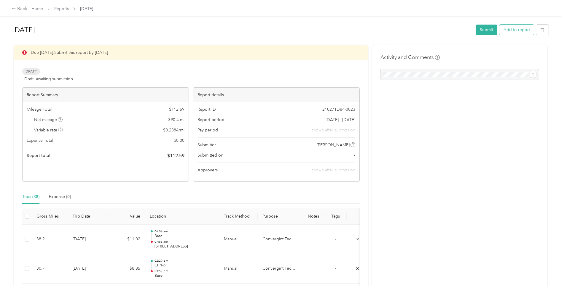
click at [517, 30] on button "Add to report" at bounding box center [516, 30] width 35 height 10
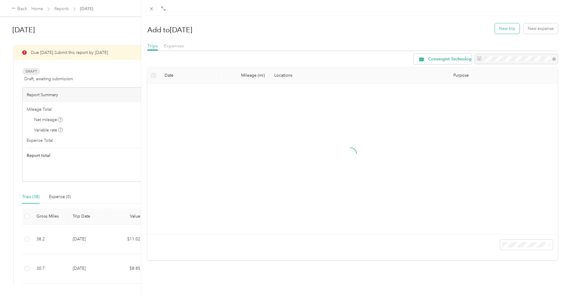
click at [501, 28] on button "New trip" at bounding box center [507, 28] width 25 height 10
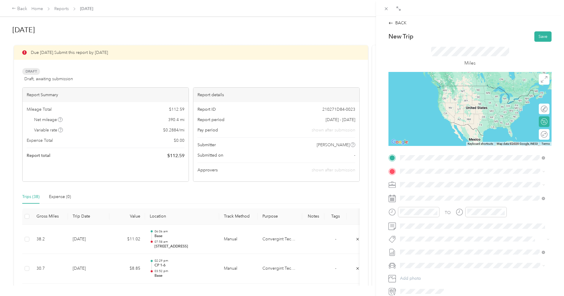
click at [424, 182] on span "[STREET_ADDRESS][US_STATE]" at bounding box center [440, 179] width 59 height 5
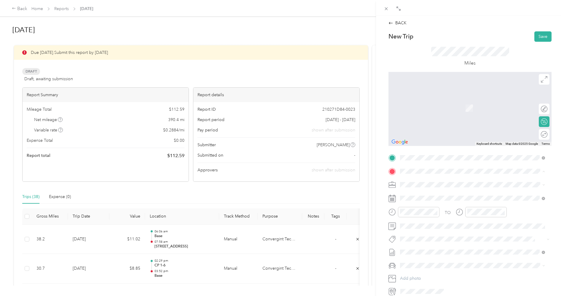
click at [419, 195] on strong "Office" at bounding box center [417, 194] width 12 height 5
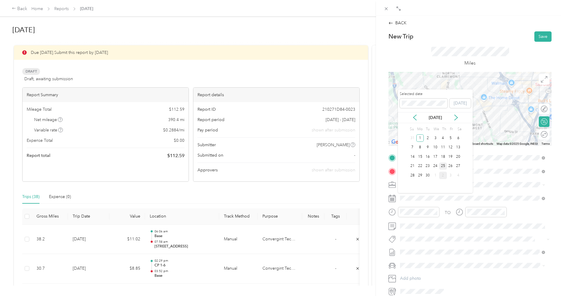
click at [443, 167] on div "25" at bounding box center [443, 166] width 8 height 7
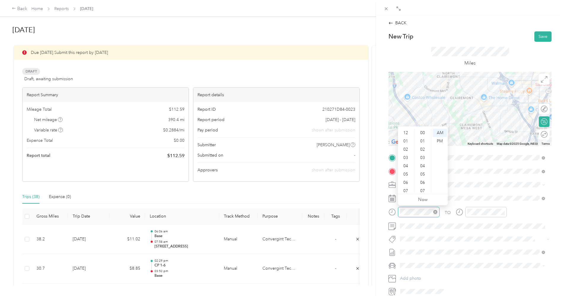
scroll to position [36, 0]
click at [406, 165] on div "08" at bounding box center [406, 164] width 14 height 8
click at [424, 173] on div "57" at bounding box center [423, 172] width 14 height 8
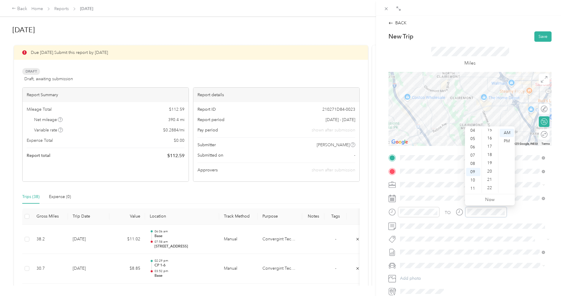
scroll to position [138, 0]
click at [489, 146] on div "18" at bounding box center [490, 145] width 14 height 8
click at [513, 211] on div "TO" at bounding box center [469, 214] width 163 height 15
click at [540, 34] on button "Save" at bounding box center [542, 36] width 17 height 10
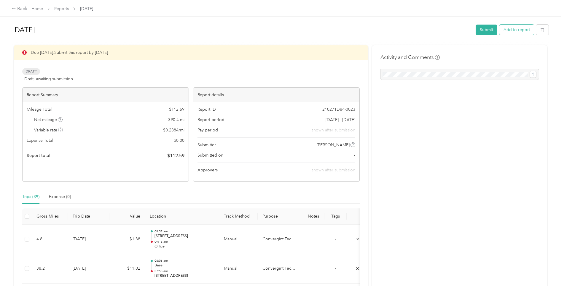
click at [513, 30] on button "Add to report" at bounding box center [516, 30] width 35 height 10
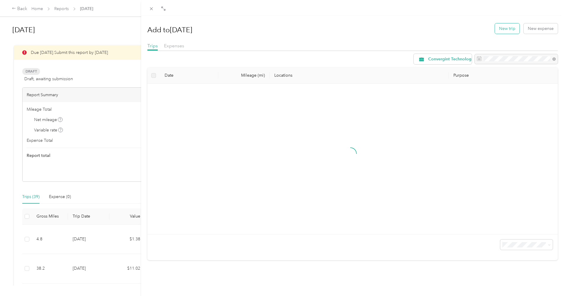
click at [500, 28] on button "New trip" at bounding box center [507, 28] width 25 height 10
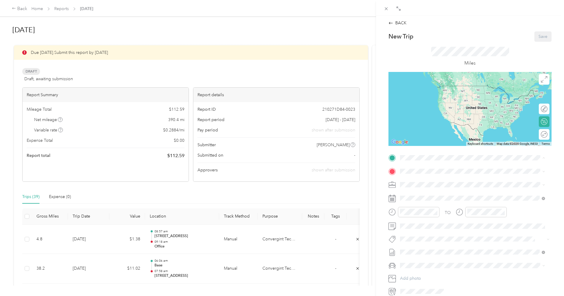
click at [417, 185] on div "Office [STREET_ADDRESS]" at bounding box center [430, 185] width 38 height 12
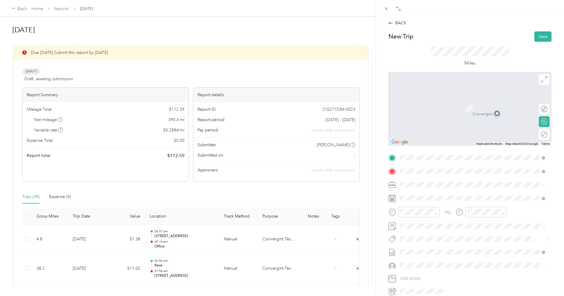
click at [429, 196] on span "[STREET_ADDRESS][US_STATE]" at bounding box center [440, 192] width 59 height 5
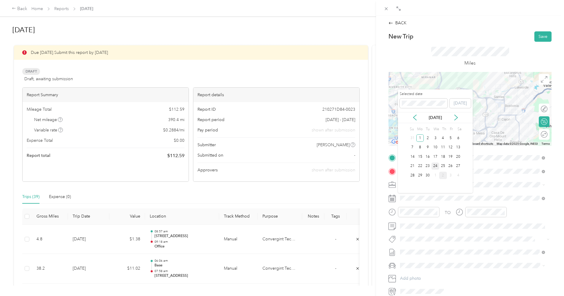
click at [437, 166] on div "24" at bounding box center [435, 166] width 8 height 7
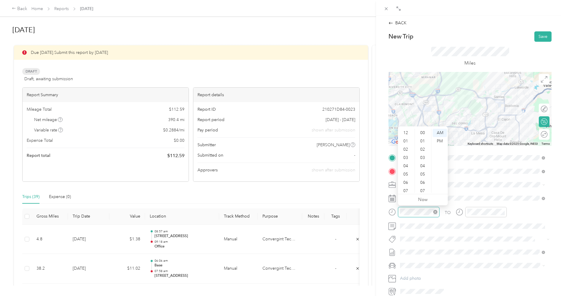
scroll to position [434, 0]
click at [405, 189] on div "11" at bounding box center [406, 189] width 14 height 8
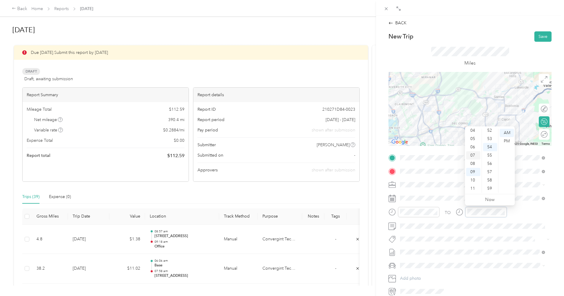
scroll to position [0, 0]
click at [473, 134] on div "12" at bounding box center [473, 133] width 14 height 8
click at [489, 187] on div "23" at bounding box center [490, 186] width 14 height 8
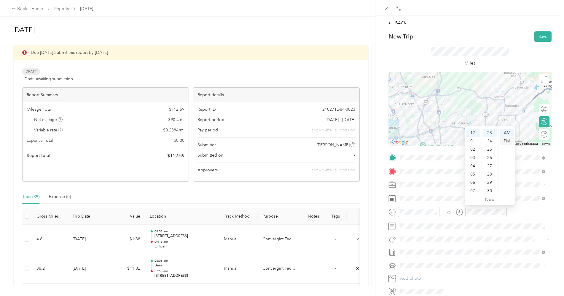
click at [507, 142] on div "PM" at bounding box center [507, 141] width 14 height 8
click at [516, 216] on div "TO" at bounding box center [469, 214] width 163 height 15
click at [538, 37] on button "Save" at bounding box center [542, 36] width 17 height 10
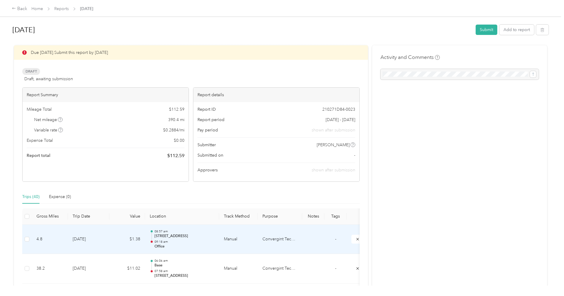
scroll to position [99, 0]
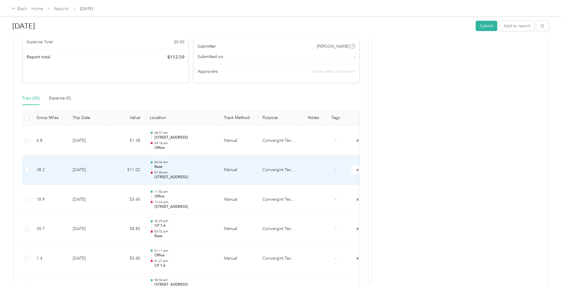
click at [104, 167] on td "[DATE]" at bounding box center [89, 171] width 42 height 30
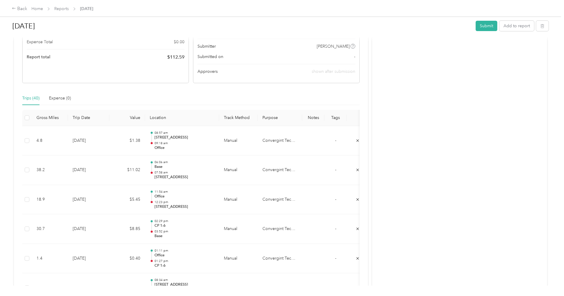
click at [104, 167] on div at bounding box center [282, 148] width 564 height 296
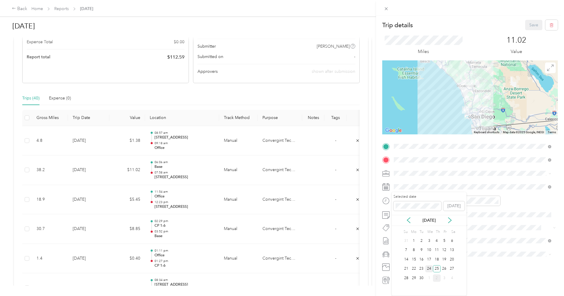
click at [429, 269] on div "24" at bounding box center [429, 269] width 8 height 7
click at [508, 200] on div "TO" at bounding box center [470, 203] width 176 height 15
click at [527, 24] on button "Save" at bounding box center [533, 25] width 17 height 10
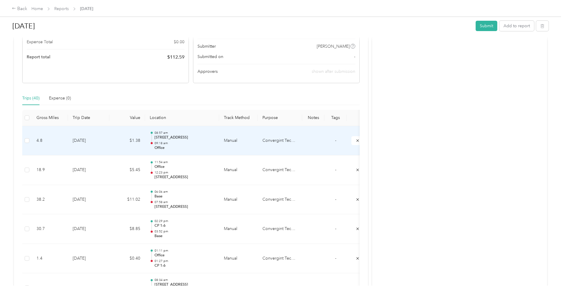
click at [86, 140] on td "[DATE]" at bounding box center [89, 141] width 42 height 30
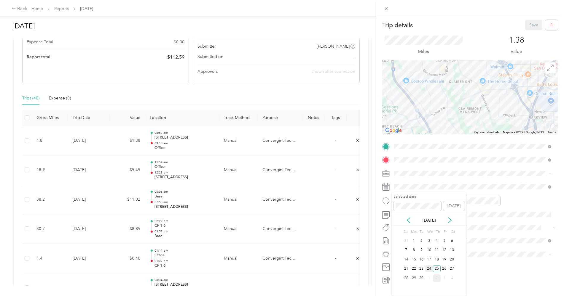
click at [429, 269] on div "24" at bounding box center [429, 269] width 8 height 7
click at [528, 25] on button "Save" at bounding box center [533, 25] width 17 height 10
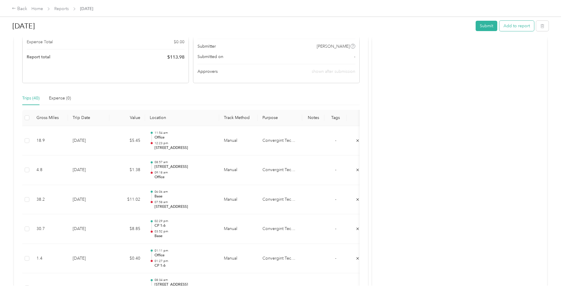
click at [514, 27] on button "Add to report" at bounding box center [516, 26] width 35 height 10
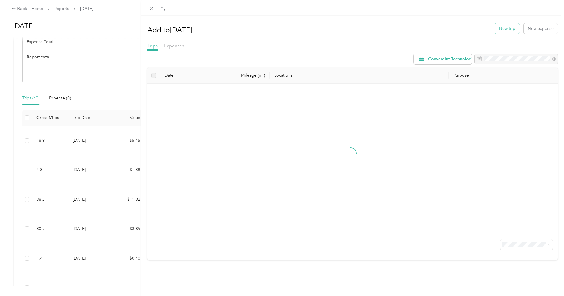
click at [504, 28] on button "New trip" at bounding box center [507, 28] width 25 height 10
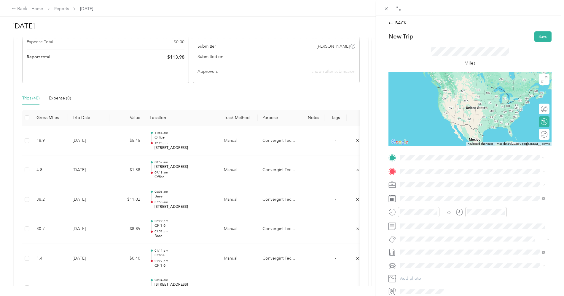
click at [423, 178] on span "[STREET_ADDRESS][US_STATE]" at bounding box center [440, 179] width 59 height 5
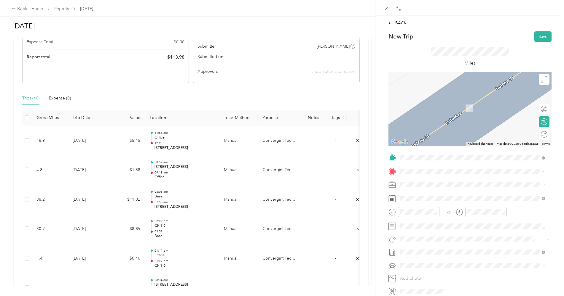
click at [417, 196] on div "Base [STREET_ADDRESS][PERSON_NAME], [GEOGRAPHIC_DATA], [GEOGRAPHIC_DATA], [GEOG…" at bounding box center [477, 201] width 132 height 19
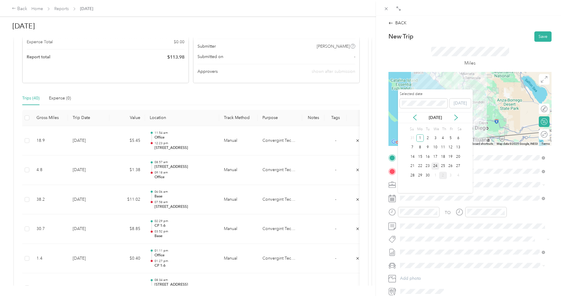
click at [435, 166] on div "24" at bounding box center [435, 166] width 8 height 7
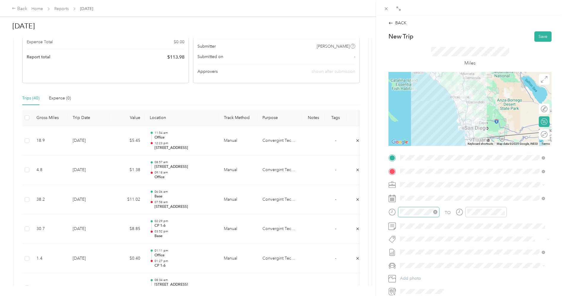
click at [399, 212] on div at bounding box center [419, 212] width 42 height 10
click at [406, 149] on div "02" at bounding box center [406, 150] width 14 height 8
click at [423, 167] on div "07" at bounding box center [423, 166] width 14 height 8
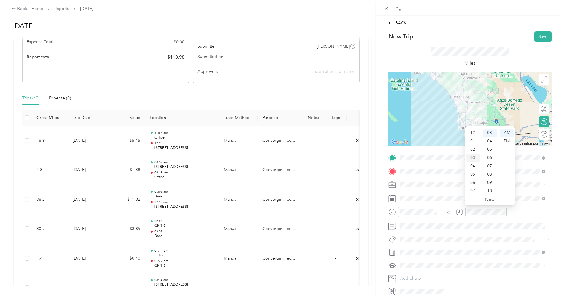
click at [472, 159] on div "03" at bounding box center [473, 158] width 14 height 8
click at [490, 186] on div "21" at bounding box center [490, 184] width 14 height 8
click at [507, 140] on div "PM" at bounding box center [507, 141] width 14 height 8
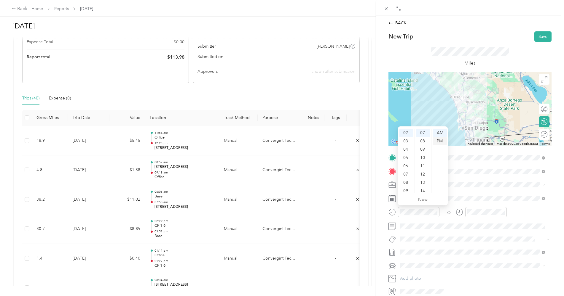
click at [441, 143] on div "PM" at bounding box center [440, 141] width 14 height 8
click at [519, 214] on div "TO" at bounding box center [469, 214] width 163 height 15
click at [472, 113] on div at bounding box center [469, 109] width 163 height 74
click at [464, 120] on div at bounding box center [469, 109] width 163 height 74
click at [540, 37] on button "Save" at bounding box center [542, 36] width 17 height 10
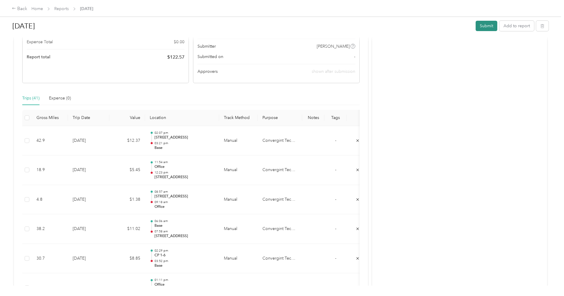
click at [487, 27] on button "Submit" at bounding box center [487, 26] width 22 height 10
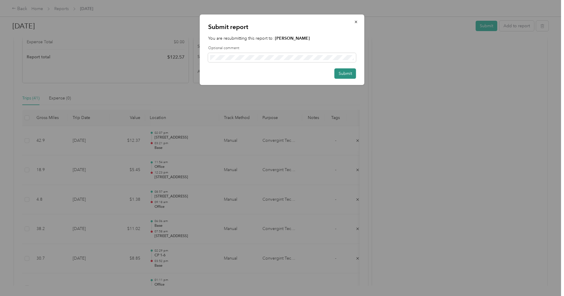
click at [348, 72] on button "Submit" at bounding box center [345, 73] width 22 height 10
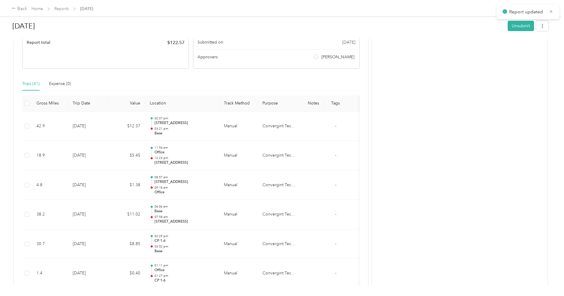
scroll to position [84, 0]
